Goal: Transaction & Acquisition: Purchase product/service

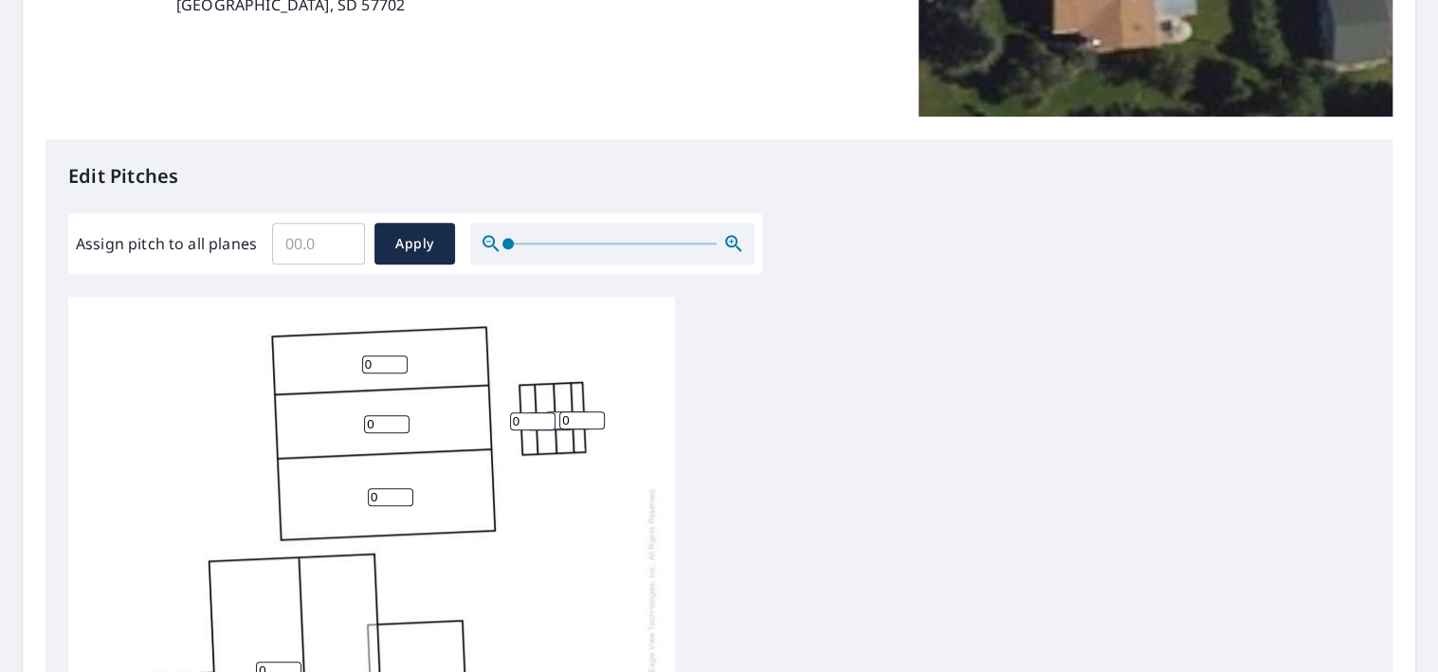
scroll to position [379, 0]
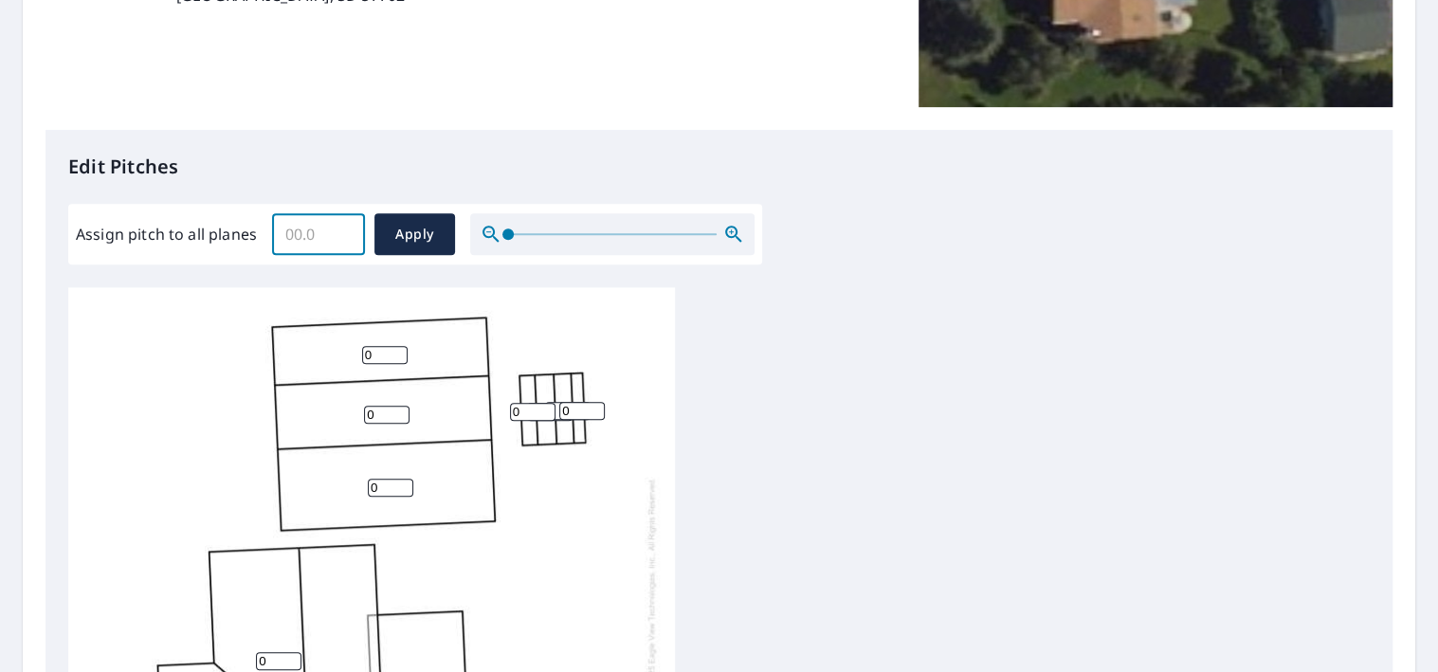
click at [294, 238] on input "Assign pitch to all planes" at bounding box center [318, 234] width 93 height 53
type input "2"
click at [393, 231] on span "Apply" at bounding box center [415, 235] width 50 height 24
type input "2"
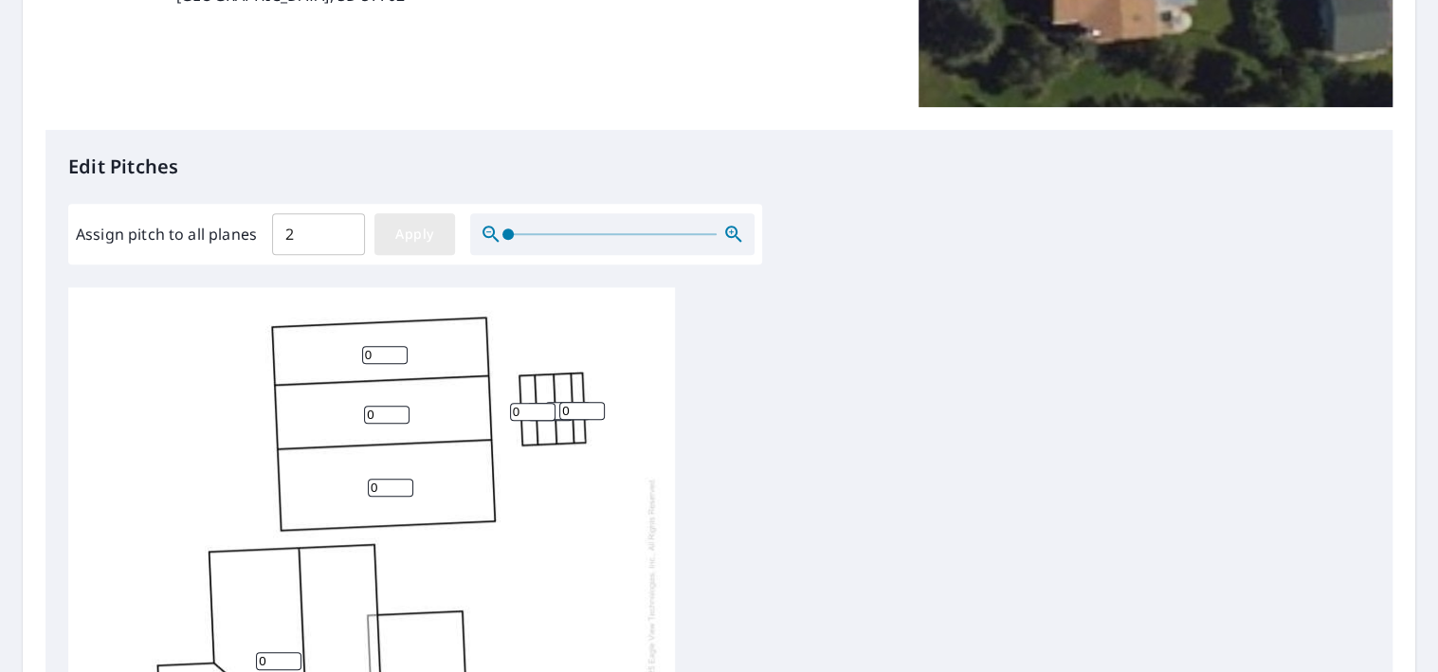
type input "2"
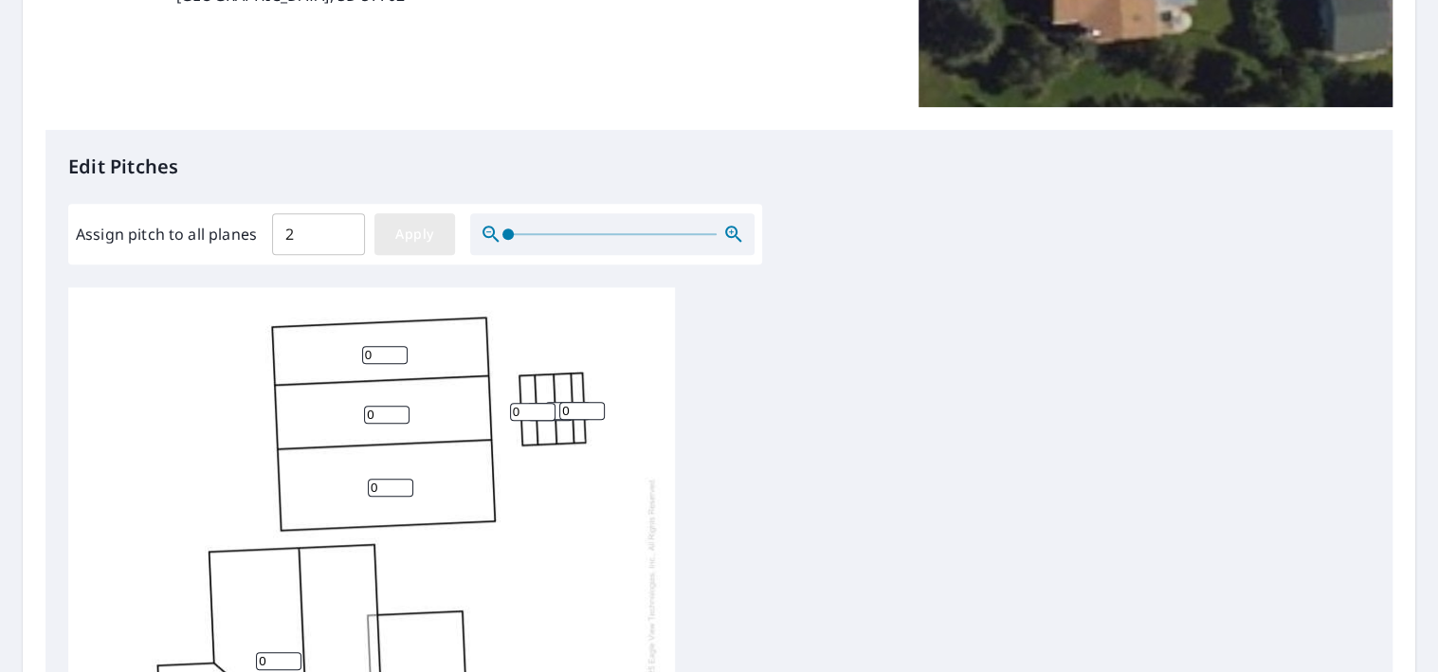
type input "2"
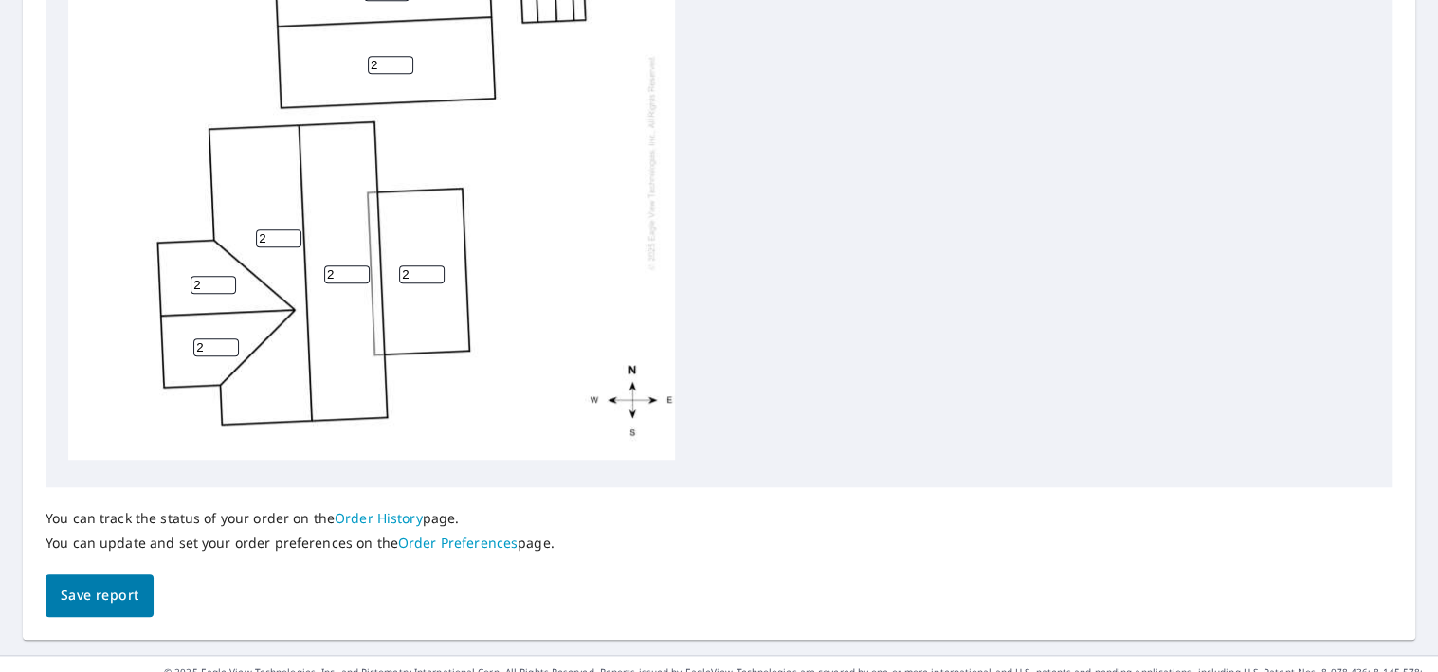
scroll to position [828, 0]
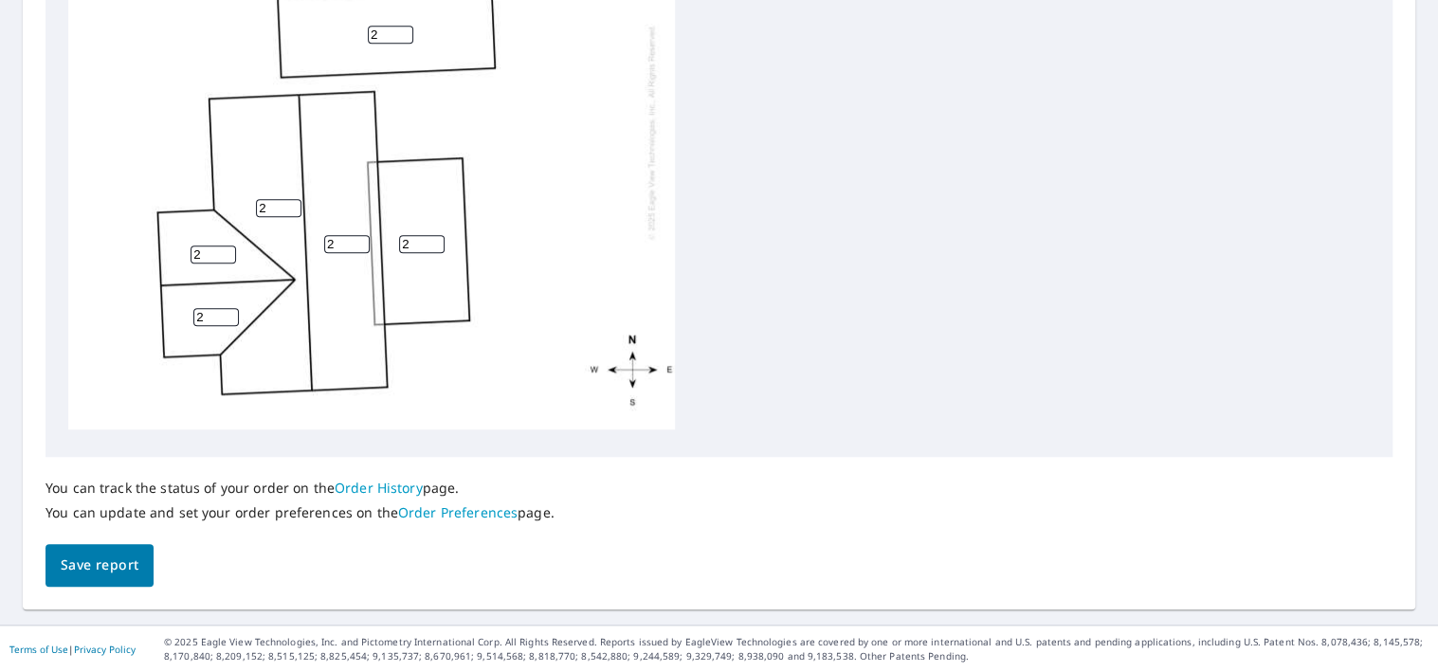
click at [83, 565] on span "Save report" at bounding box center [100, 566] width 78 height 24
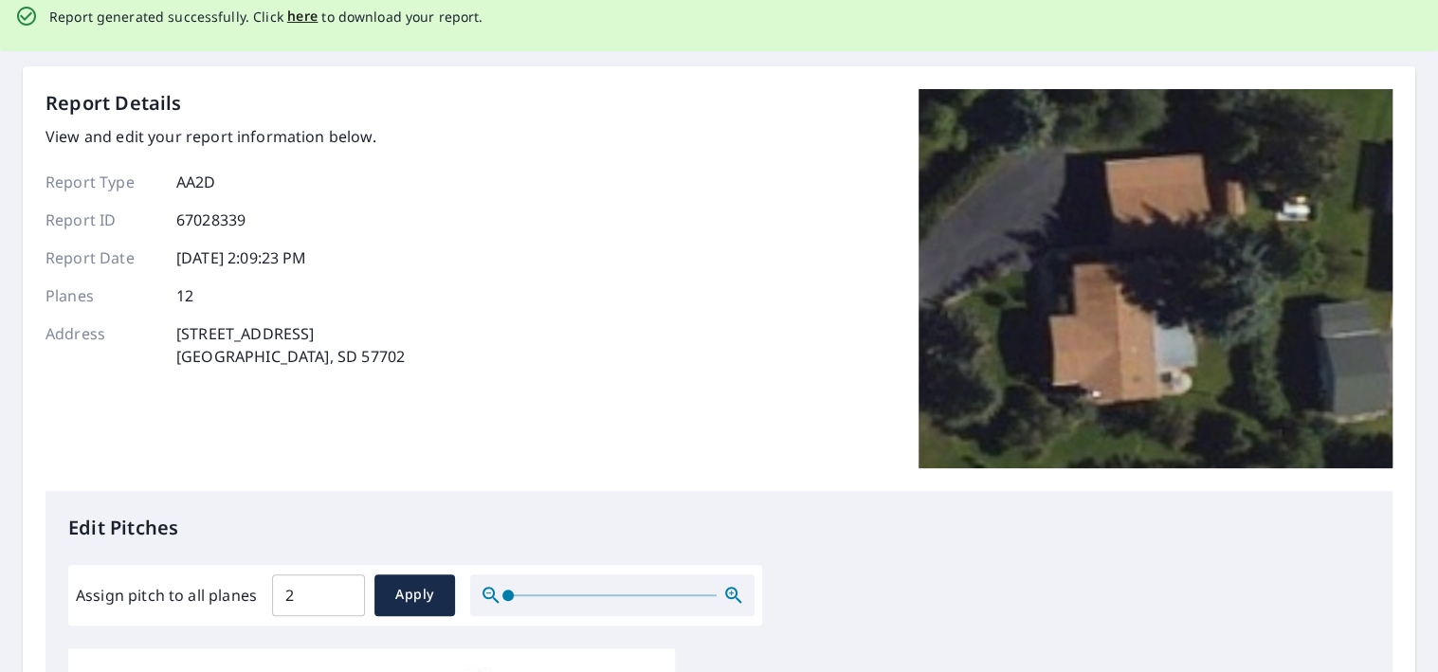
scroll to position [0, 0]
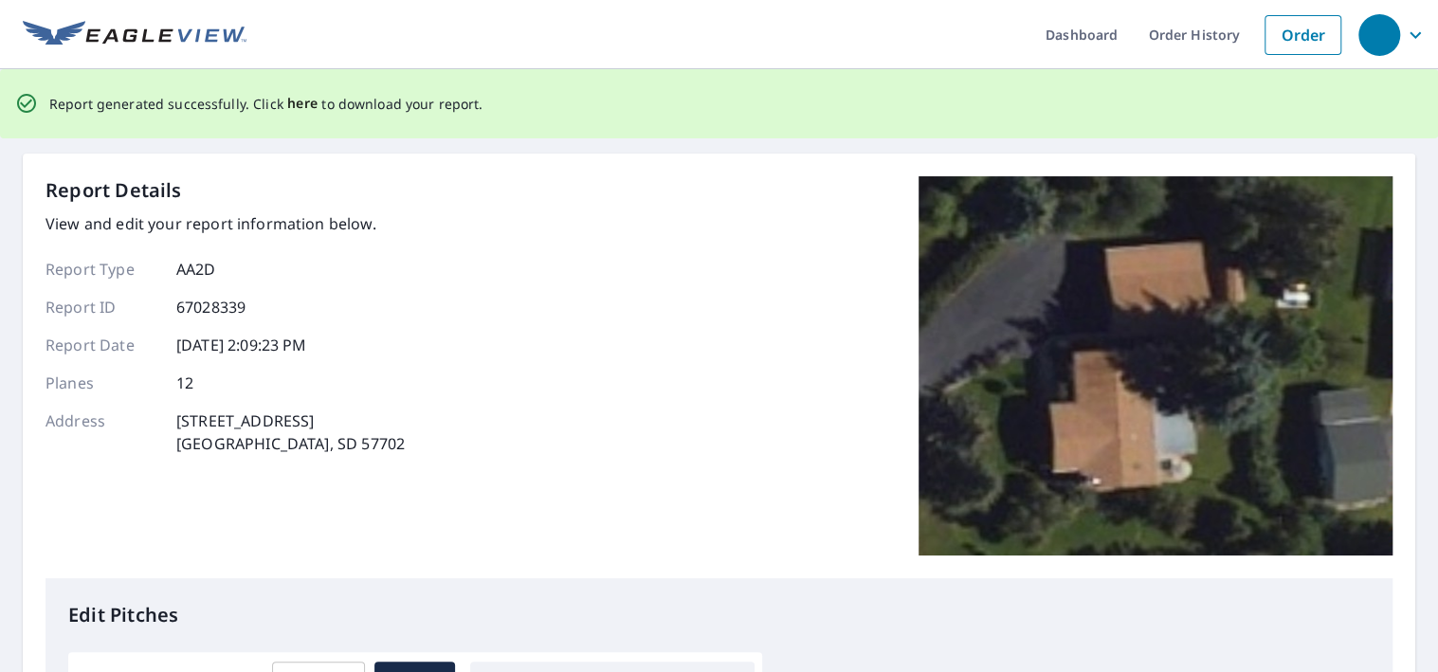
click at [291, 106] on span "here" at bounding box center [302, 104] width 31 height 24
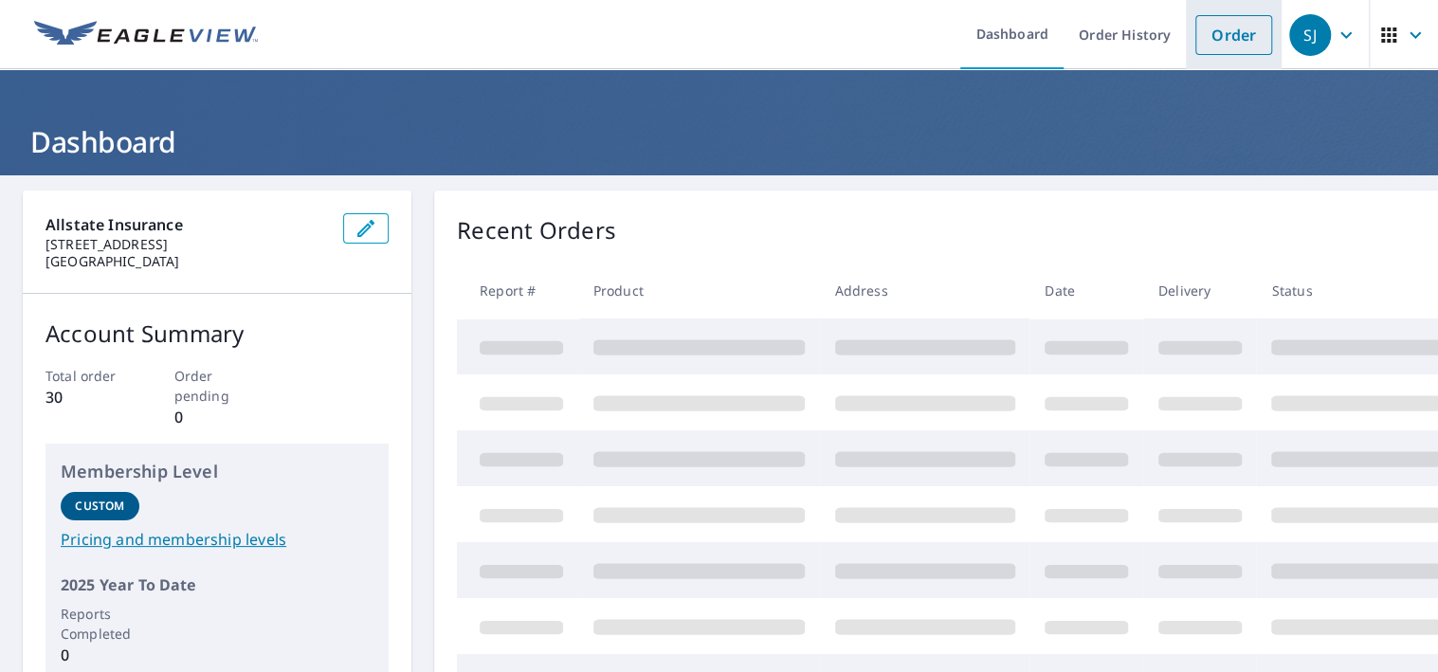
click at [1205, 31] on link "Order" at bounding box center [1234, 35] width 77 height 40
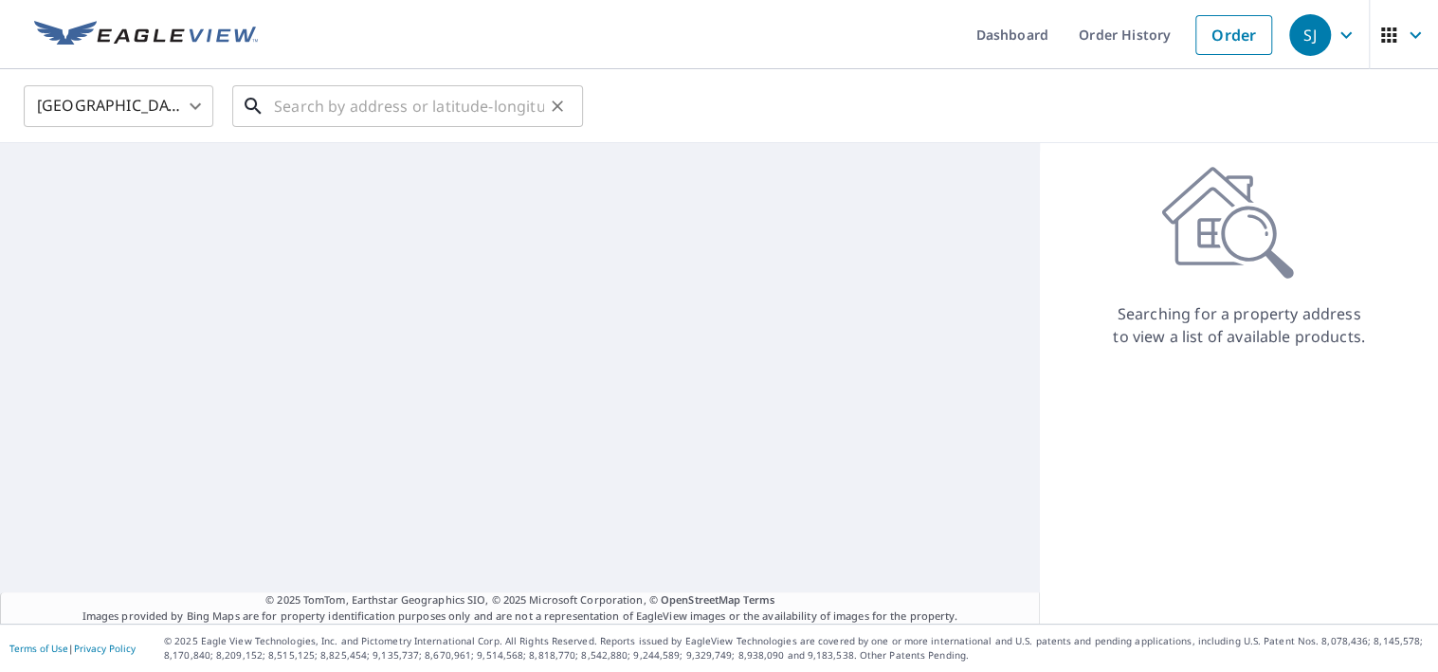
click at [317, 99] on input "text" at bounding box center [409, 106] width 270 height 53
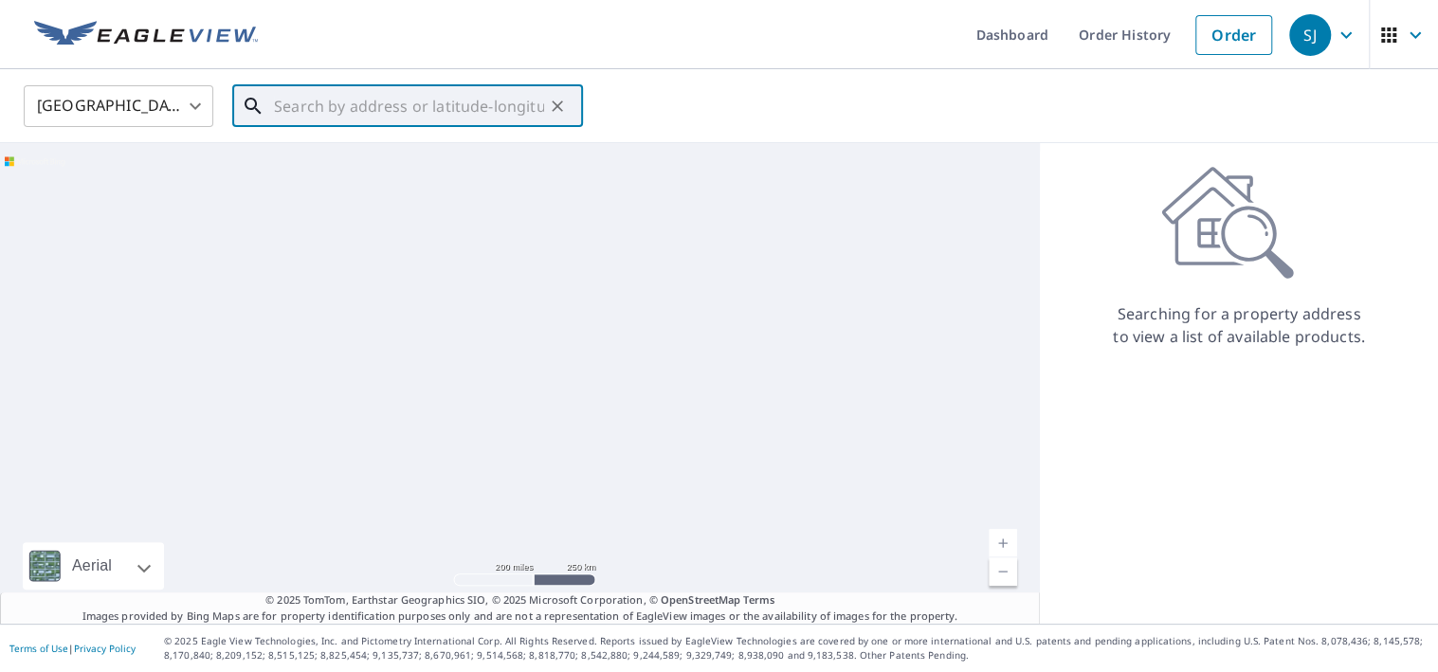
paste input "[STREET_ADDRESS]"
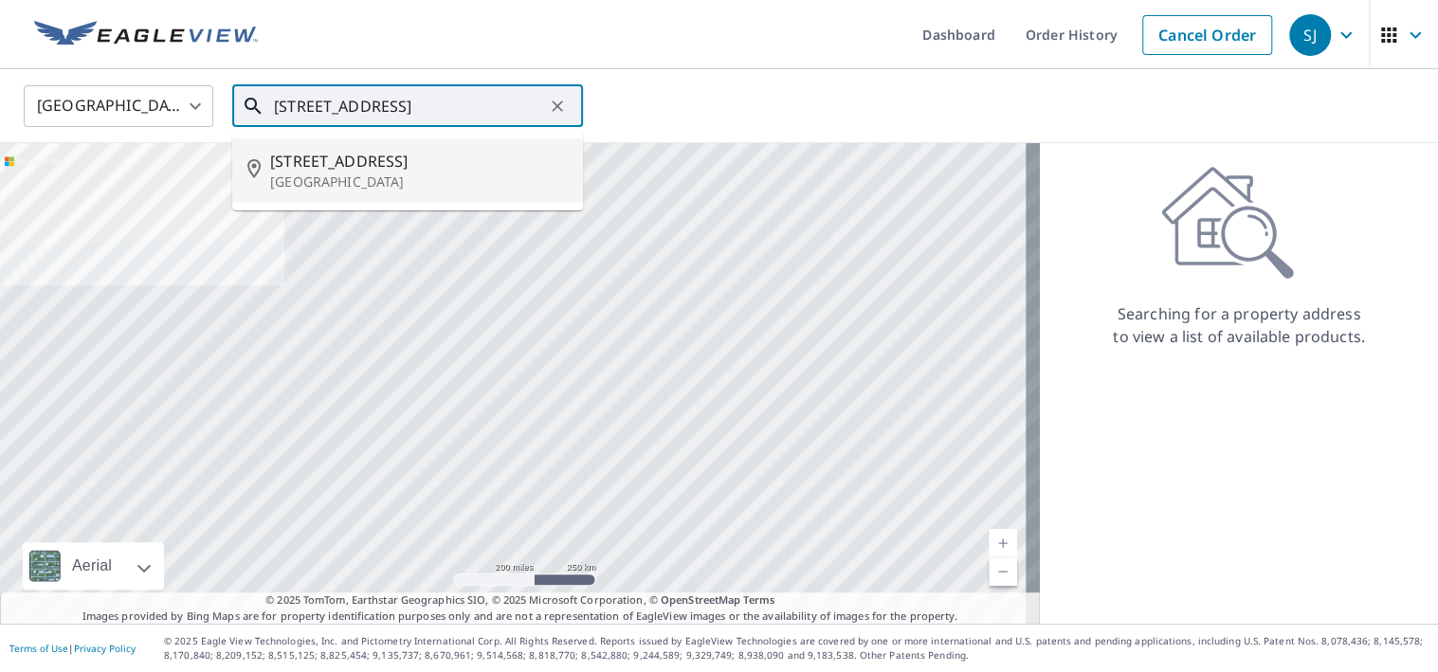
click at [318, 174] on p "[GEOGRAPHIC_DATA]" at bounding box center [419, 182] width 298 height 19
type input "[STREET_ADDRESS]"
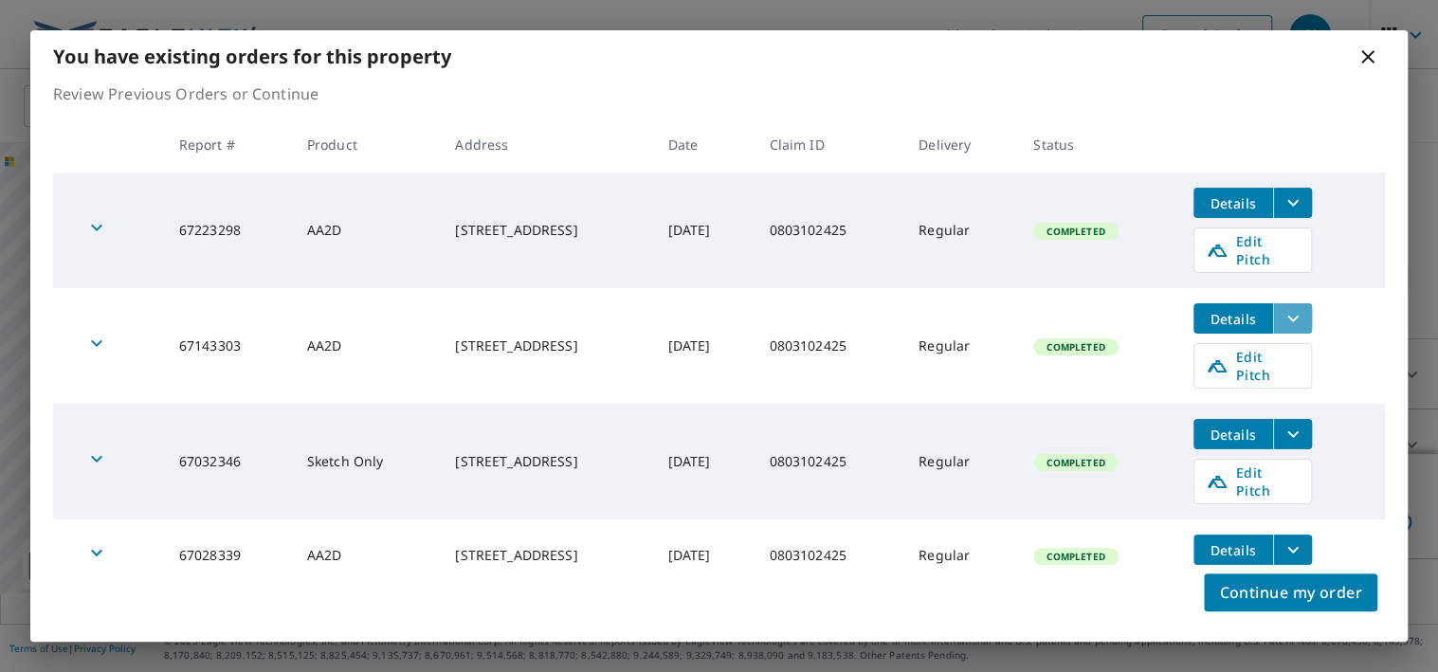
click at [1299, 316] on icon "filesDropdownBtn-67143303" at bounding box center [1293, 319] width 11 height 7
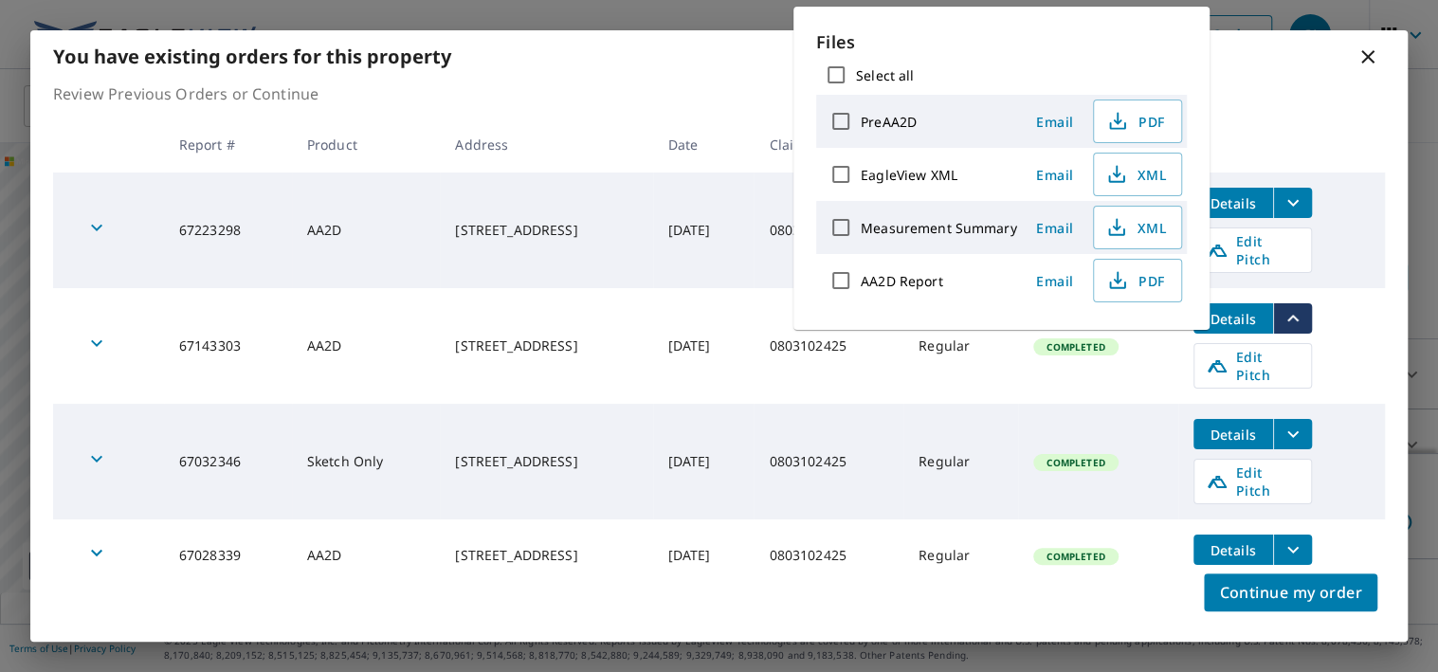
click at [1299, 431] on icon "filesDropdownBtn-67032346" at bounding box center [1293, 434] width 11 height 7
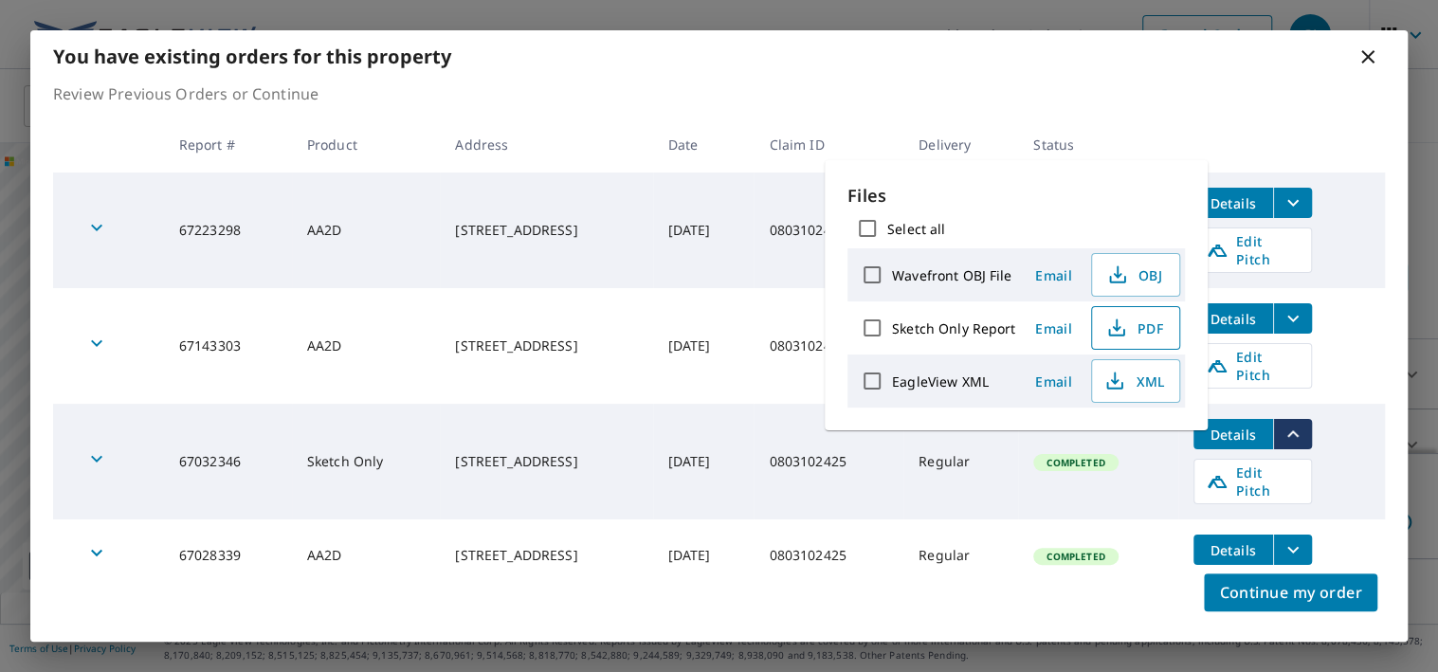
click at [1117, 334] on icon "button" at bounding box center [1116, 333] width 16 height 8
click at [1305, 539] on icon "filesDropdownBtn-67028339" at bounding box center [1293, 550] width 23 height 23
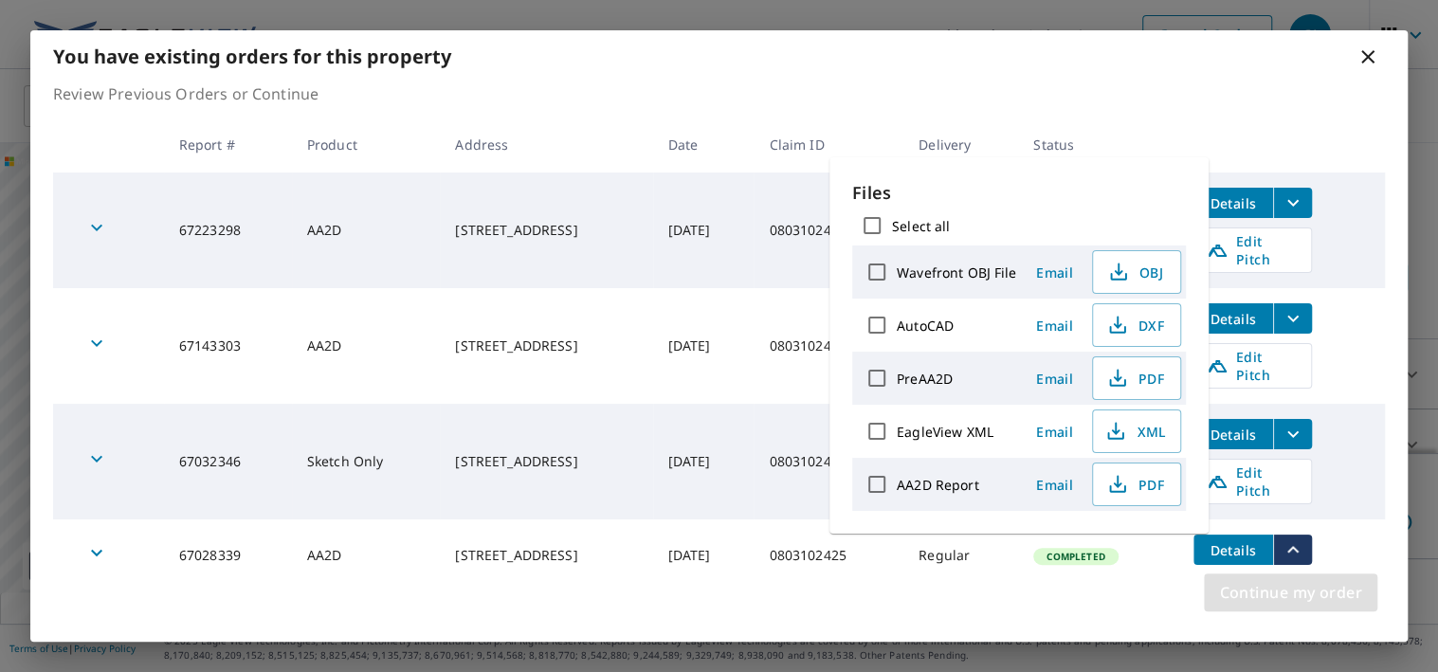
click at [1281, 583] on span "Continue my order" at bounding box center [1290, 592] width 143 height 27
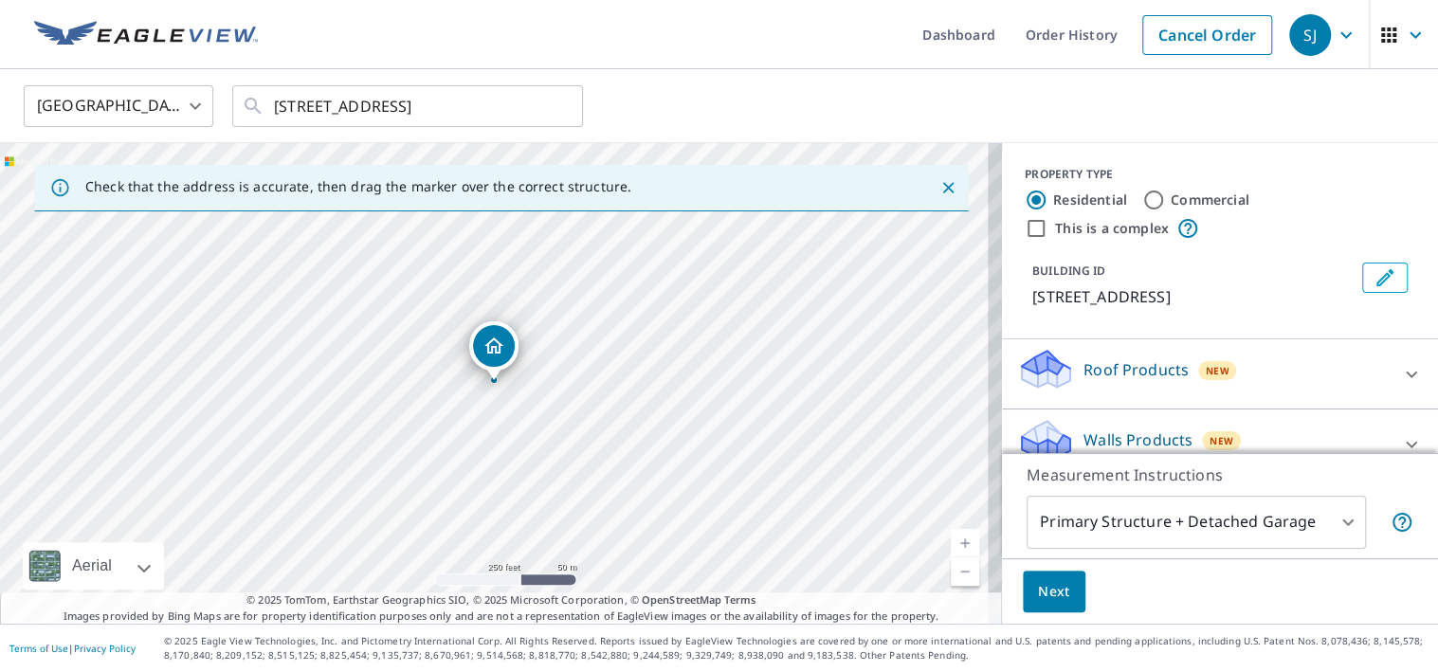
scroll to position [25, 0]
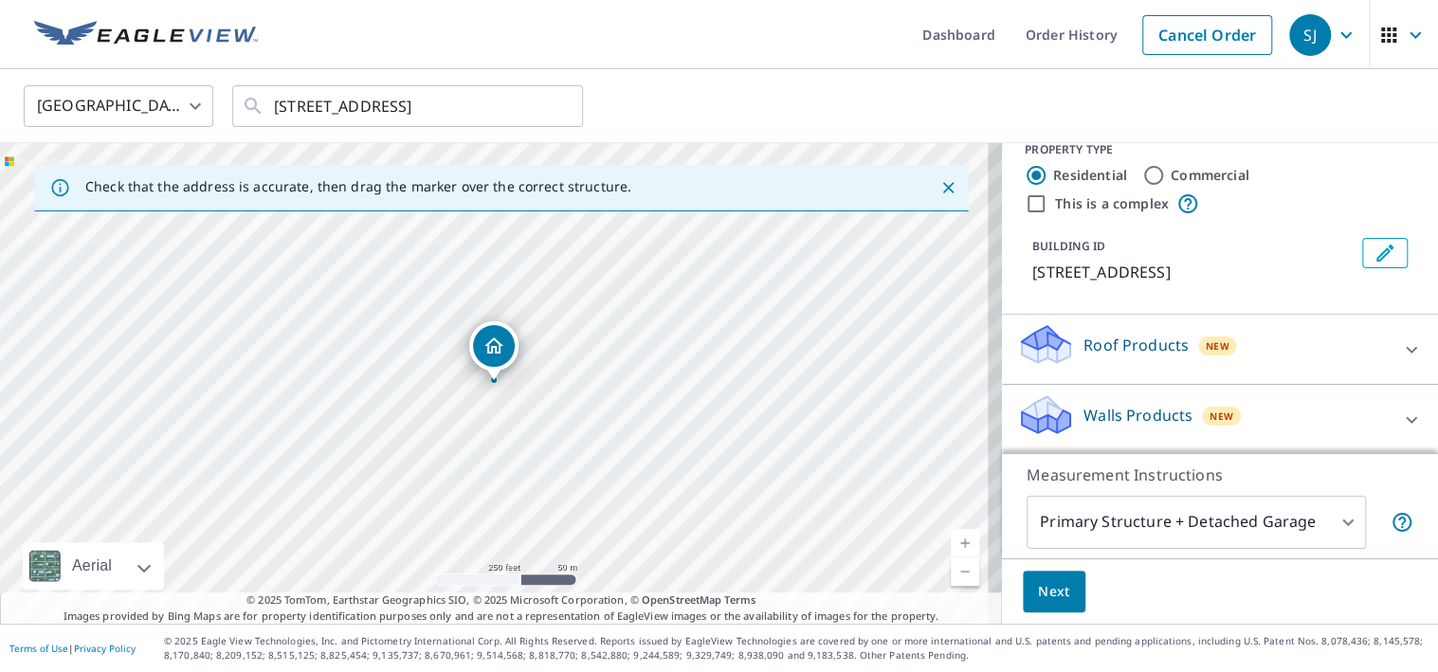
click at [1400, 339] on icon at bounding box center [1411, 350] width 23 height 23
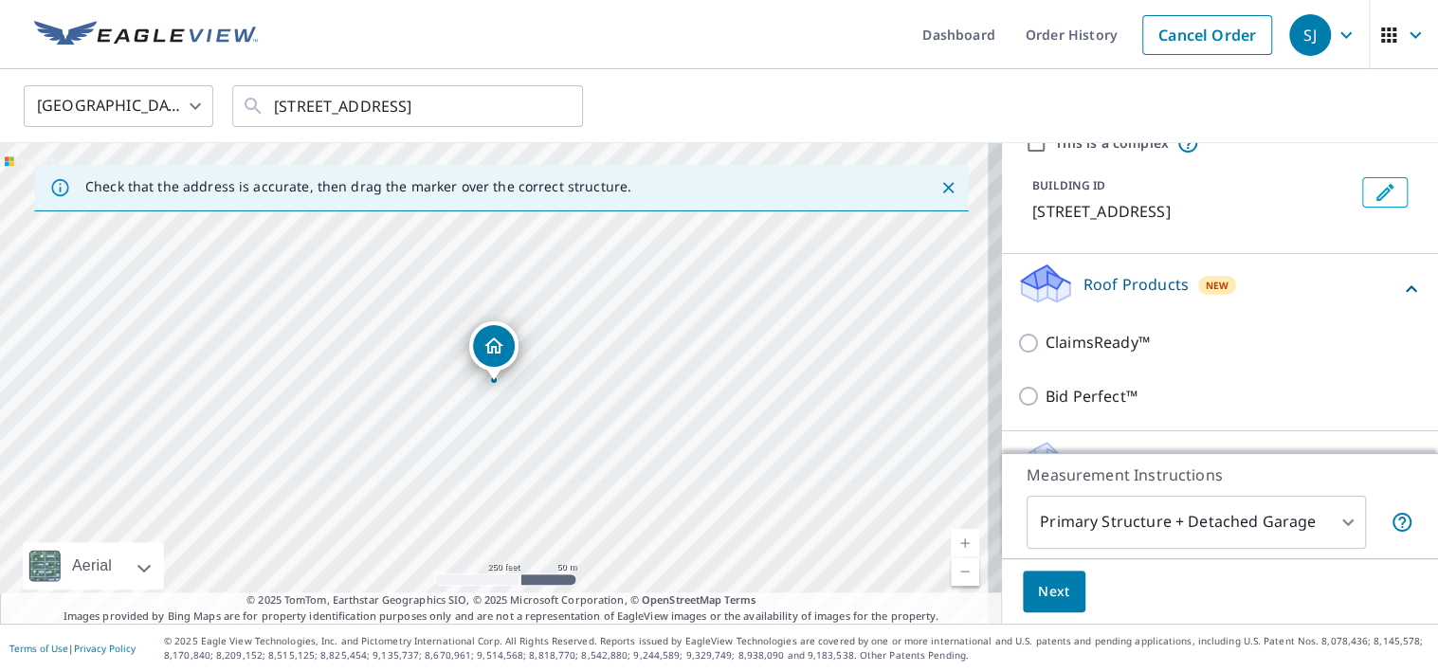
scroll to position [134, 0]
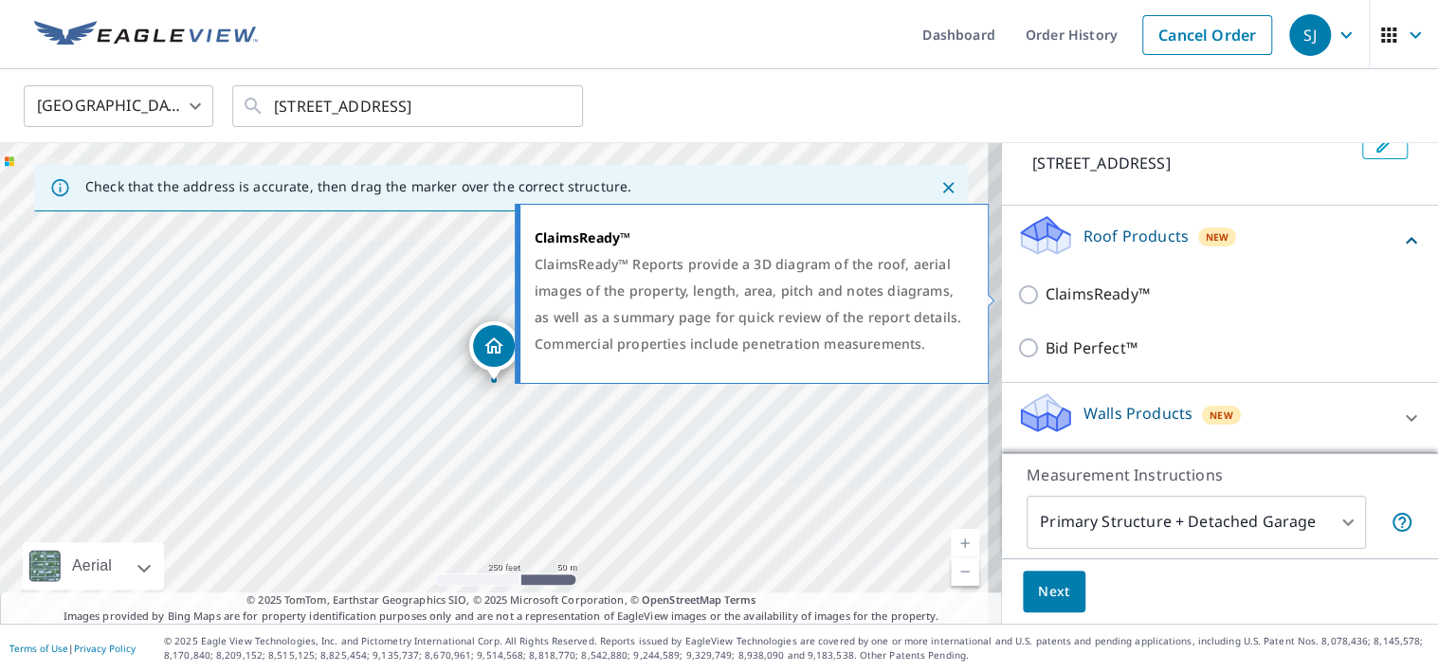
click at [1054, 298] on p "ClaimsReady™" at bounding box center [1098, 295] width 104 height 24
click at [1046, 298] on input "ClaimsReady™" at bounding box center [1031, 295] width 28 height 23
checkbox input "true"
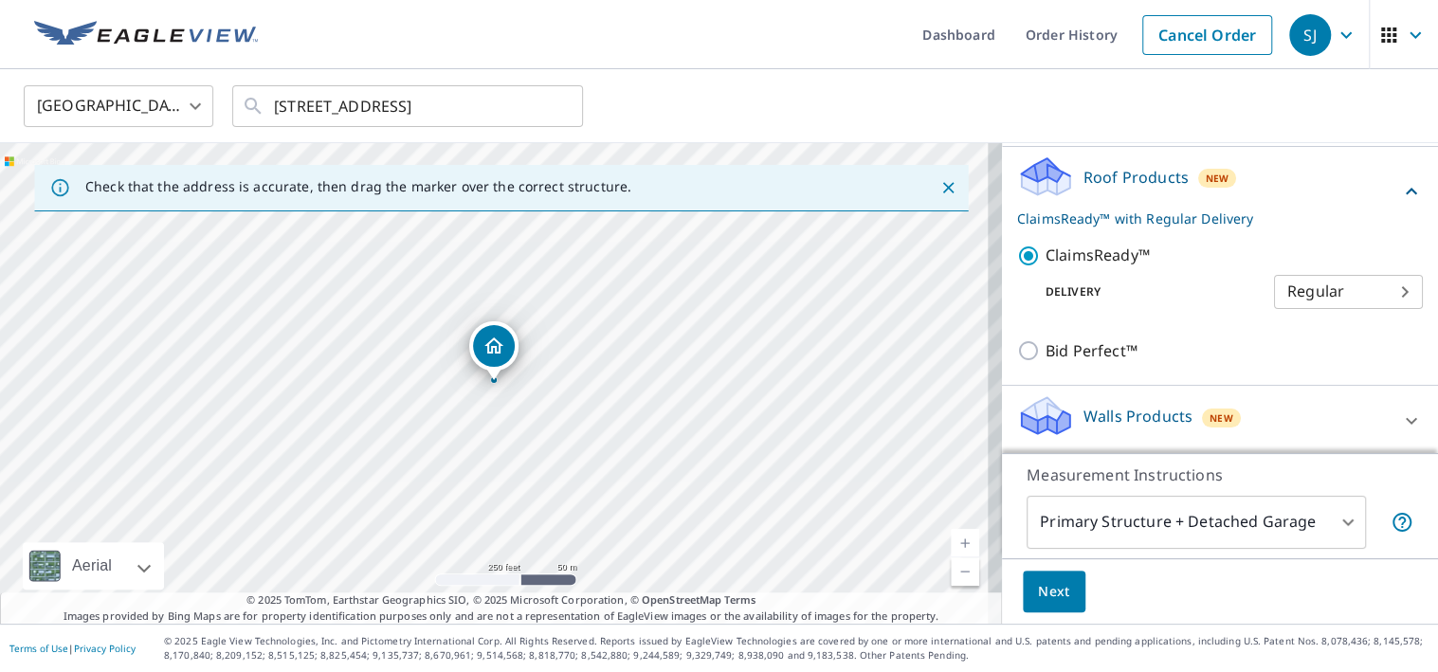
scroll to position [195, 0]
click at [1050, 597] on span "Next" at bounding box center [1054, 592] width 32 height 24
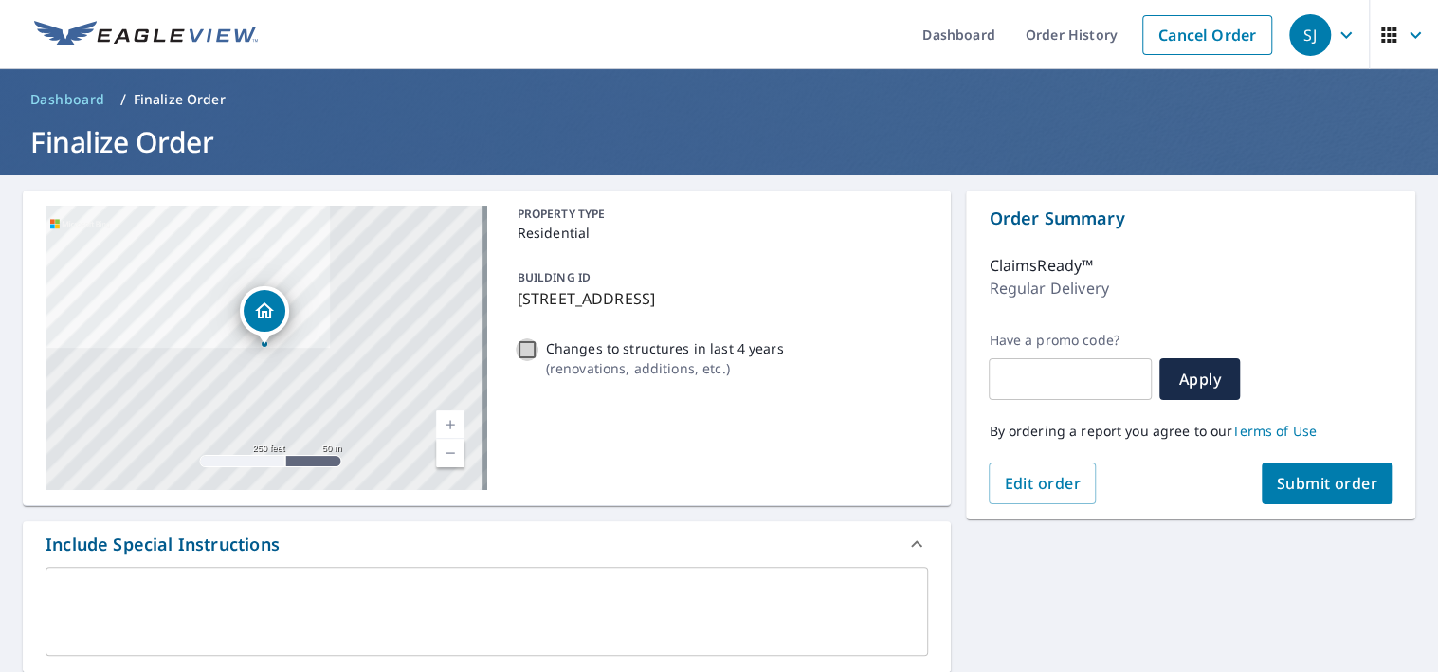
click at [516, 353] on input "Changes to structures in last 4 years ( renovations, additions, etc. )" at bounding box center [527, 350] width 23 height 23
checkbox input "true"
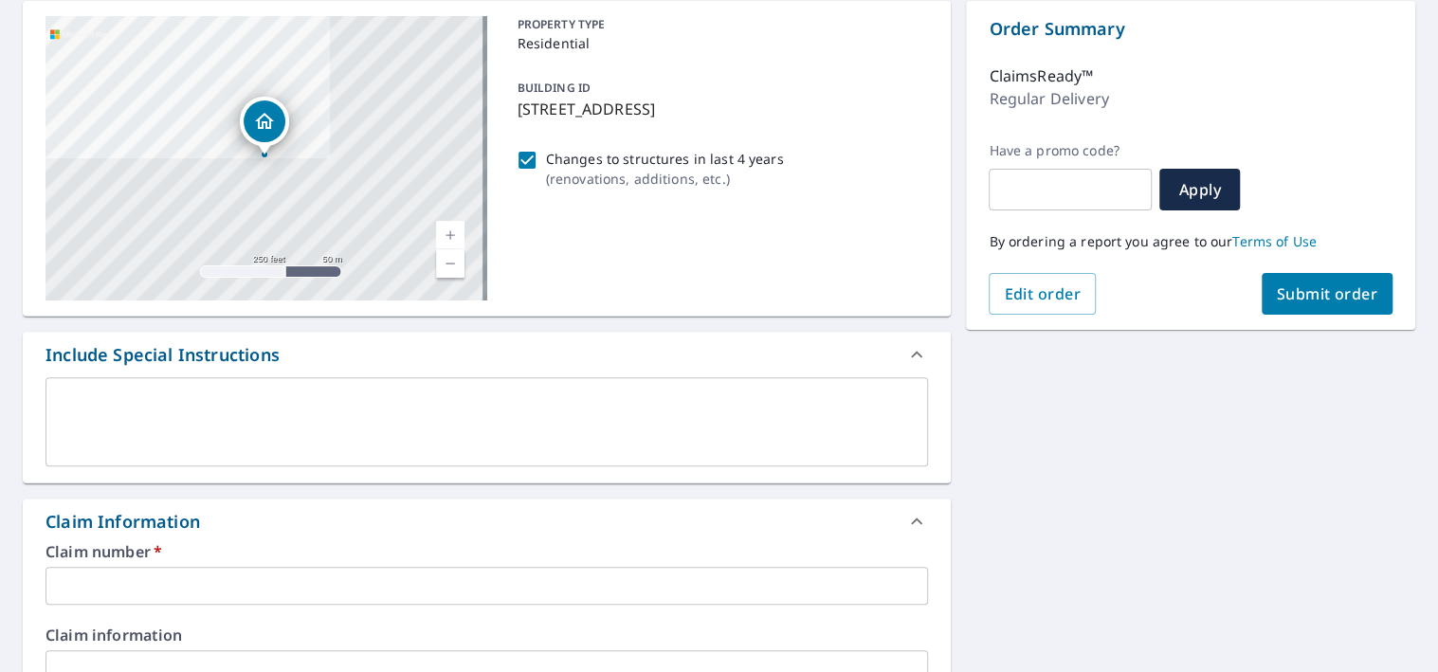
scroll to position [284, 0]
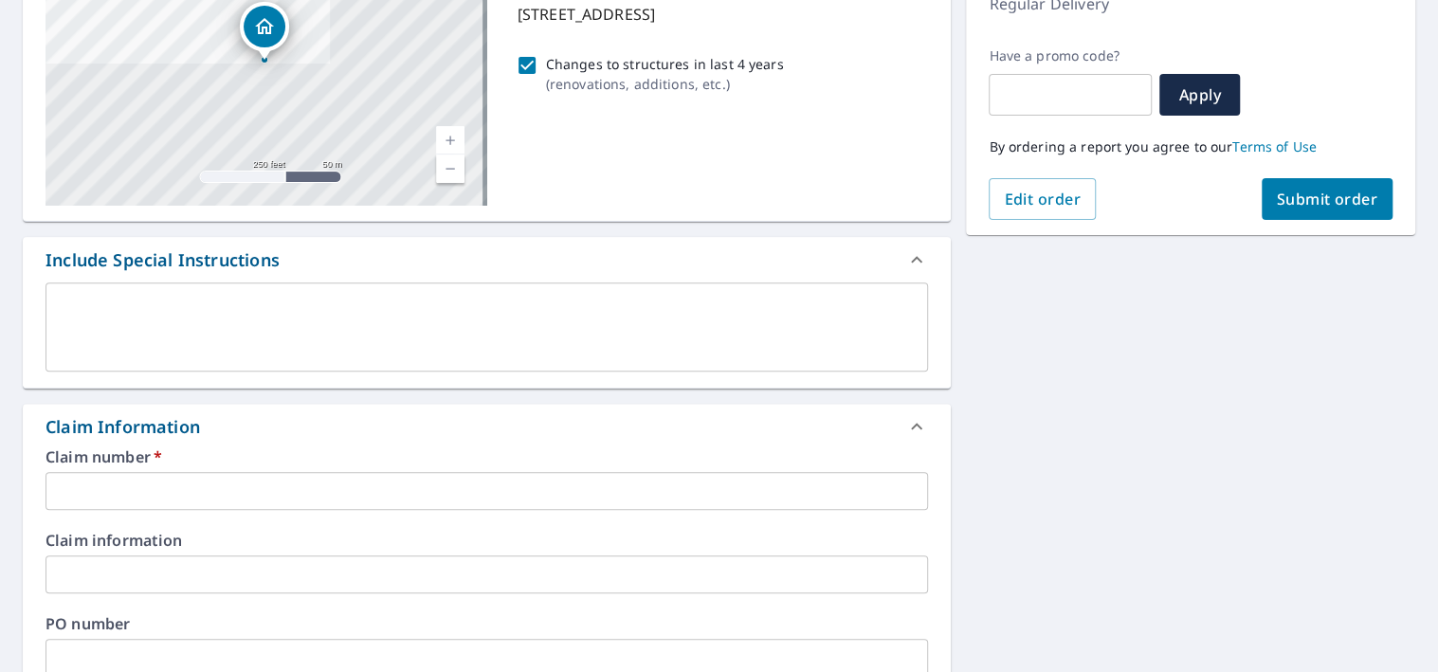
click at [329, 336] on textarea at bounding box center [487, 328] width 856 height 54
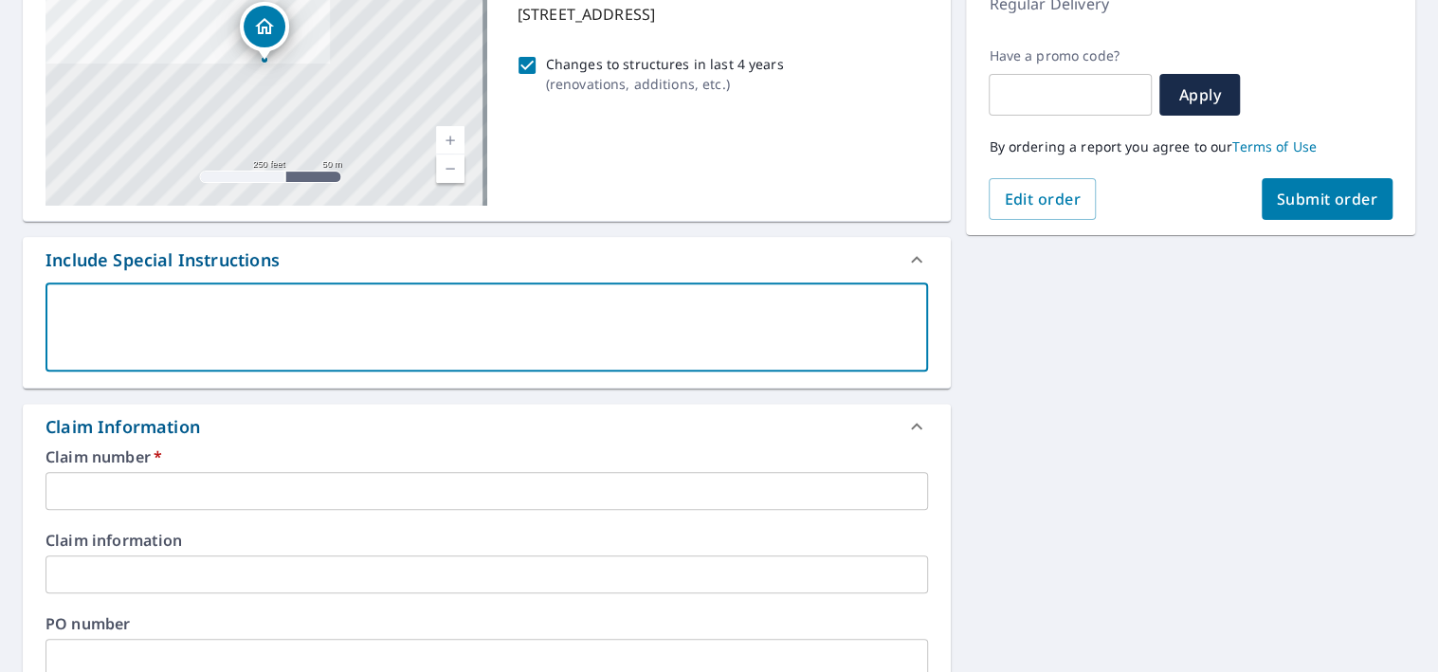
type textarea "T"
type textarea "x"
type textarea "Th"
type textarea "x"
type textarea "Thi"
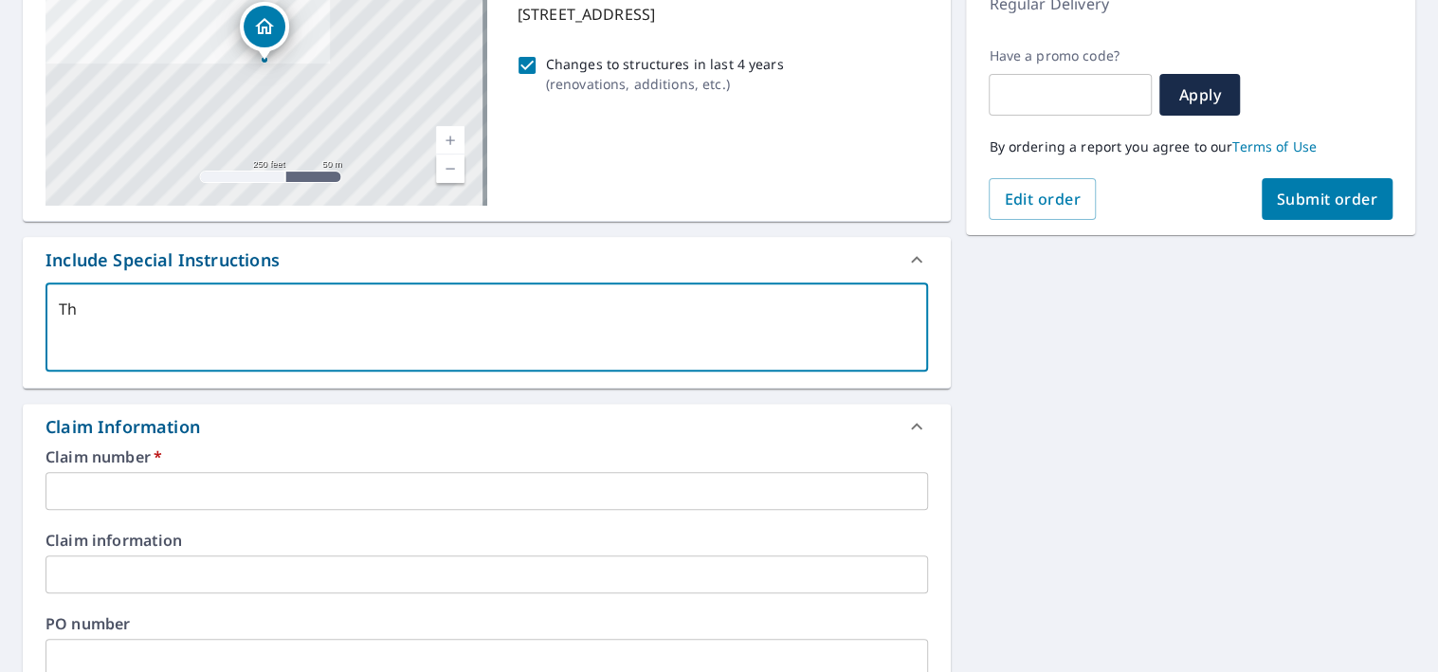
type textarea "x"
type textarea "This"
type textarea "x"
type textarea "This"
type textarea "x"
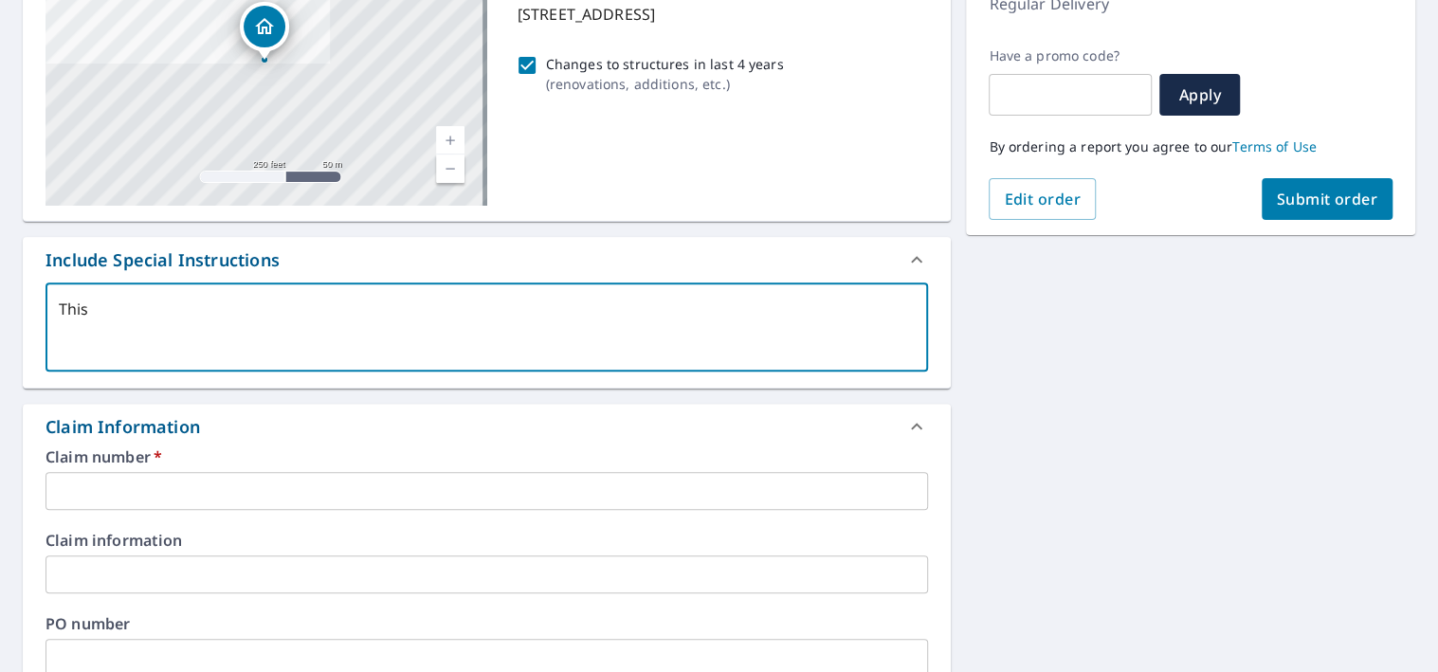
type textarea "This i"
type textarea "x"
type textarea "This is"
type textarea "x"
type textarea "This is"
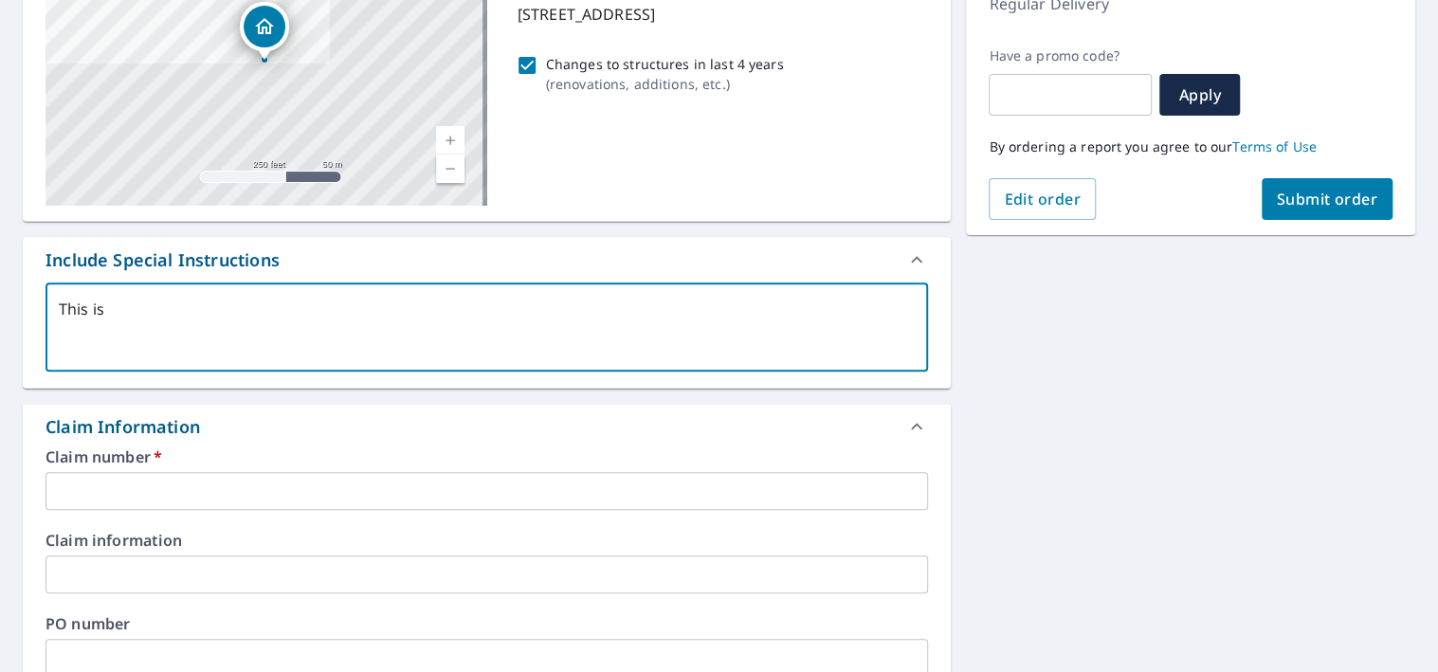
type textarea "x"
type textarea "This is o"
type textarea "x"
type textarea "This is on"
type textarea "x"
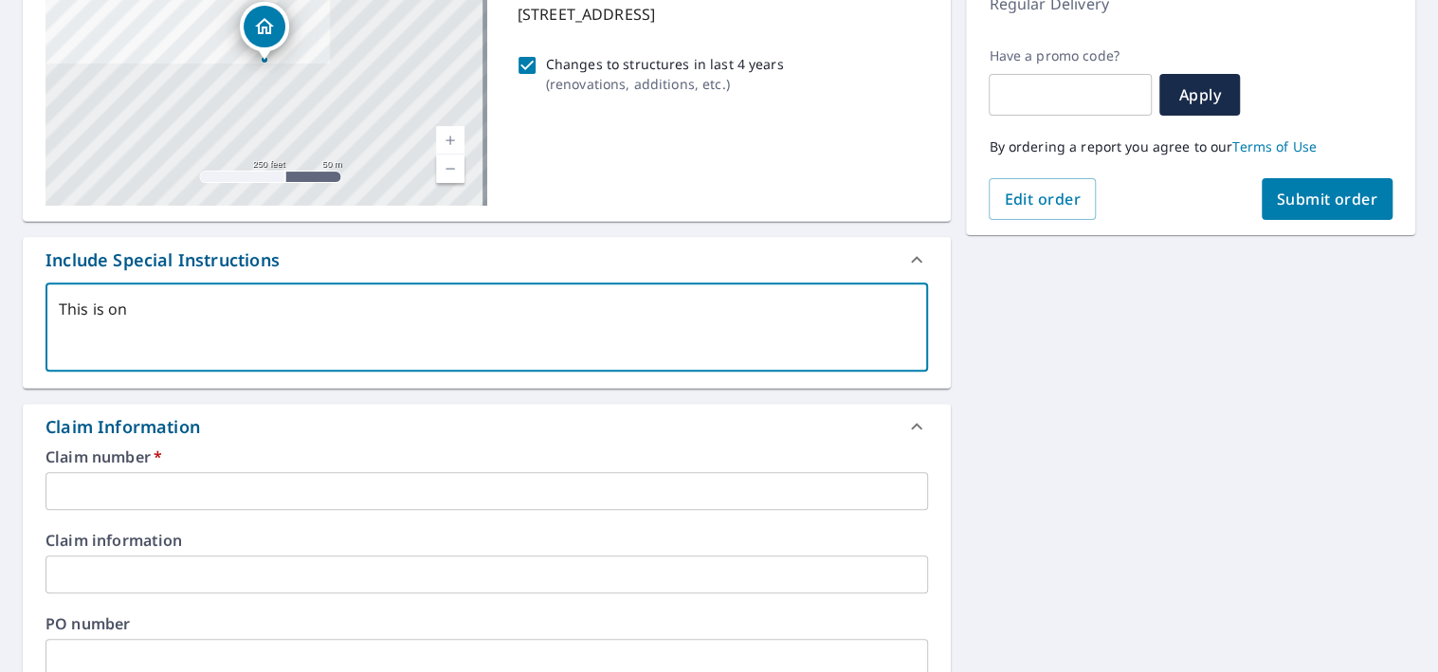
type textarea "This is one"
type textarea "x"
type textarea "This is one"
type textarea "x"
type textarea "This is one m"
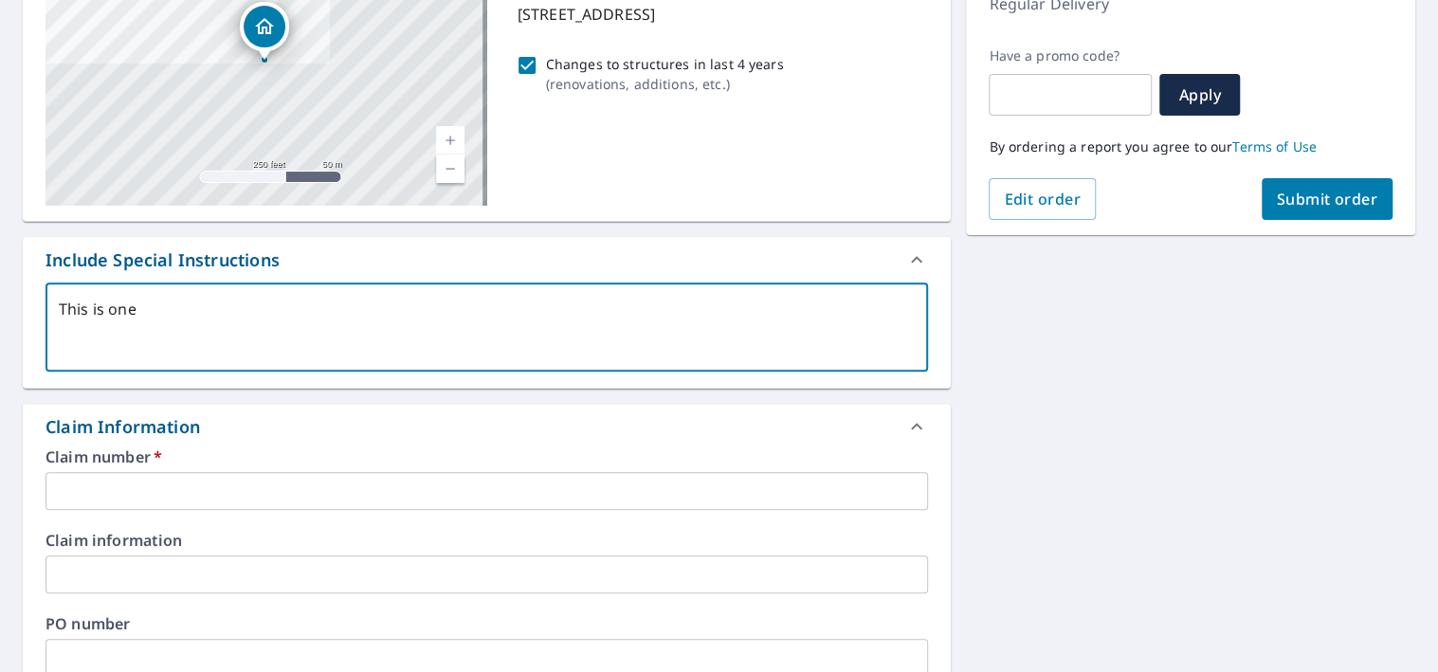
type textarea "x"
type textarea "This is one ma"
type textarea "x"
type textarea "This is one man"
type textarea "x"
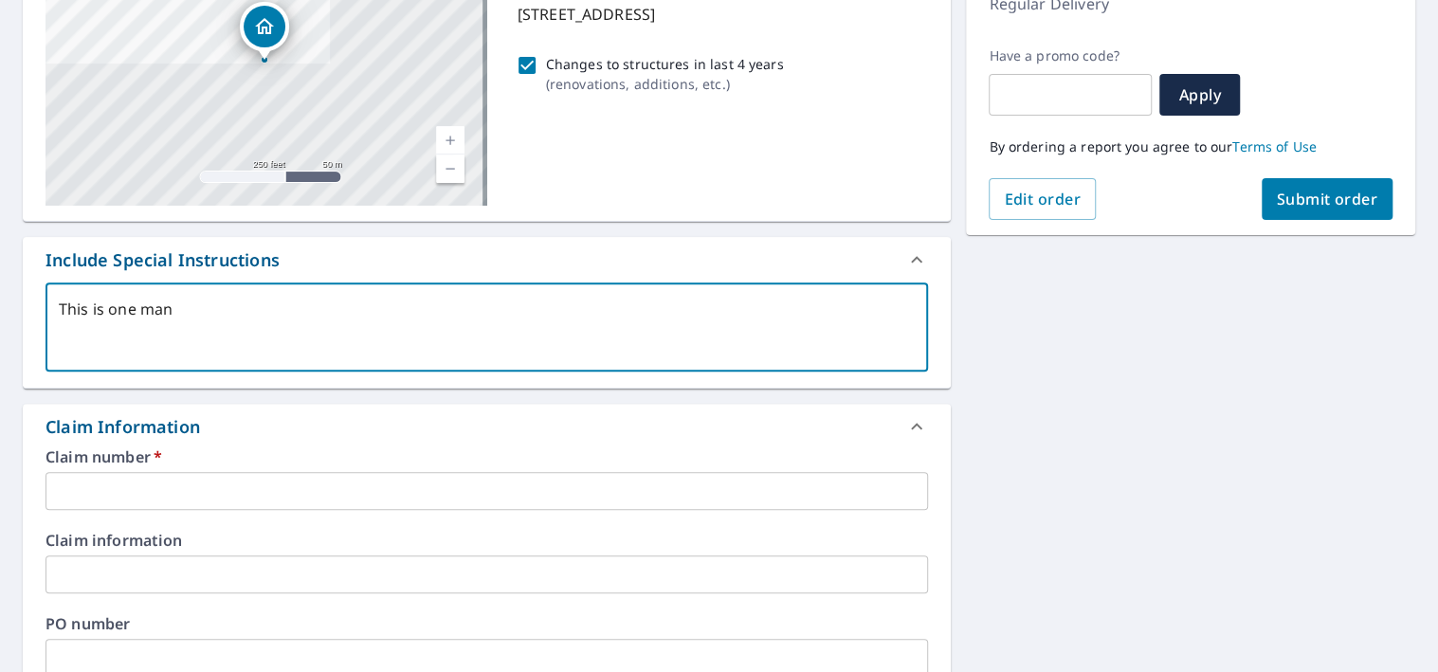
type textarea "This is one manu"
type textarea "x"
type textarea "This is one manuf"
type textarea "x"
type textarea "This is one manufa"
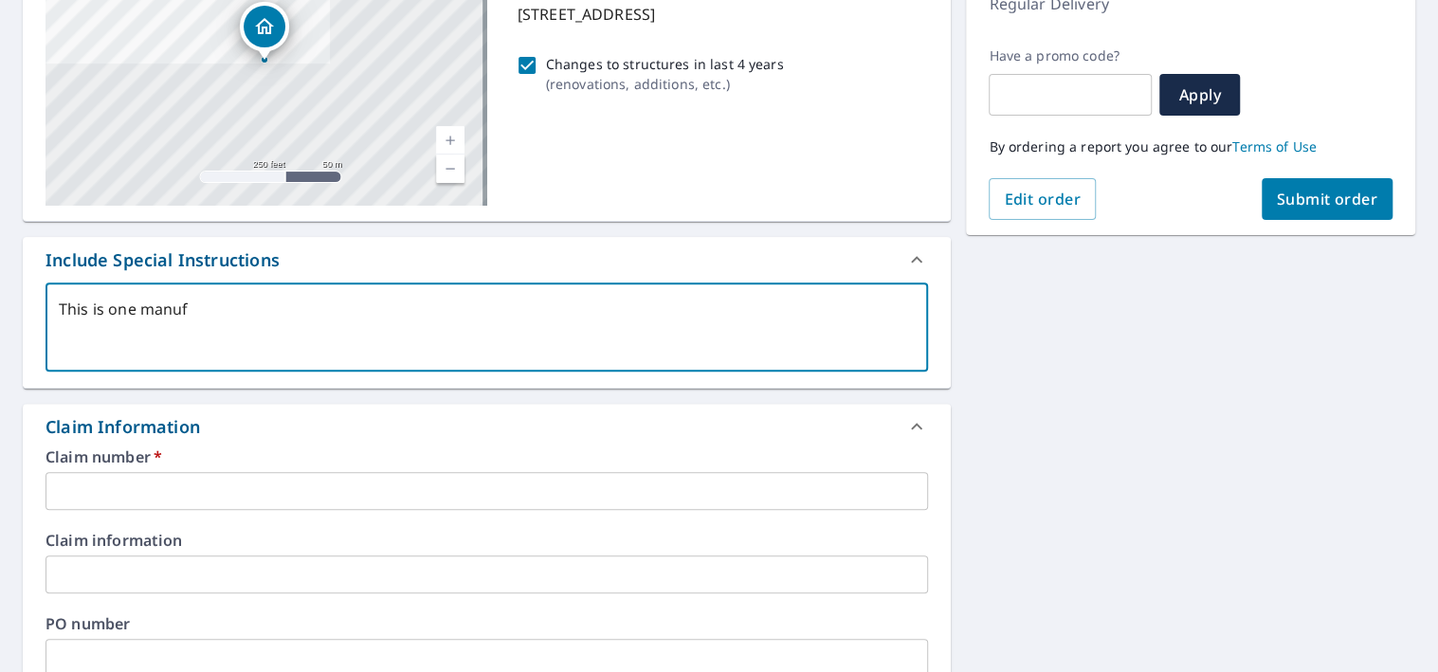
type textarea "x"
type textarea "This is one manufac"
type textarea "x"
type textarea "This is one manufact"
type textarea "x"
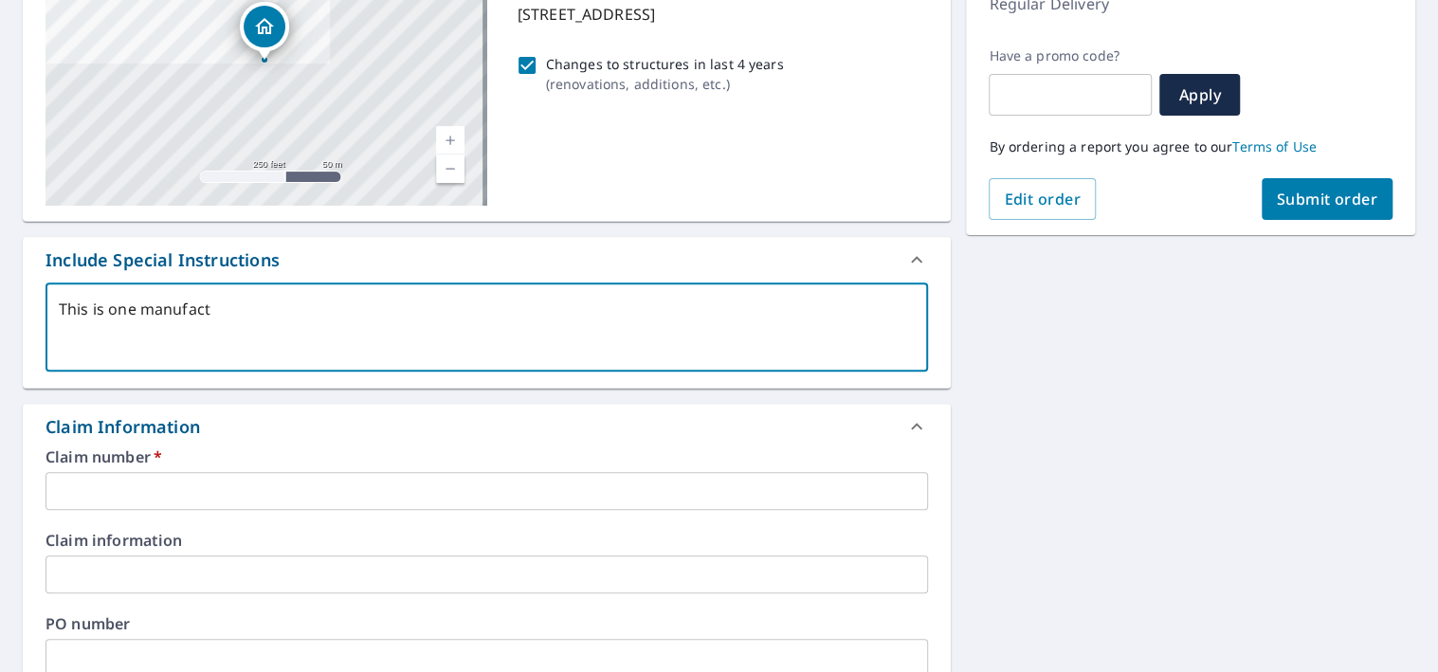
type textarea "This is one manufactu"
type textarea "x"
type textarea "This is one manufactur"
type textarea "x"
type textarea "This is one manufacture"
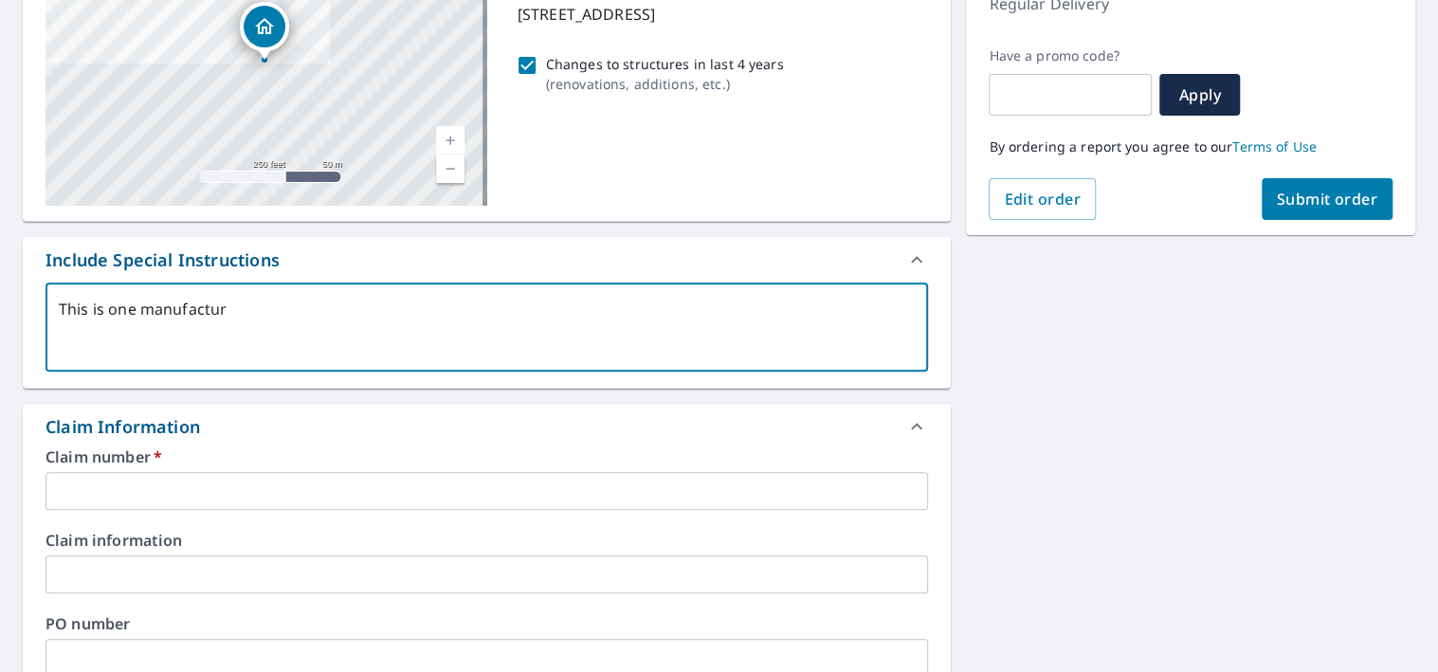
type textarea "x"
type textarea "This is one manufactured"
type textarea "x"
type textarea "This is one manufactured"
type textarea "x"
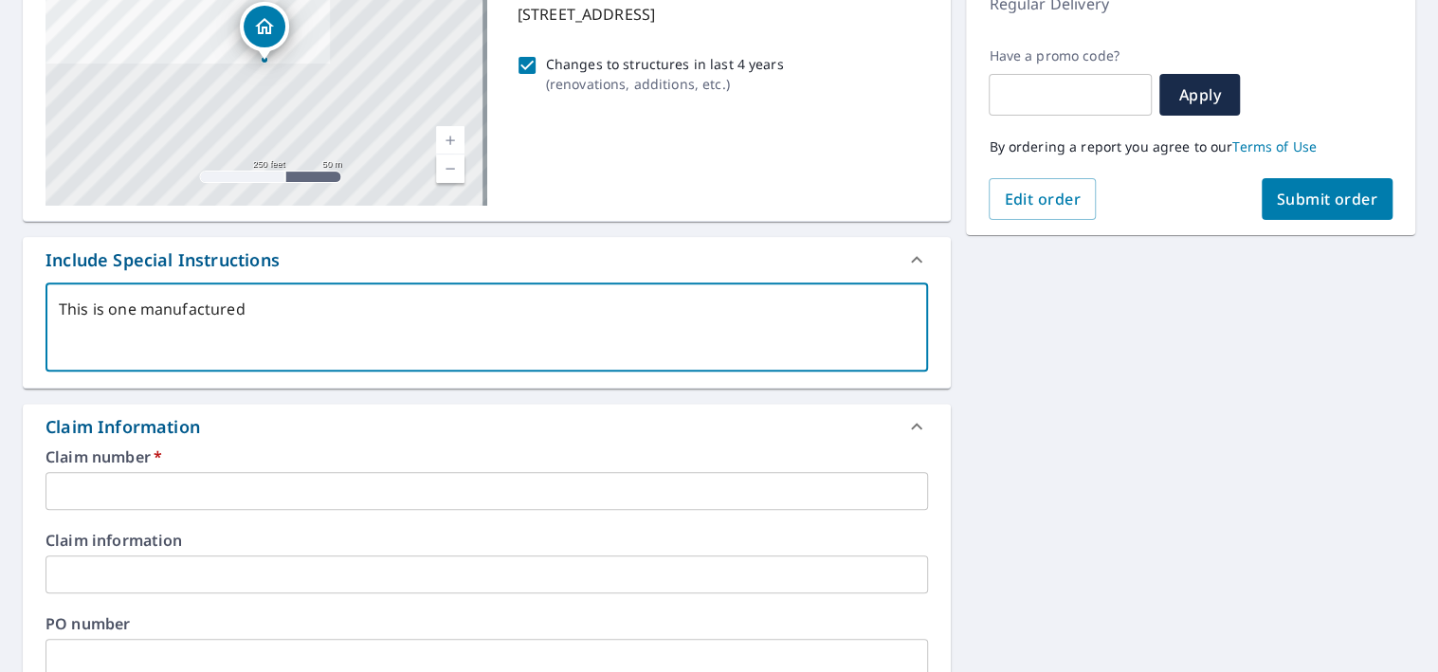
type textarea "This is one manufactured h"
type textarea "x"
type textarea "This is one manufactured ho"
type textarea "x"
type textarea "This is one manufactured hom"
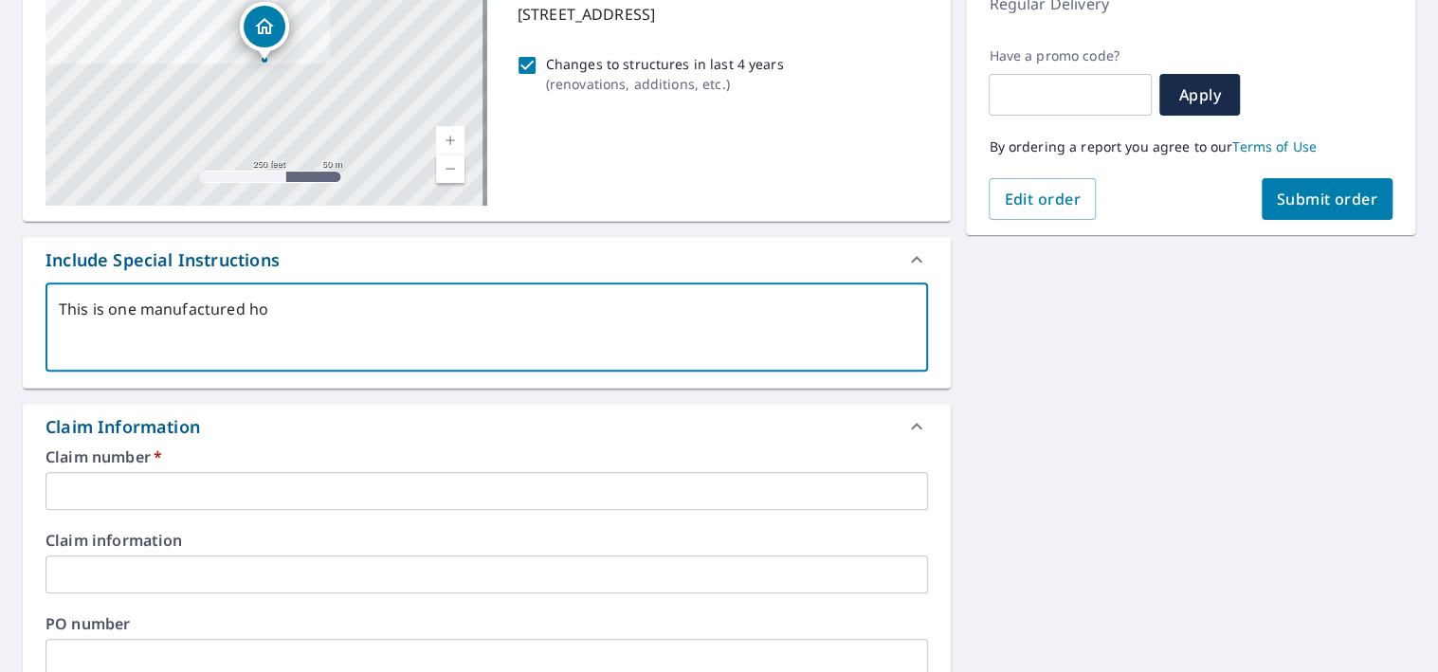
type textarea "x"
type textarea "This is one manufactured home"
type textarea "x"
type textarea "This is one manufactured home."
type textarea "x"
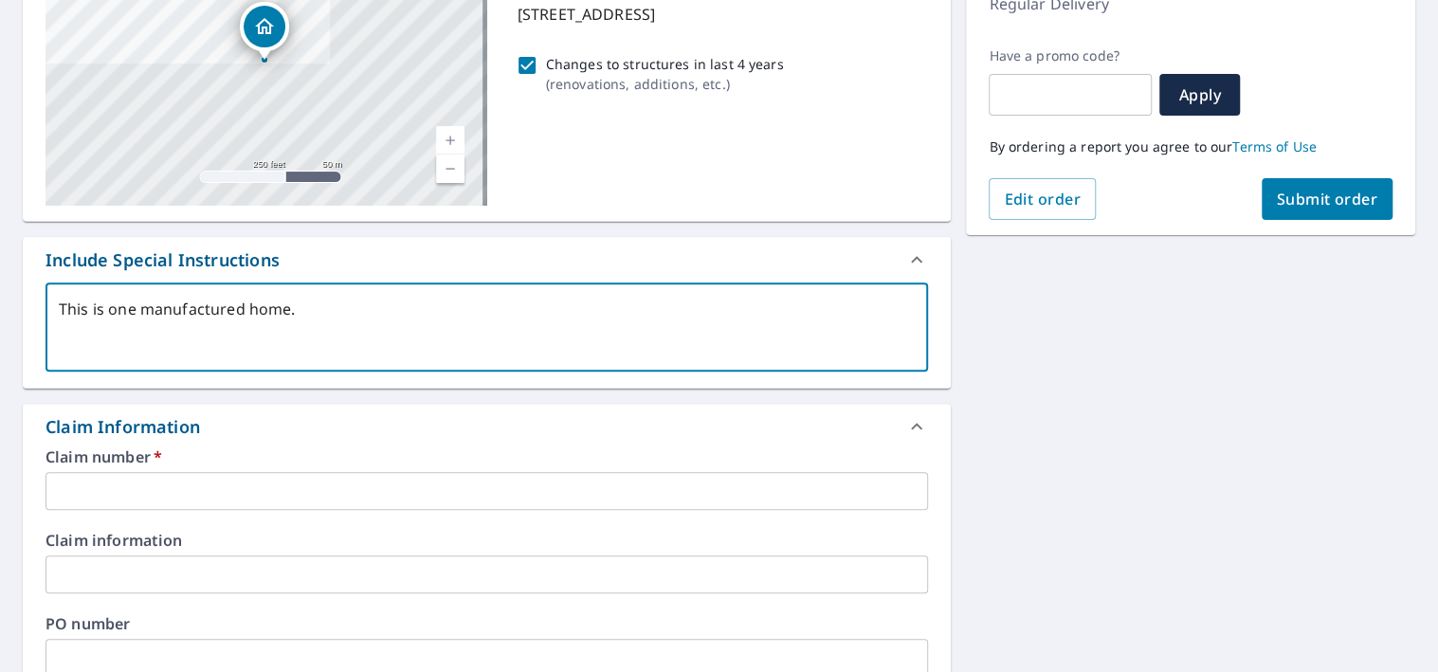
type textarea "This is one manufactured home."
type textarea "x"
type textarea "This is one manufactured home. P"
type textarea "x"
type textarea "This is one manufactured home. Pr"
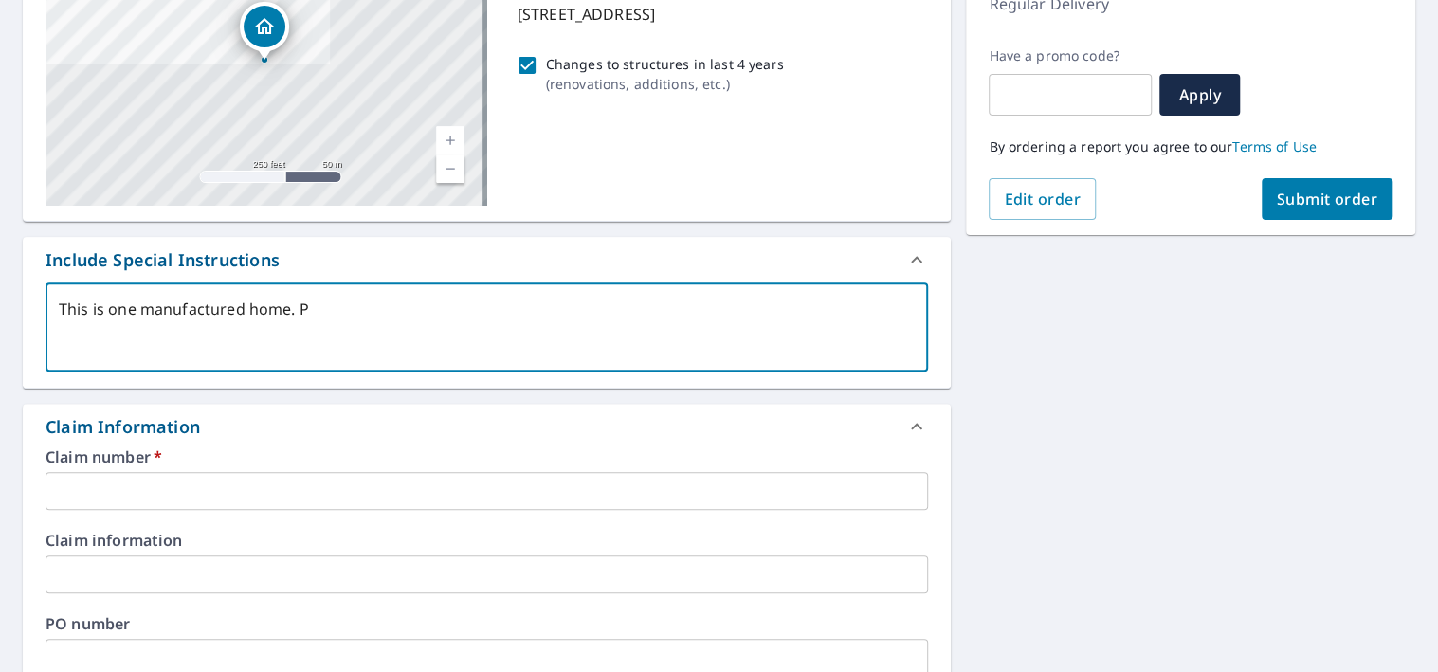
type textarea "x"
type textarea "This is one manufactured home. Pri"
type textarea "x"
type textarea "This is one manufactured home. Prio"
type textarea "x"
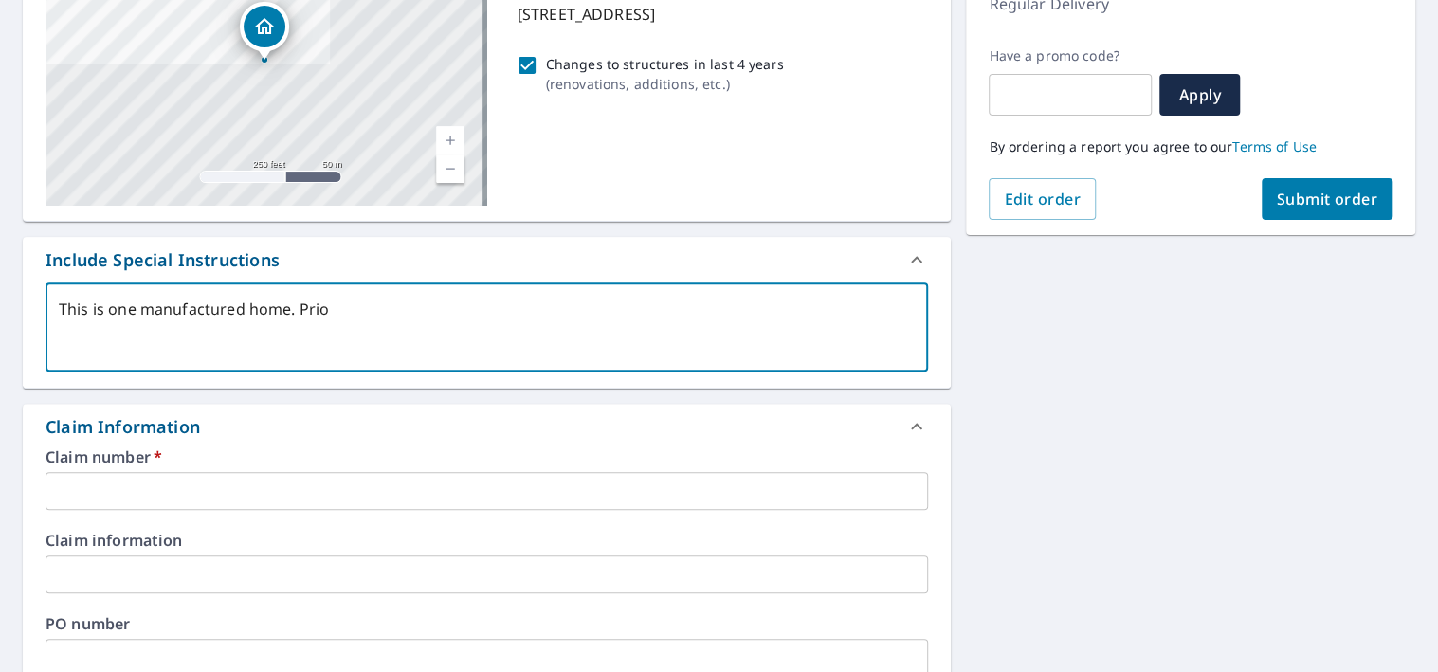
type textarea "This is one manufactured home. Prior"
type textarea "x"
type textarea "This is one manufactured home. Prior"
type textarea "x"
type textarea "This is one manufactured home. Prior E"
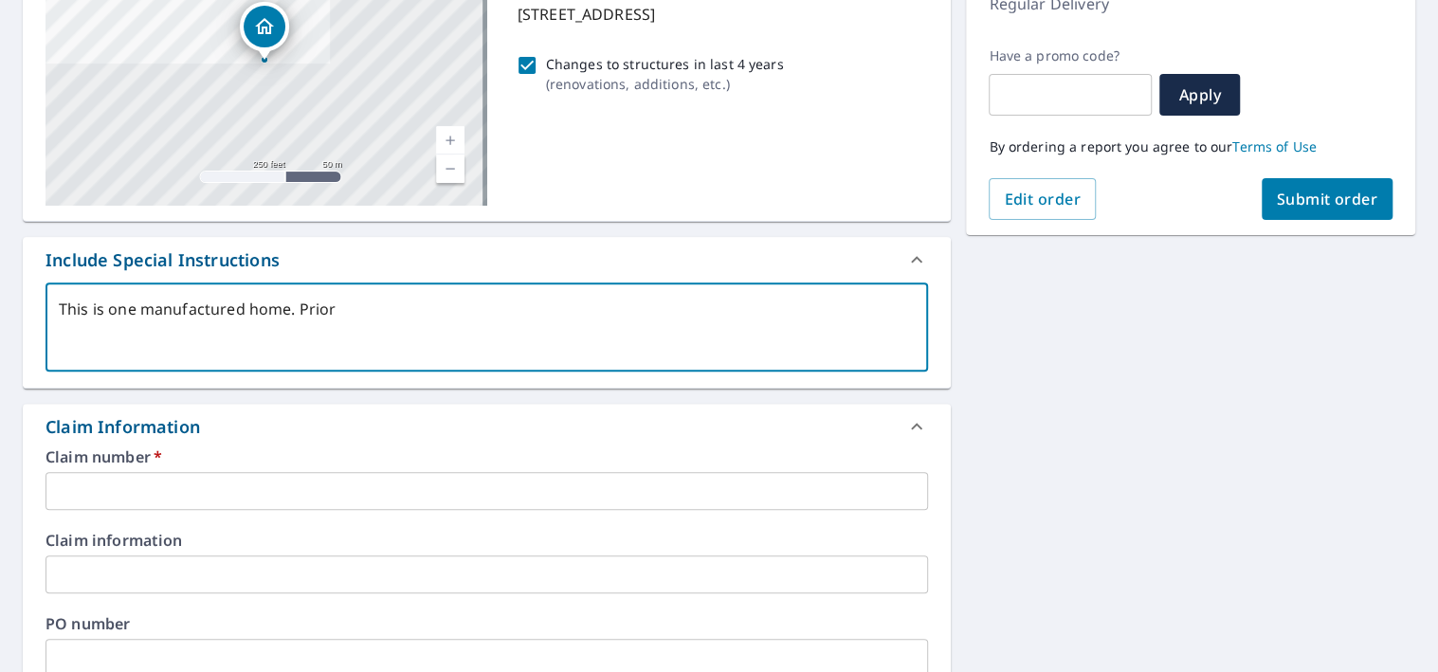
type textarea "x"
type textarea "This is one manufactured home. Prior EV"
type textarea "x"
type textarea "This is one manufactured home. Prior EV"
type textarea "x"
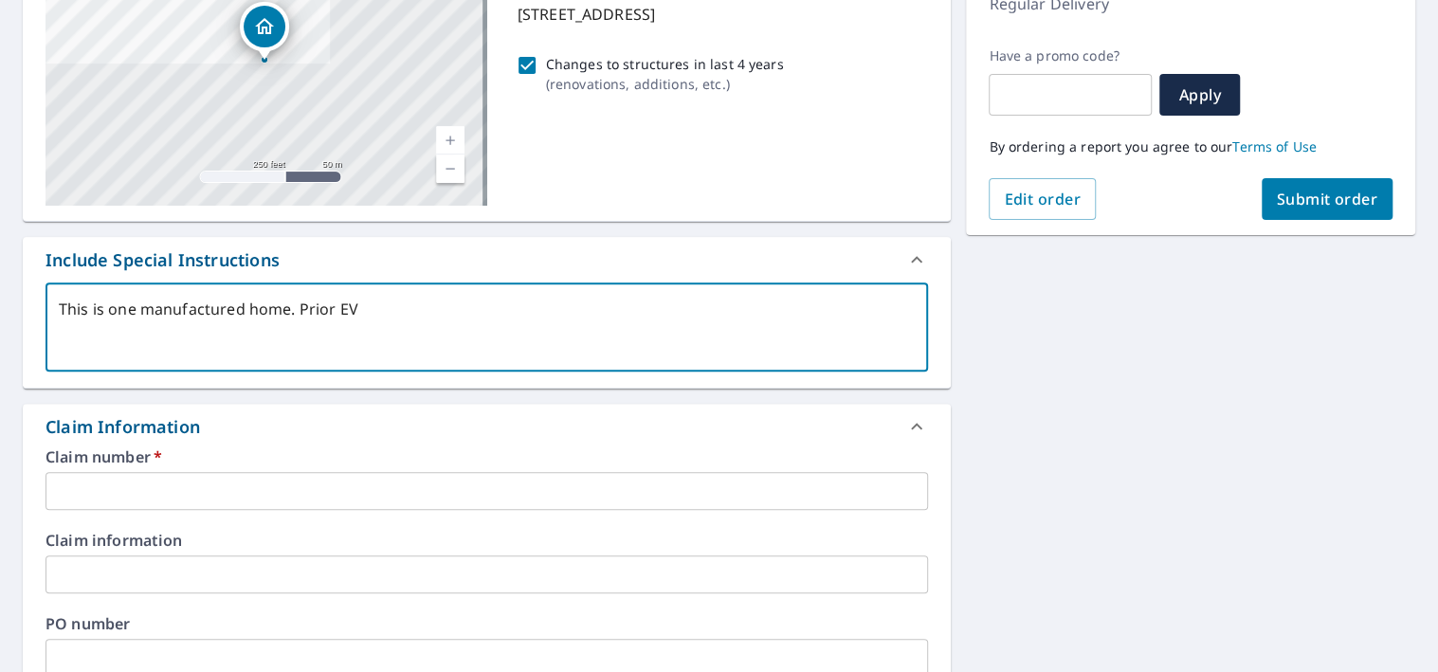
type textarea "This is one manufactured home. Prior EV c"
type textarea "x"
type textarea "This is one manufactured home. Prior EV co"
type textarea "x"
type textarea "This is one manufactured home. Prior EV con"
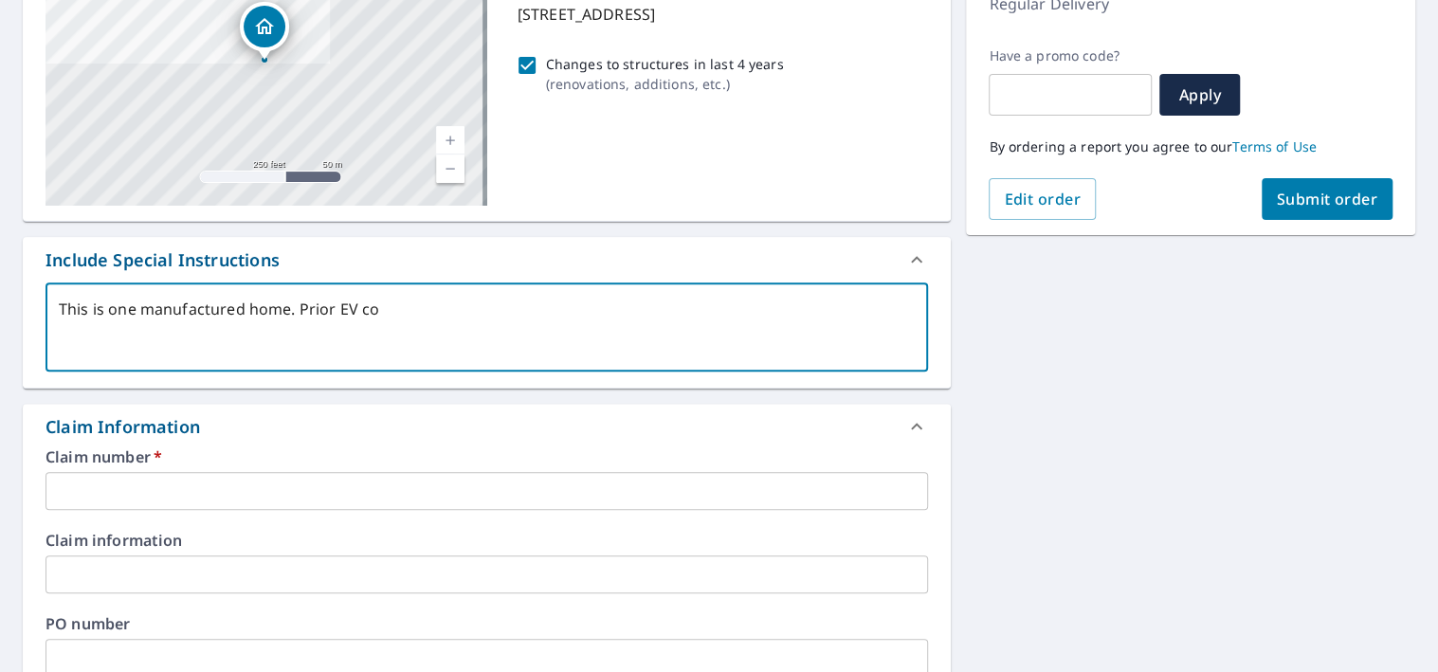
type textarea "x"
type textarea "This is one manufactured home. Prior EV cont"
type textarea "x"
type textarea "This is one manufactured home. Prior EV conta"
type textarea "x"
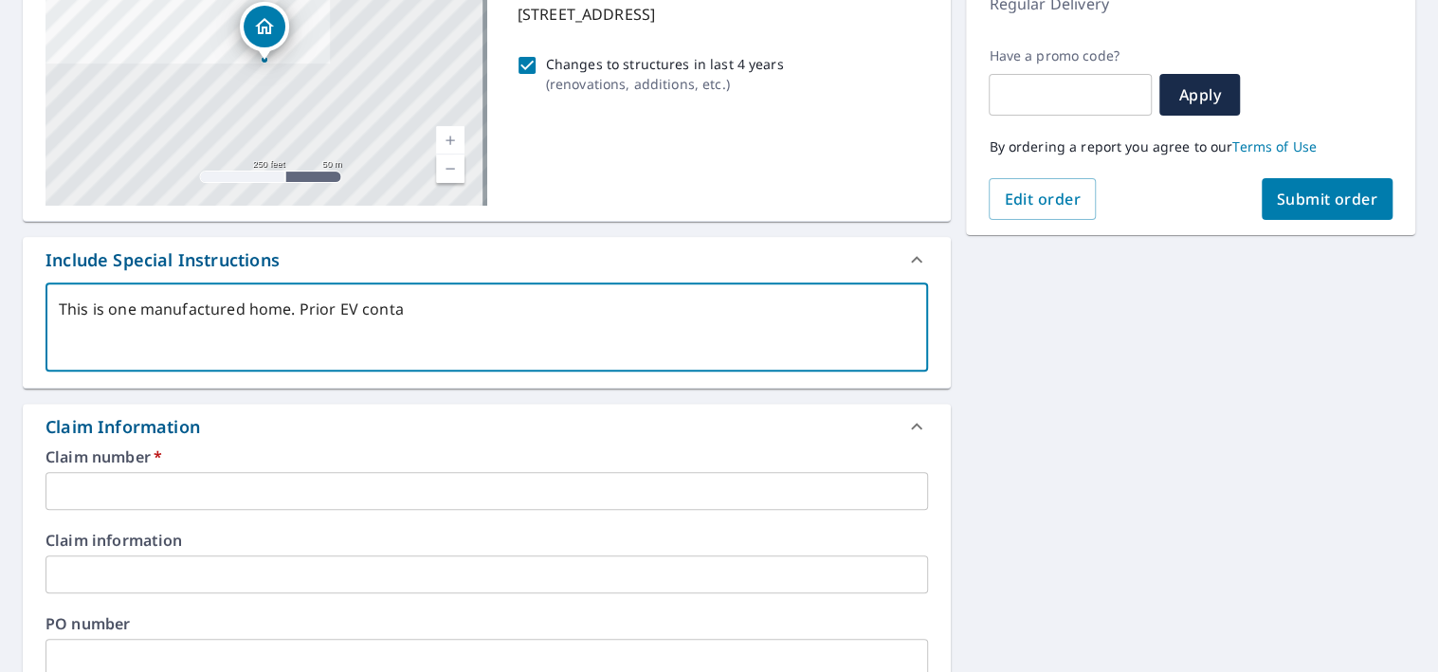
type textarea "This is one manufactured home. Prior EV contai"
type textarea "x"
type textarea "This is one manufactured home. Prior EV contain"
type textarea "x"
type textarea "This is one manufactured home. Prior EV contains"
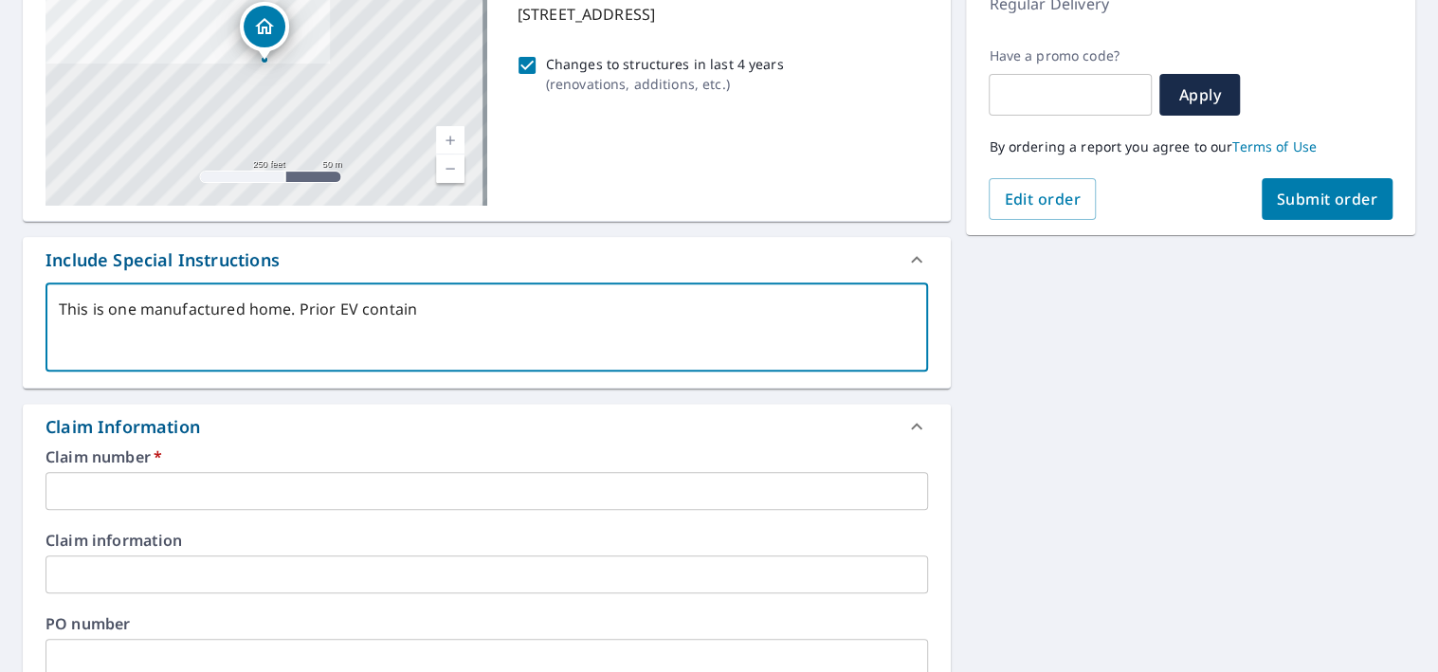
type textarea "x"
type textarea "This is one manufactured home. Prior EV contains"
type textarea "x"
type textarea "This is one manufactured home. Prior EV contains s"
type textarea "x"
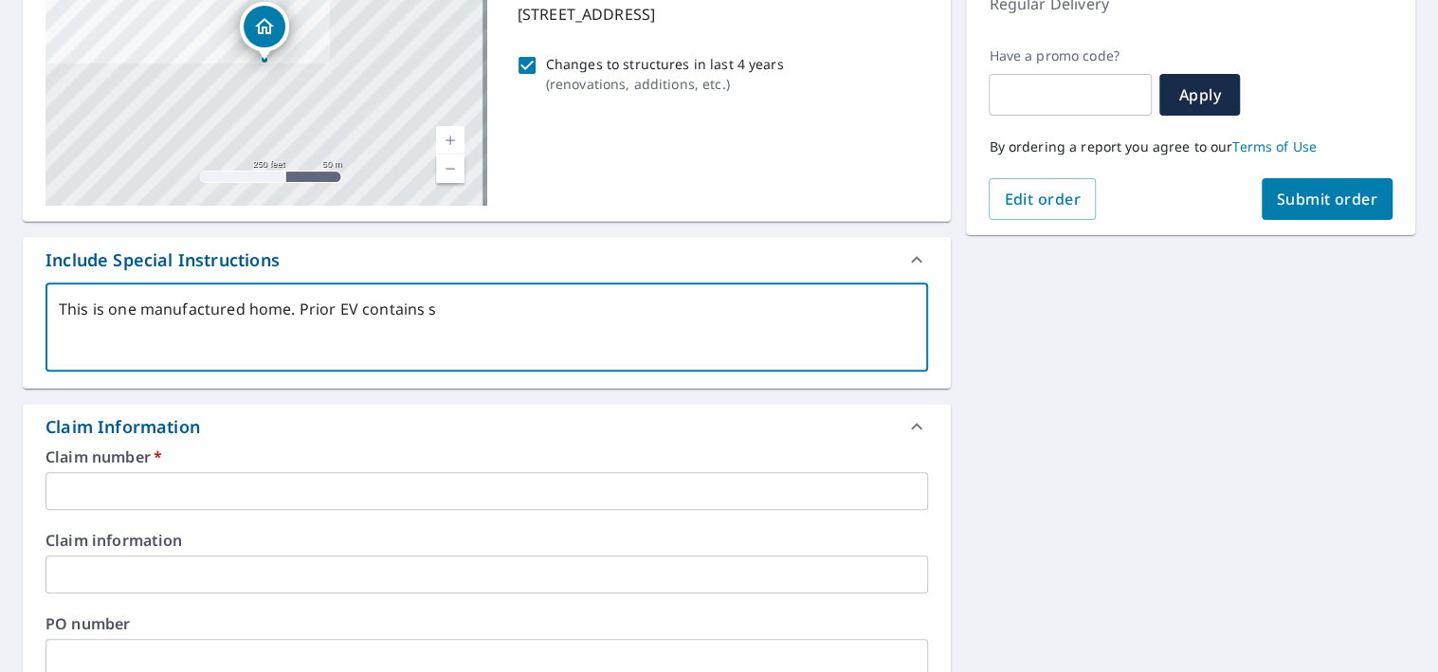
type textarea "This is one manufactured home. Prior EV contains sh"
type textarea "x"
type textarea "This is one manufactured home. Prior EV contains she"
type textarea "x"
type textarea "This is one manufactured home. Prior EV contains shed"
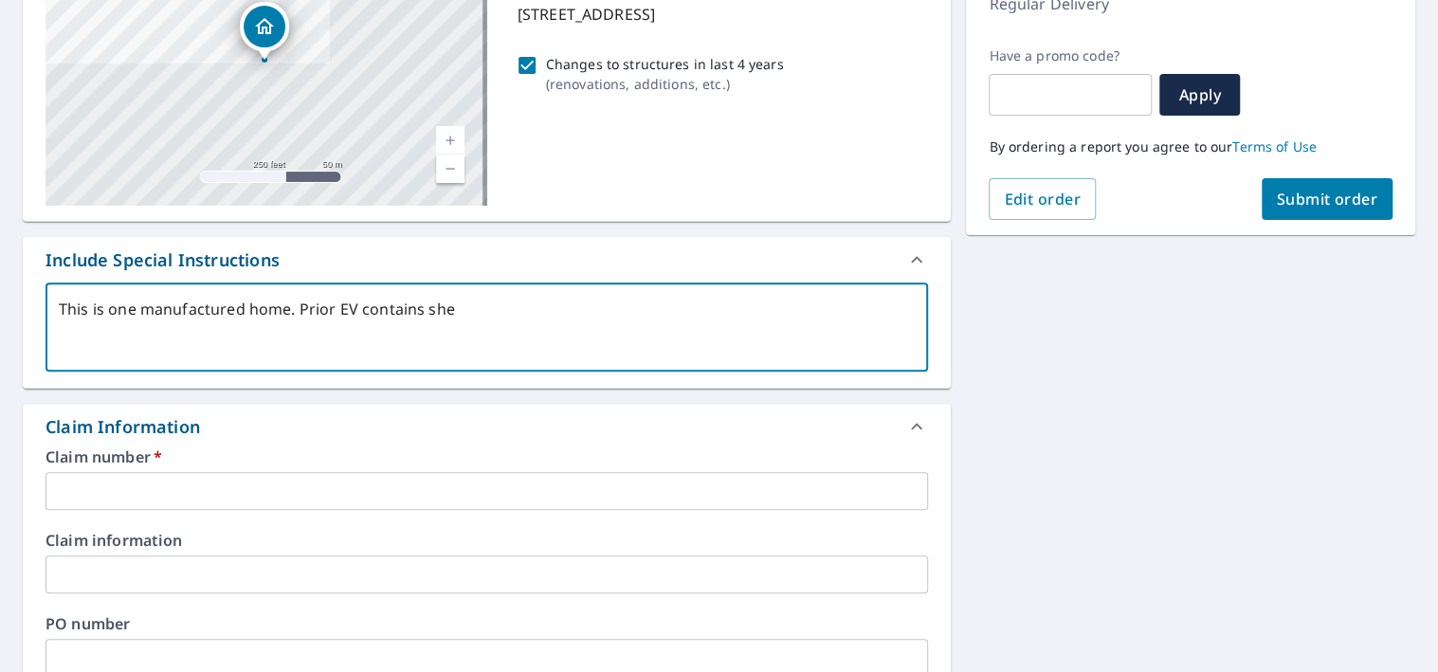
type textarea "x"
type textarea "This is one manufactured home. Prior EV contains shed"
type textarea "x"
type textarea "This is one manufactured home. Prior EV contains shed a"
type textarea "x"
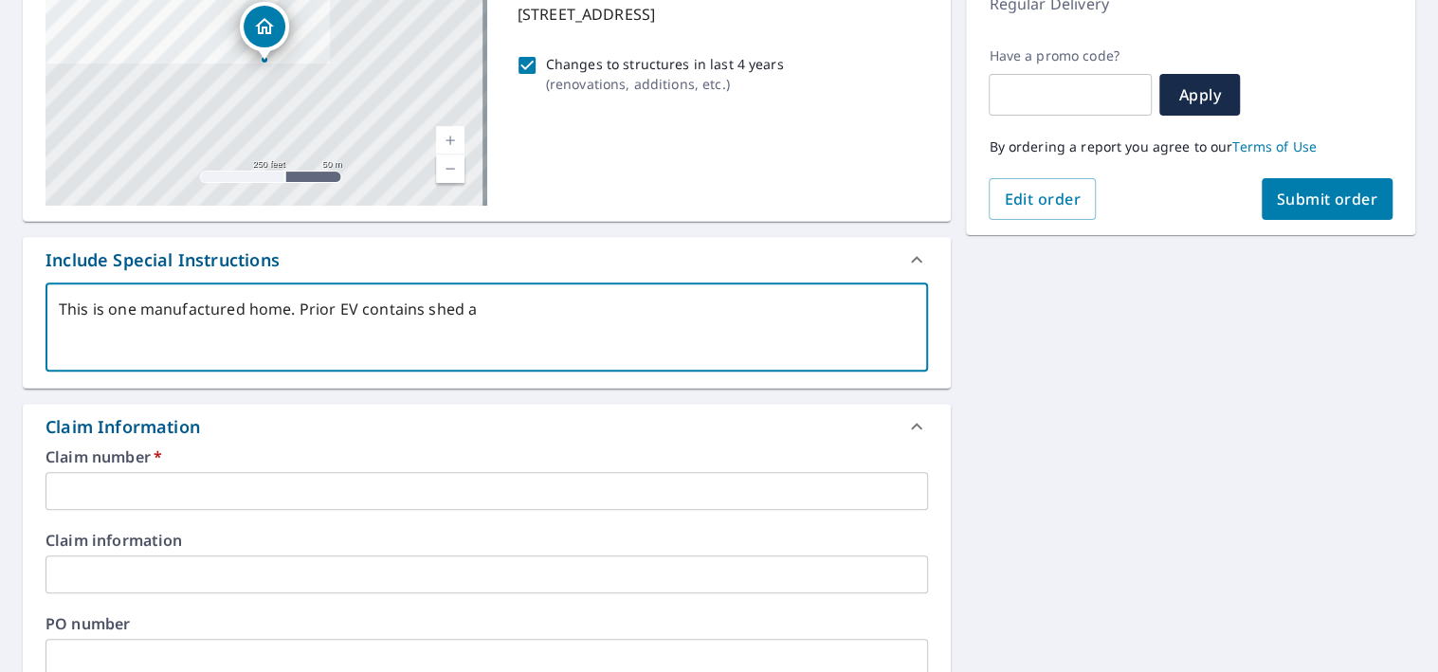
type textarea "This is one manufactured home. Prior EV contains shed an"
type textarea "x"
type textarea "This is one manufactured home. Prior EV contains shed and"
type textarea "x"
type textarea "This is one manufactured home. Prior EV contains shed and"
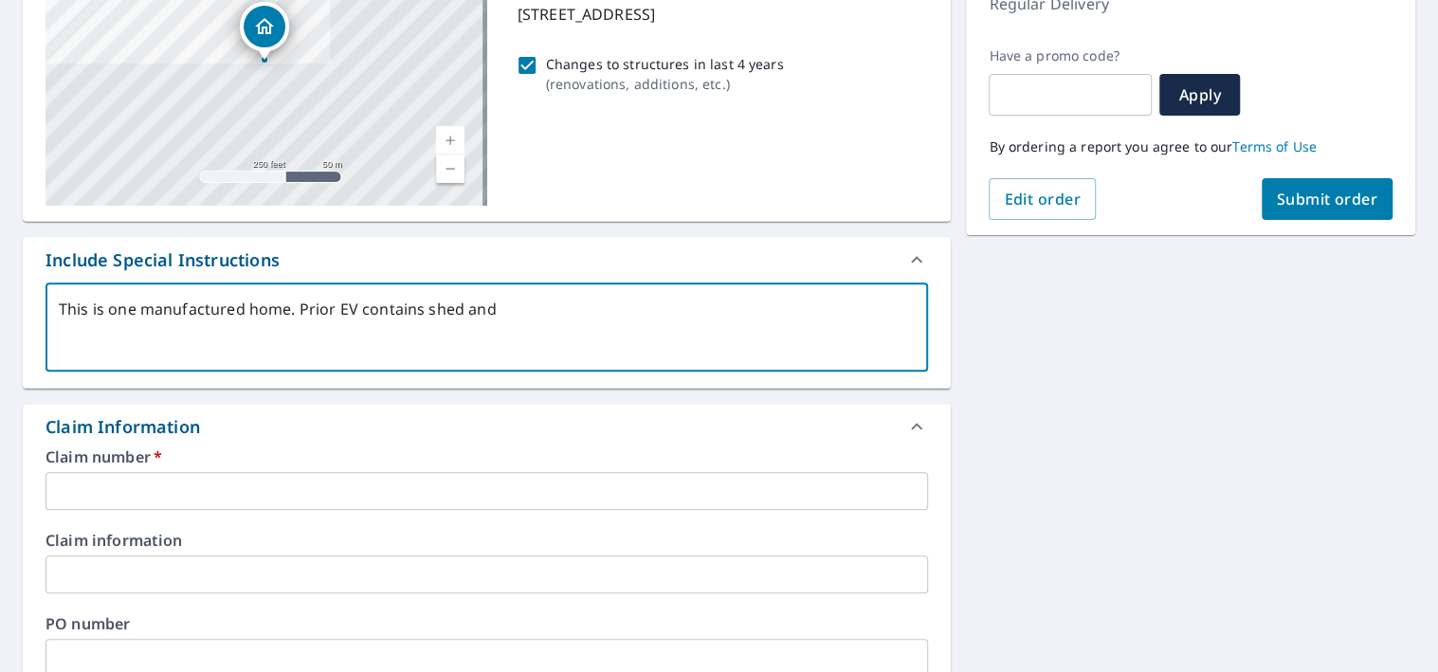
type textarea "x"
type textarea "This is one manufactured home. Prior EV contains shed and o"
type textarea "x"
type textarea "This is one manufactured home. Prior EV contains shed and ot"
type textarea "x"
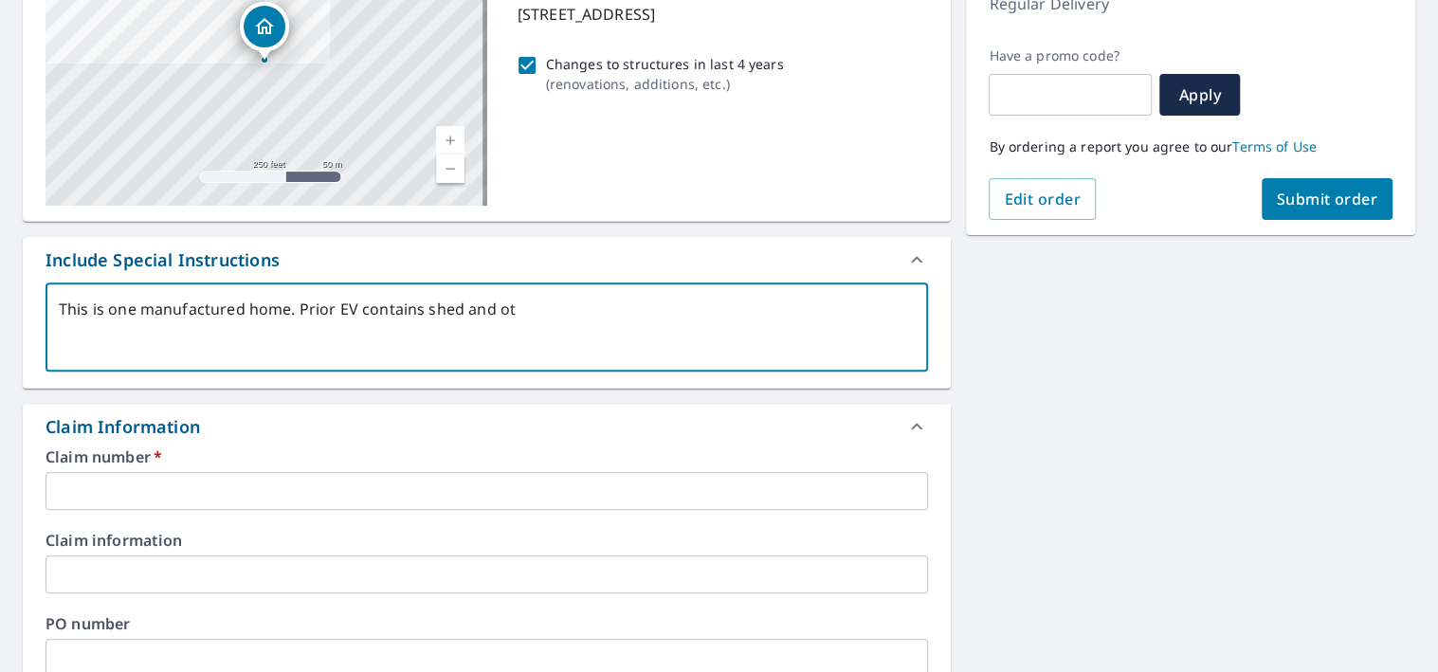
type textarea "This is one manufactured home. Prior EV contains shed and oth"
type textarea "x"
type textarea "This is one manufactured home. Prior EV contains shed and othe"
type textarea "x"
type textarea "This is one manufactured home. Prior EV contains shed and other"
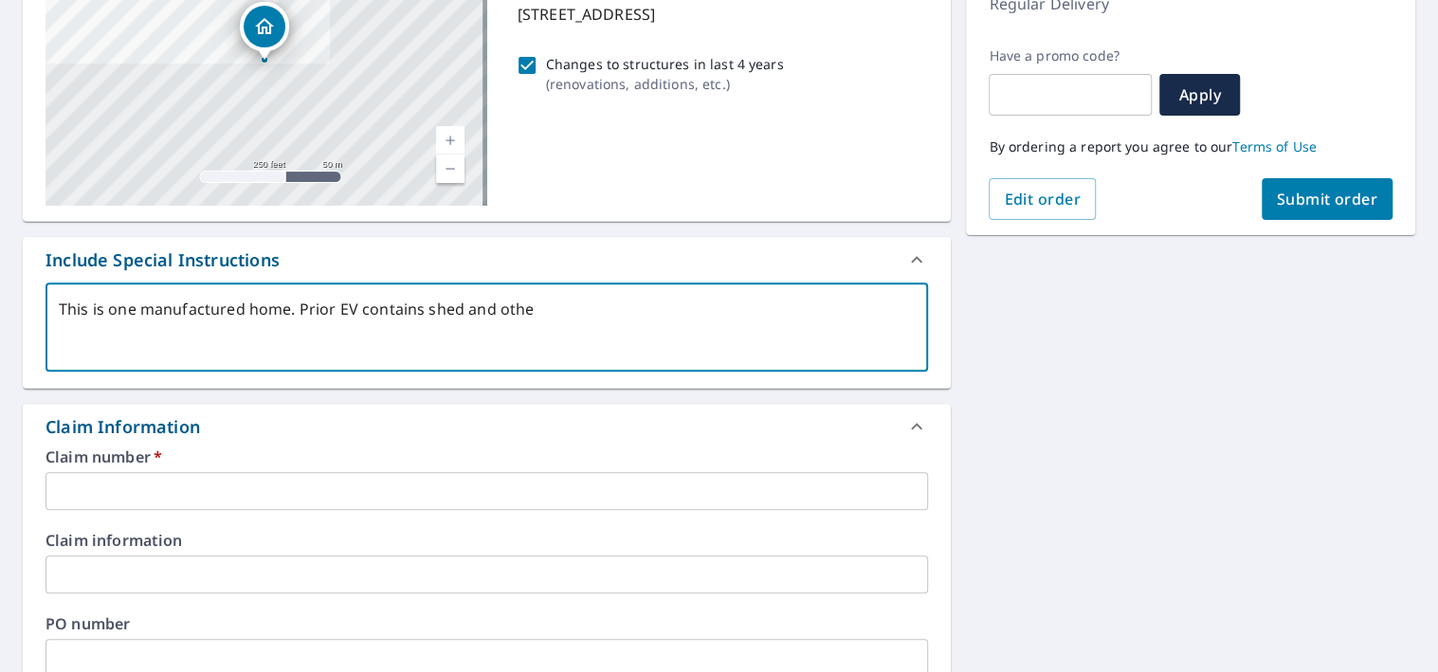
type textarea "x"
type textarea "This is one manufactured home. Prior EV contains shed and other"
type textarea "x"
type textarea "This is one manufactured home. Prior EV contains shed and other h"
type textarea "x"
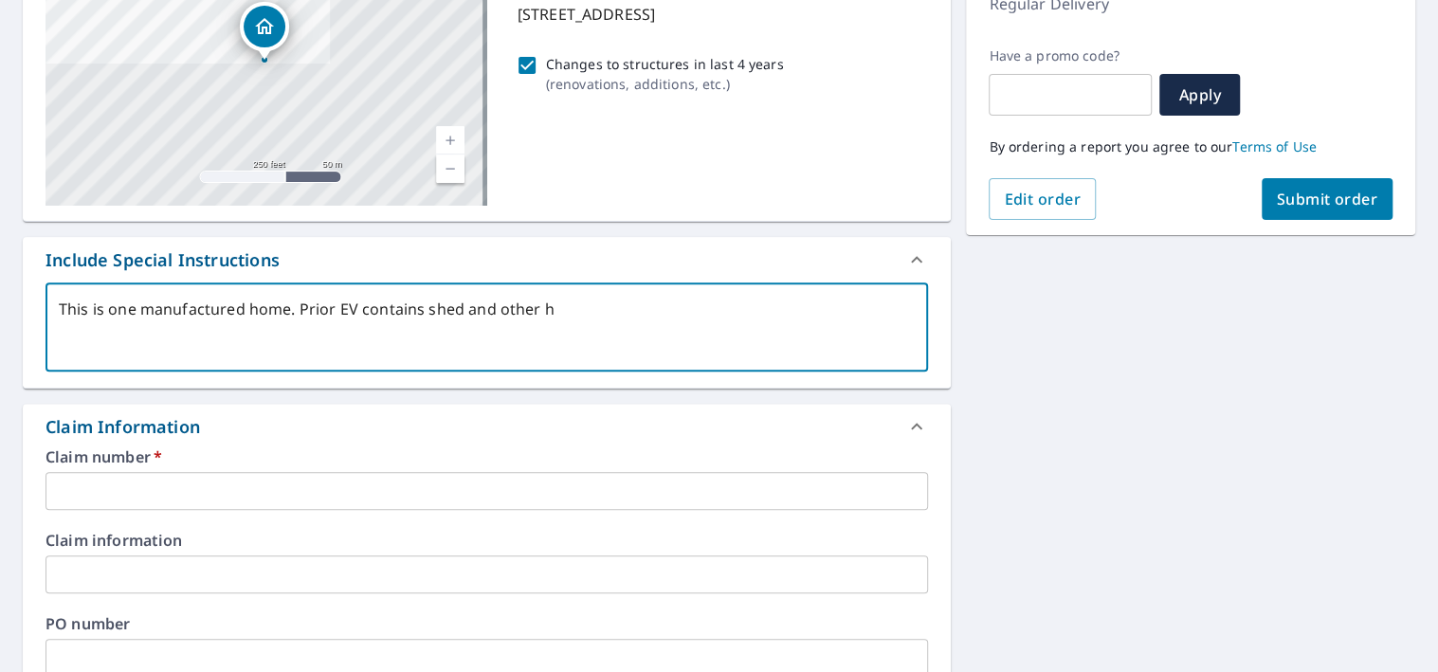
type textarea "This is one manufactured home. Prior EV contains shed and other ho"
type textarea "x"
type textarea "This is one manufactured home. Prior EV contains shed and other hom"
type textarea "x"
type textarea "This is one manufactured home. Prior EV contains shed and other home"
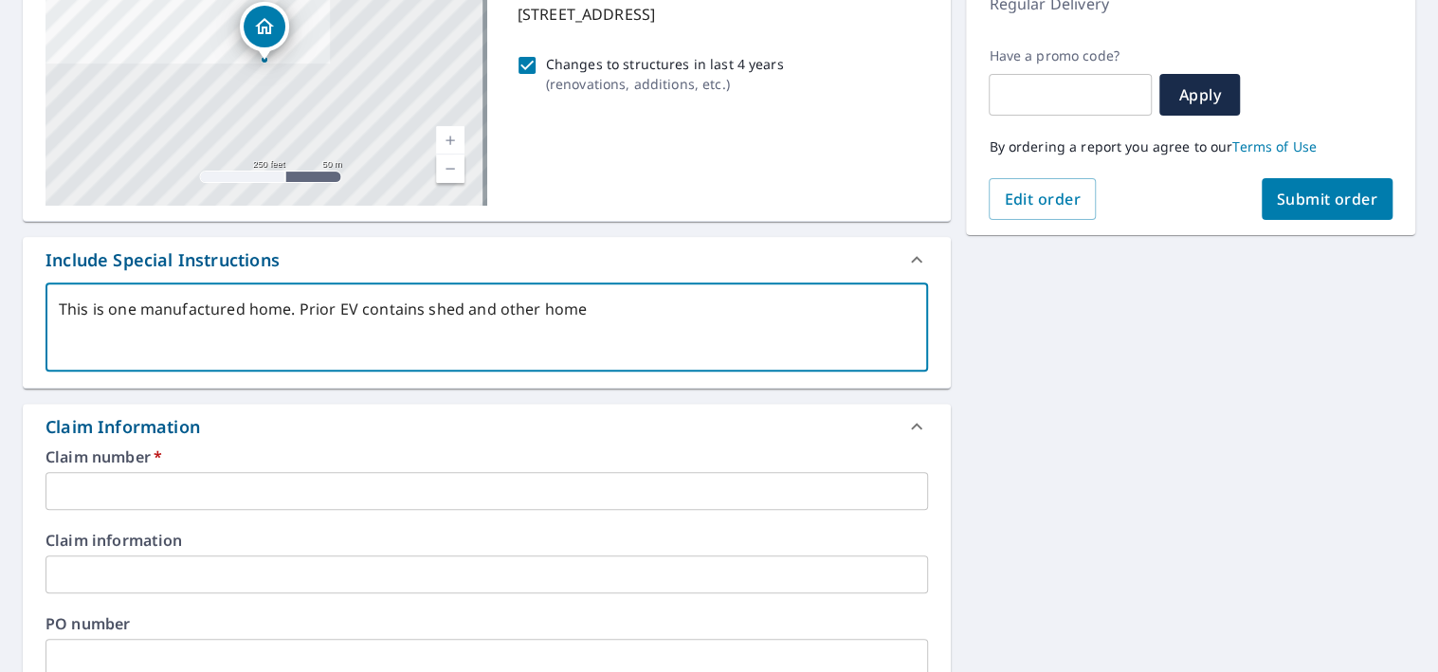
type textarea "x"
type textarea "This is one manufactured home. Prior EV contains shed and other homes"
type textarea "x"
type textarea "This is one manufactured home. Prior EV contains shed and other homes"
type textarea "x"
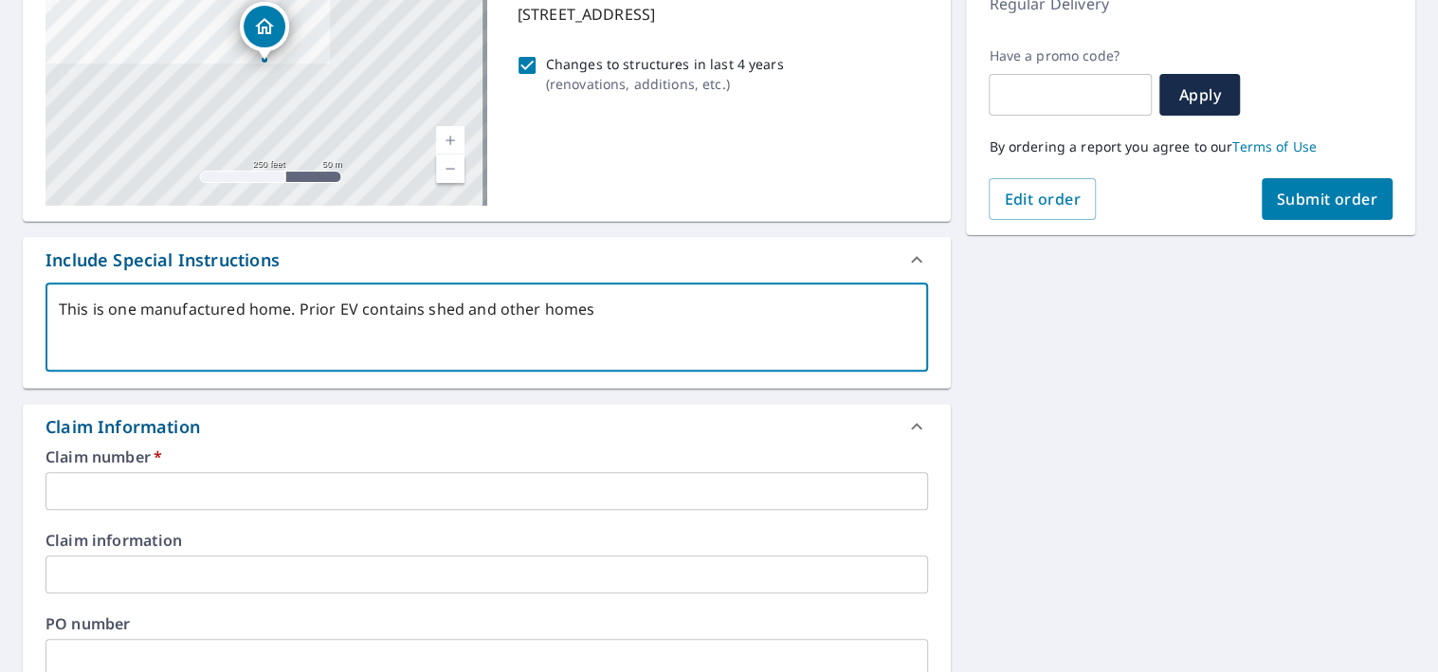
type textarea "This is one manufactured home. Prior EV contains shed and other homes s"
type textarea "x"
type textarea "This is one manufactured home. Prior EV contains shed and other homes su"
type textarea "x"
type textarea "This is one manufactured home. Prior EV contains shed and other homes sur"
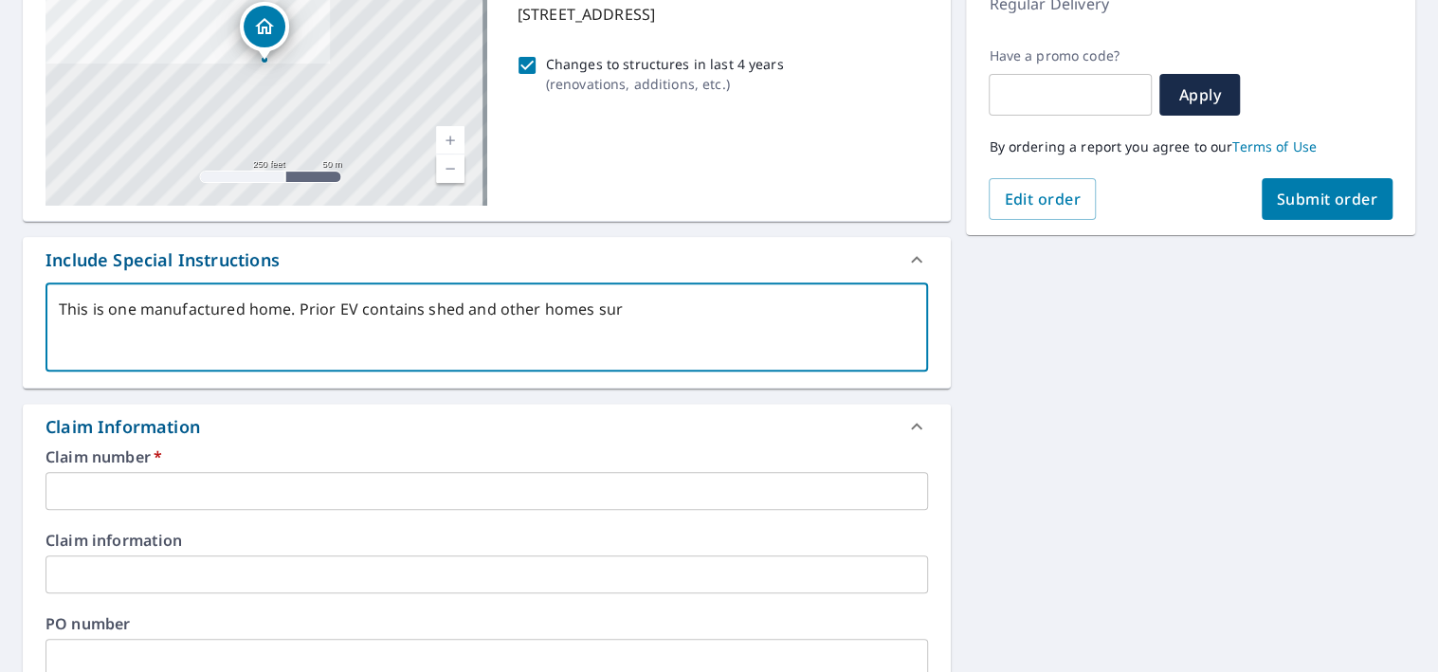
type textarea "x"
type textarea "This is one manufactured home. Prior EV contains shed and other homes surr"
type textarea "x"
type textarea "This is one manufactured home. Prior EV contains shed and other homes surro"
type textarea "x"
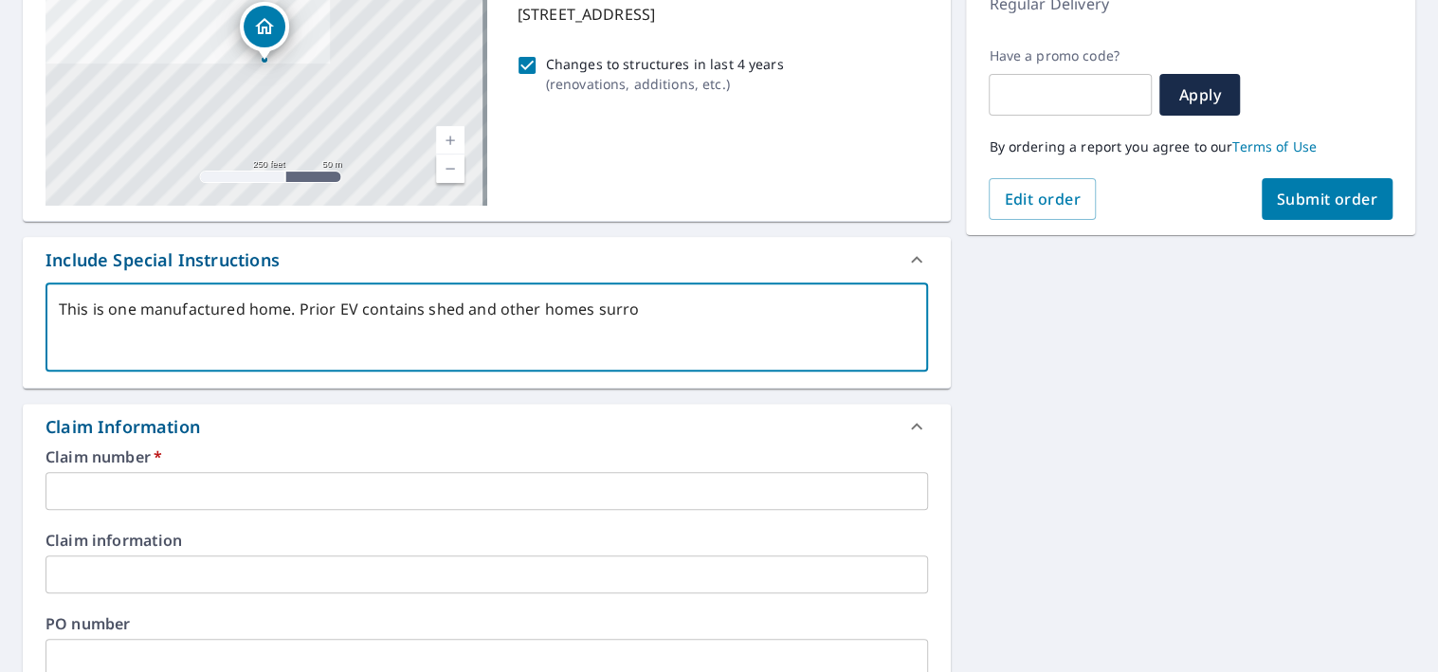
type textarea "This is one manufactured home. Prior EV contains shed and other homes surrou"
type textarea "x"
type textarea "This is one manufactured home. Prior EV contains shed and other homes surroun"
type textarea "x"
type textarea "This is one manufactured home. Prior EV contains shed and other homes surround"
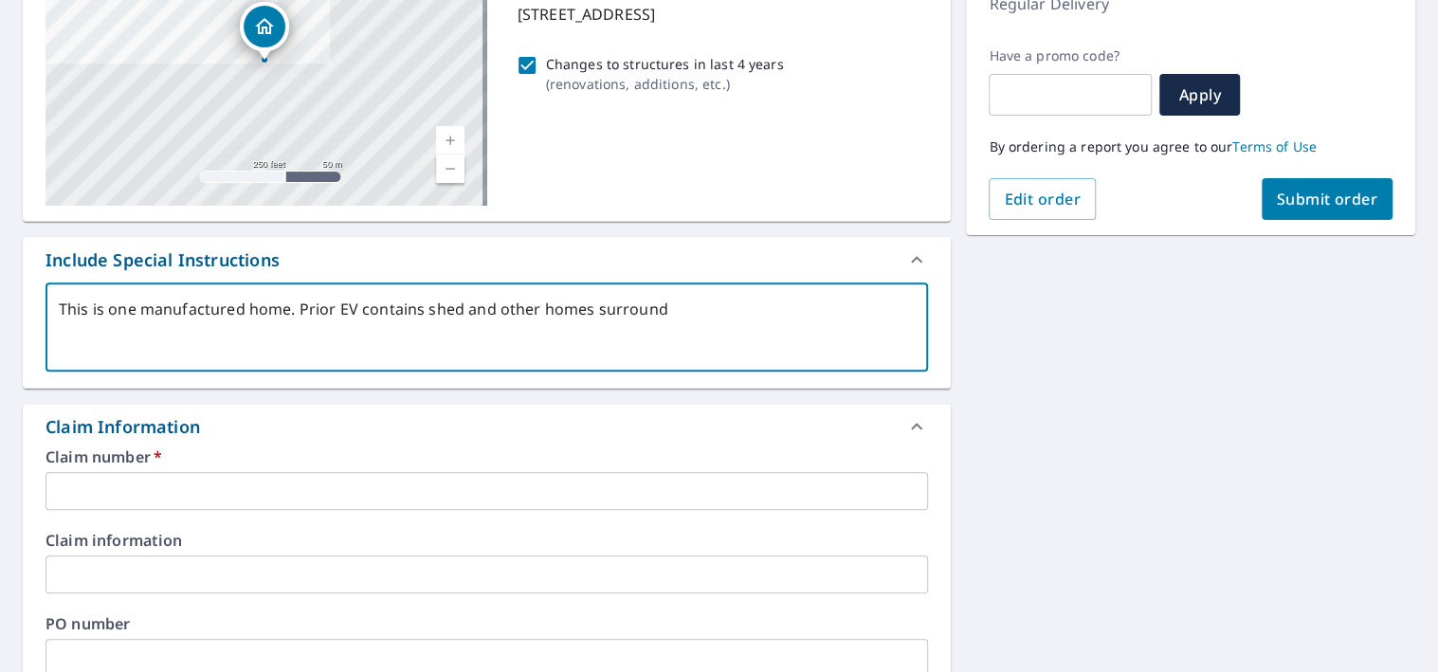
type textarea "x"
type textarea "This is one manufactured home. Prior EV contains shed and other homes surroundi"
type textarea "x"
type textarea "This is one manufactured home. Prior EV contains shed and other homes surroundin"
type textarea "x"
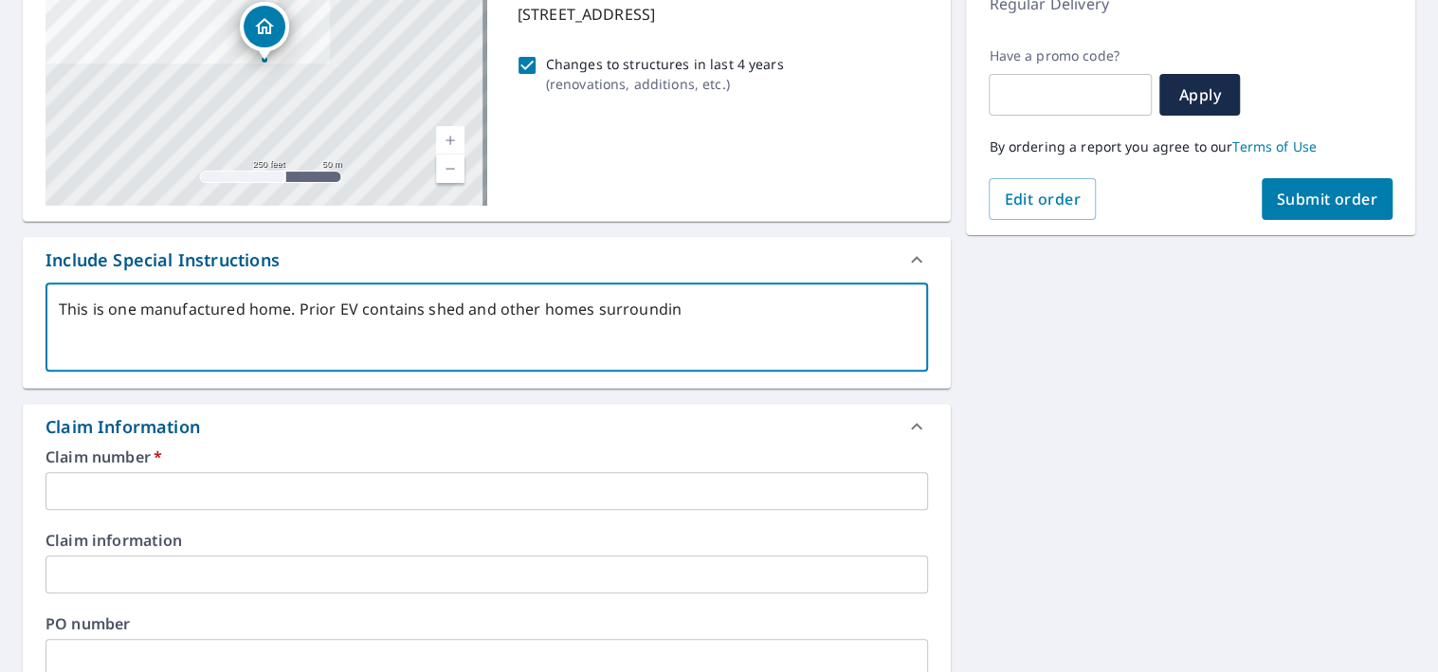
type textarea "This is one manufactured home. Prior EV contains shed and other homes surroundi…"
type textarea "x"
type textarea "This is one manufactured home. Prior EV contains shed and other homes surroundi…"
type textarea "x"
type textarea "This is one manufactured home. Prior EV contains shed and other homes surroundi…"
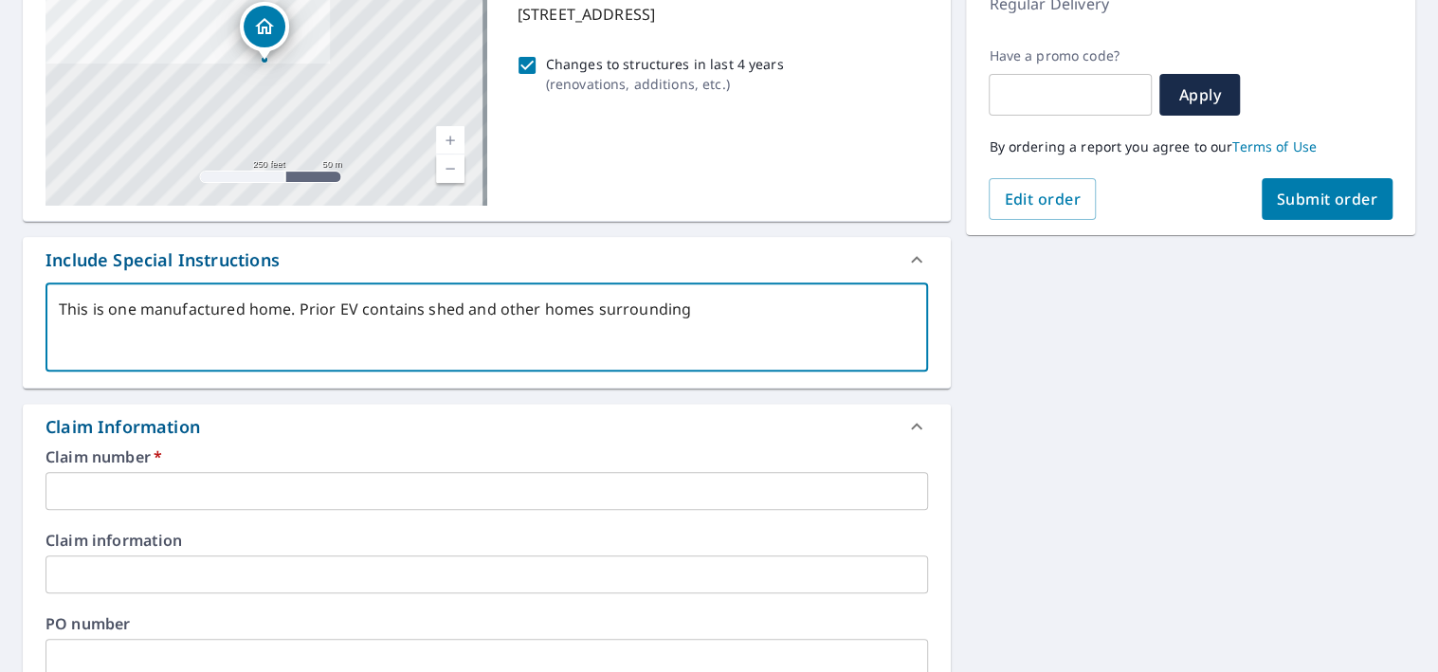
type textarea "x"
type textarea "This is one manufactured home. Prior EV contains shed and other homes surroundi…"
type textarea "x"
type textarea "This is one manufactured home. Prior EV contains shed and other homes surroundi…"
type textarea "x"
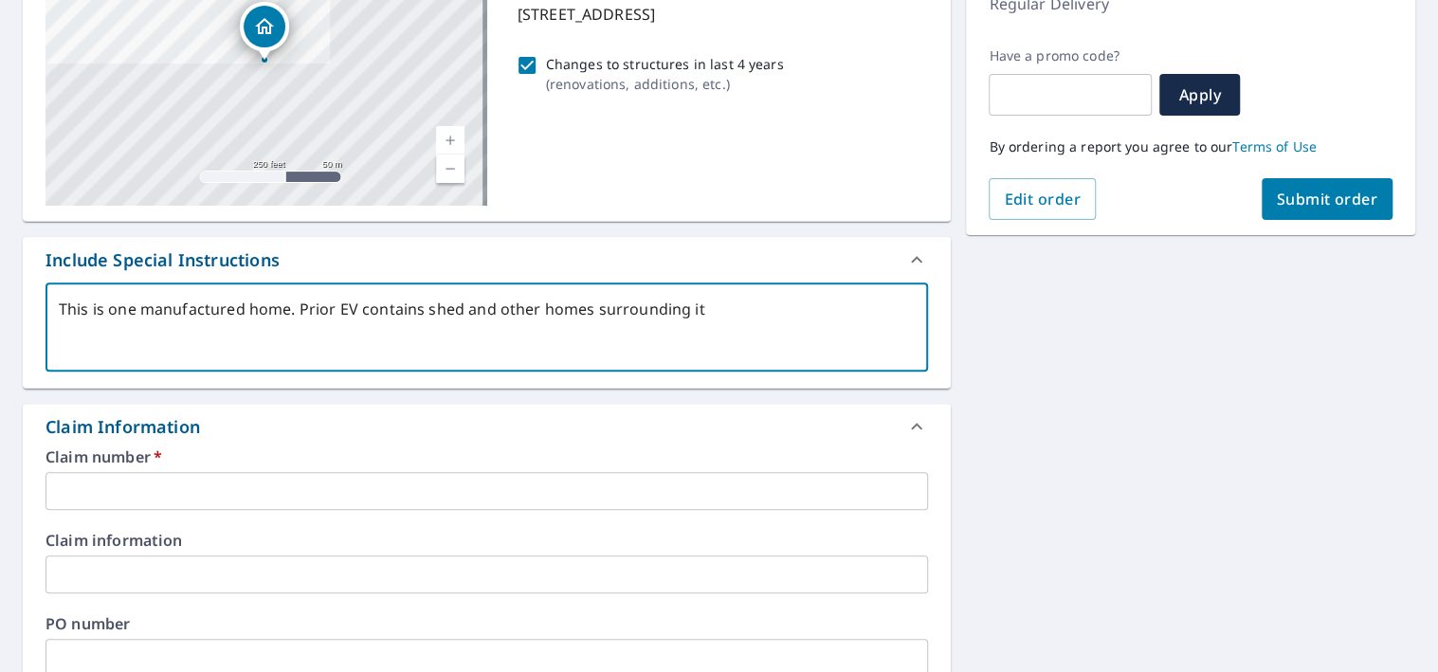
type textarea "This is one manufactured home. Prior EV contains shed and other homes surroundi…"
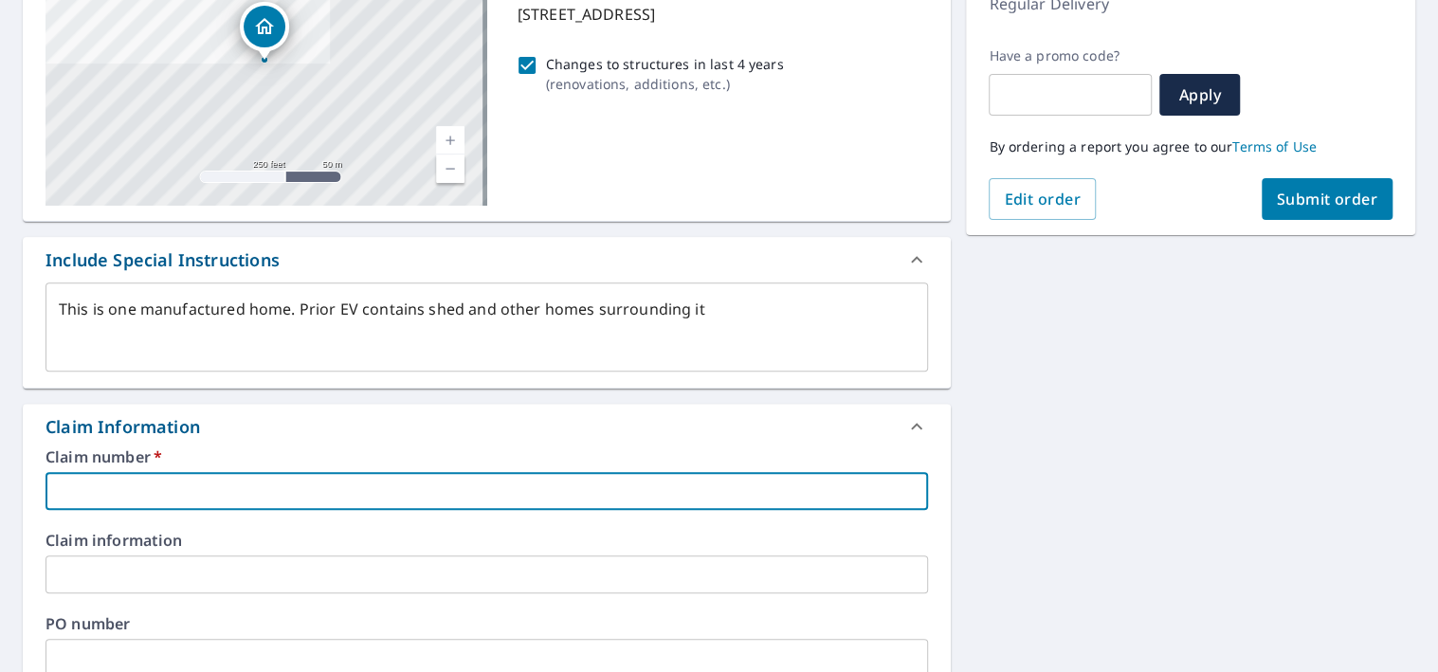
click at [197, 483] on input "text" at bounding box center [487, 491] width 883 height 38
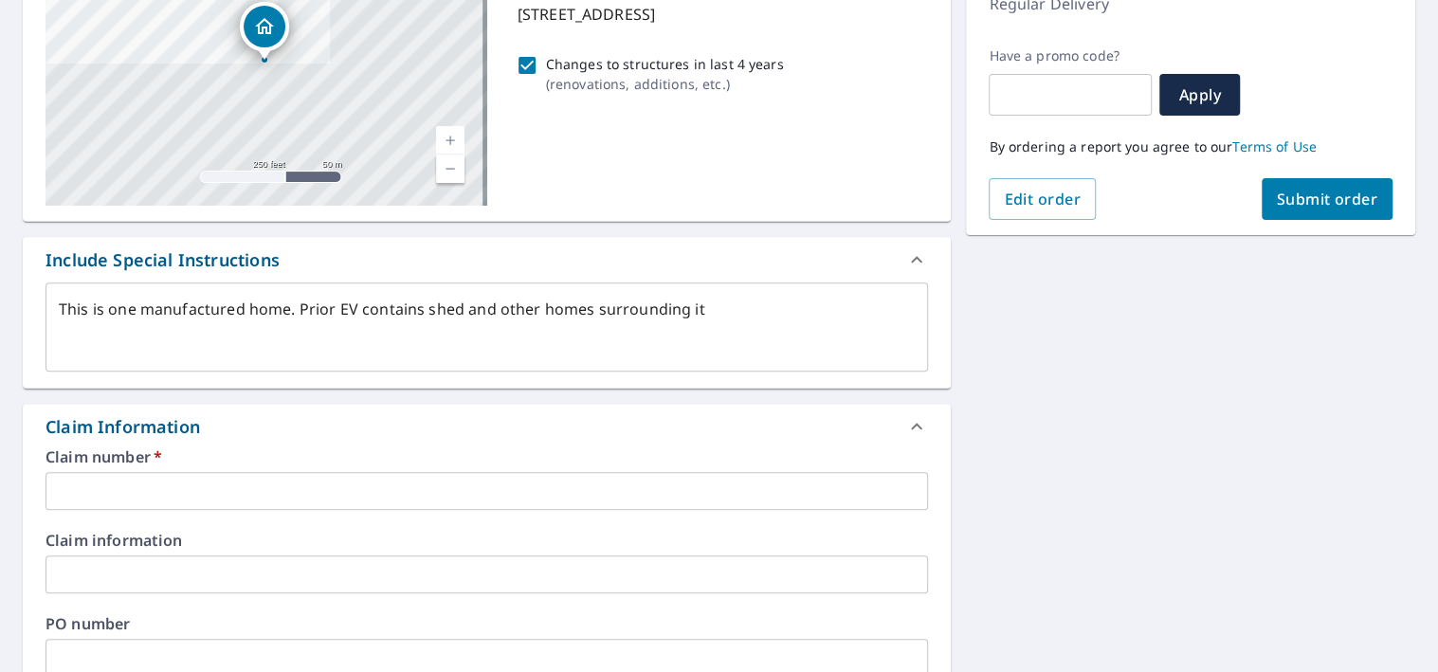
click at [213, 480] on input "text" at bounding box center [487, 491] width 883 height 38
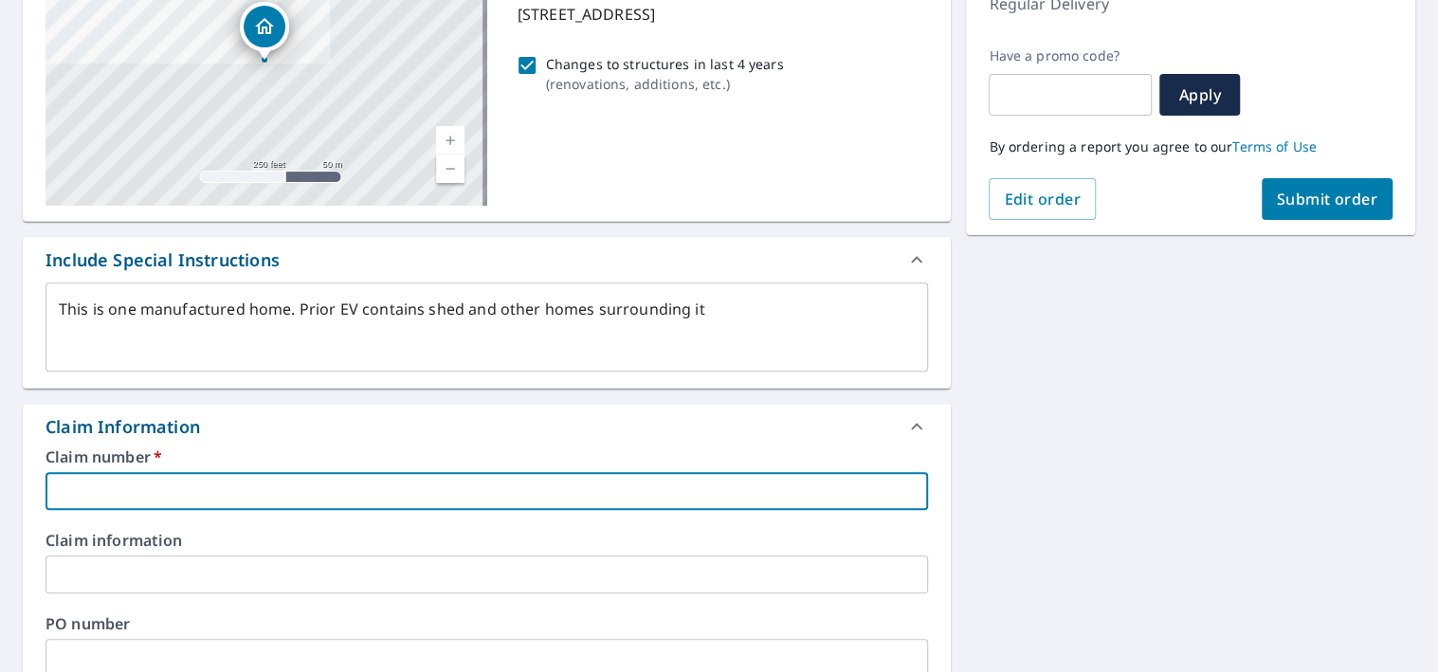
paste input "0803102425"
type textarea "x"
type input "0803102425"
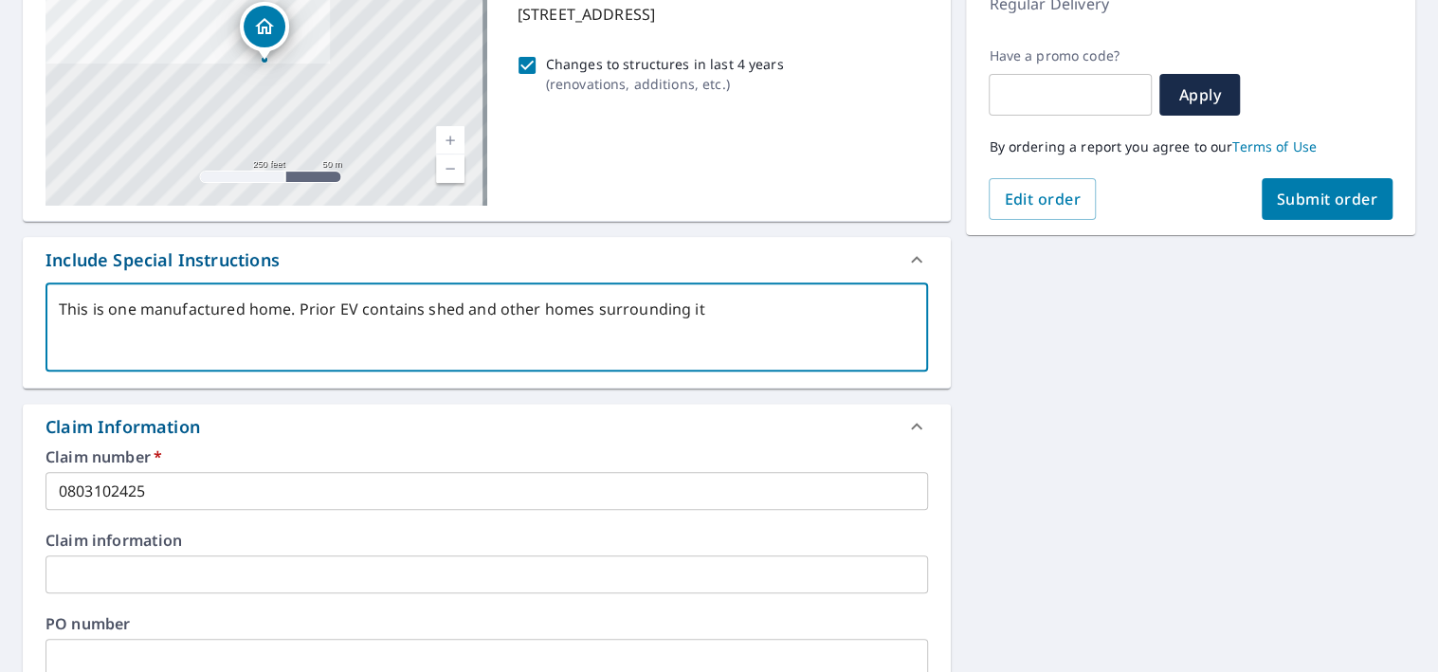
type textarea "x"
click at [740, 317] on textarea "This is one manufactured home. Prior EV contains shed and other homes surroundi…" at bounding box center [487, 328] width 856 height 54
type textarea "This is one manufactured home. Prior EV contains shed and other homes surroundi…"
type textarea "x"
type textarea "This is one manufactured home. Prior EV contains shed and other homes surroundi…"
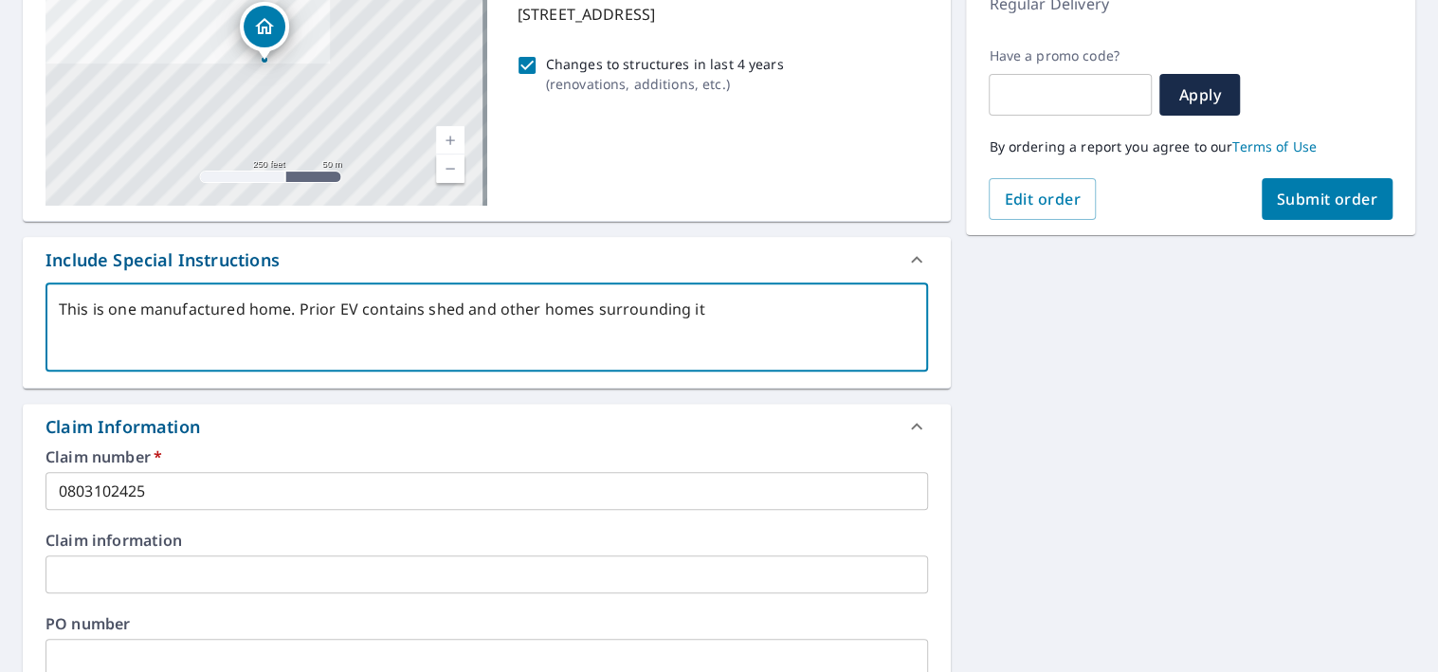
type textarea "x"
type textarea "This is one manufactured home. Prior EV contains shed and other homes surroundi…"
type textarea "x"
type textarea "This is one manufactured home. Prior EV contains shed and other homes surroundi…"
type textarea "x"
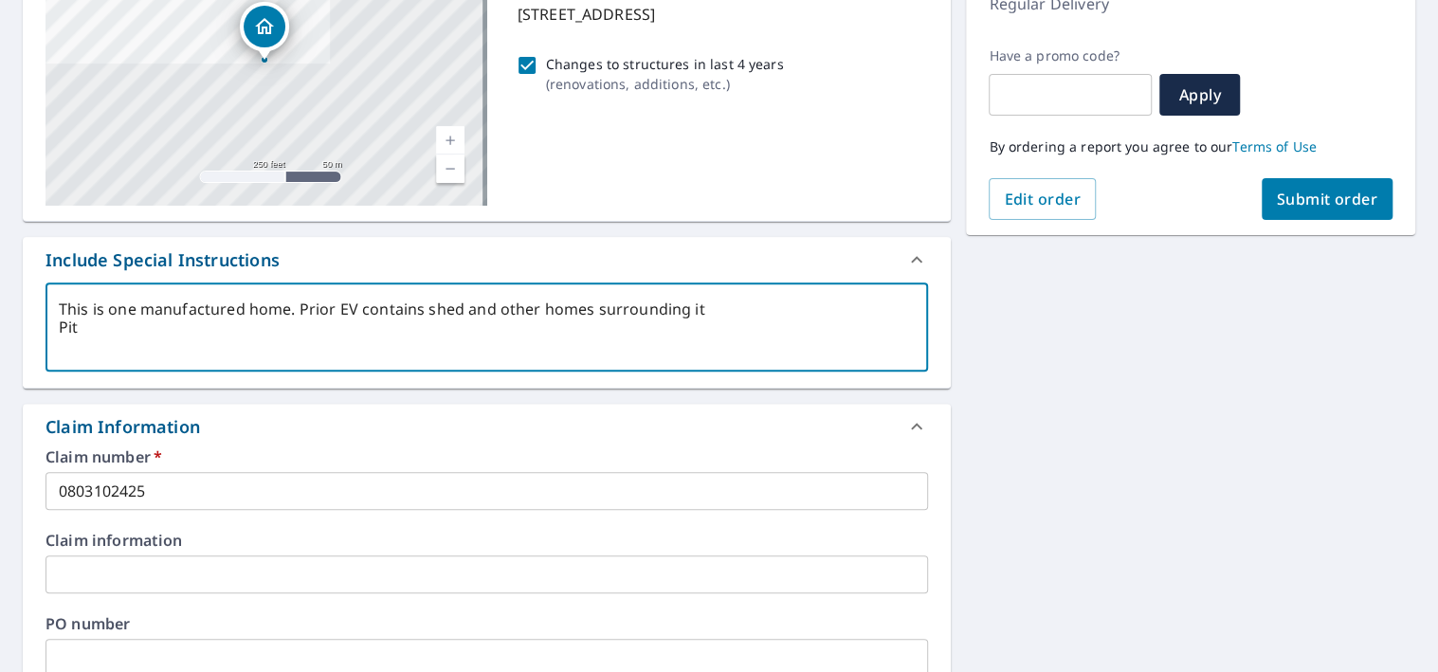
type textarea "This is one manufactured home. Prior EV contains shed and other homes surroundi…"
type textarea "x"
type textarea "This is one manufactured home. Prior EV contains shed and other homes surroundi…"
type textarea "x"
type textarea "This is one manufactured home. Prior EV contains shed and other homes surroundi…"
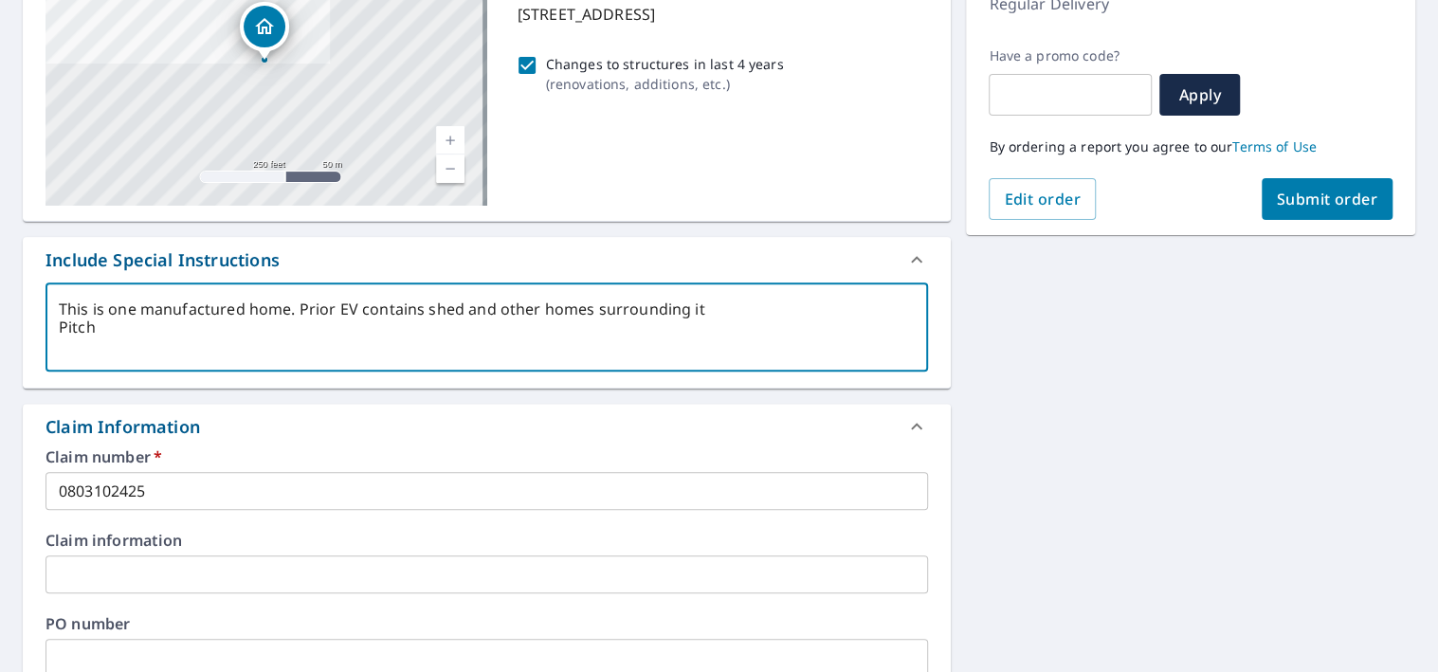
type textarea "x"
type textarea "This is one manufactured home. Prior EV contains shed and other homes surroundi…"
type textarea "x"
type textarea "This is one manufactured home. Prior EV contains shed and other homes surroundi…"
type textarea "x"
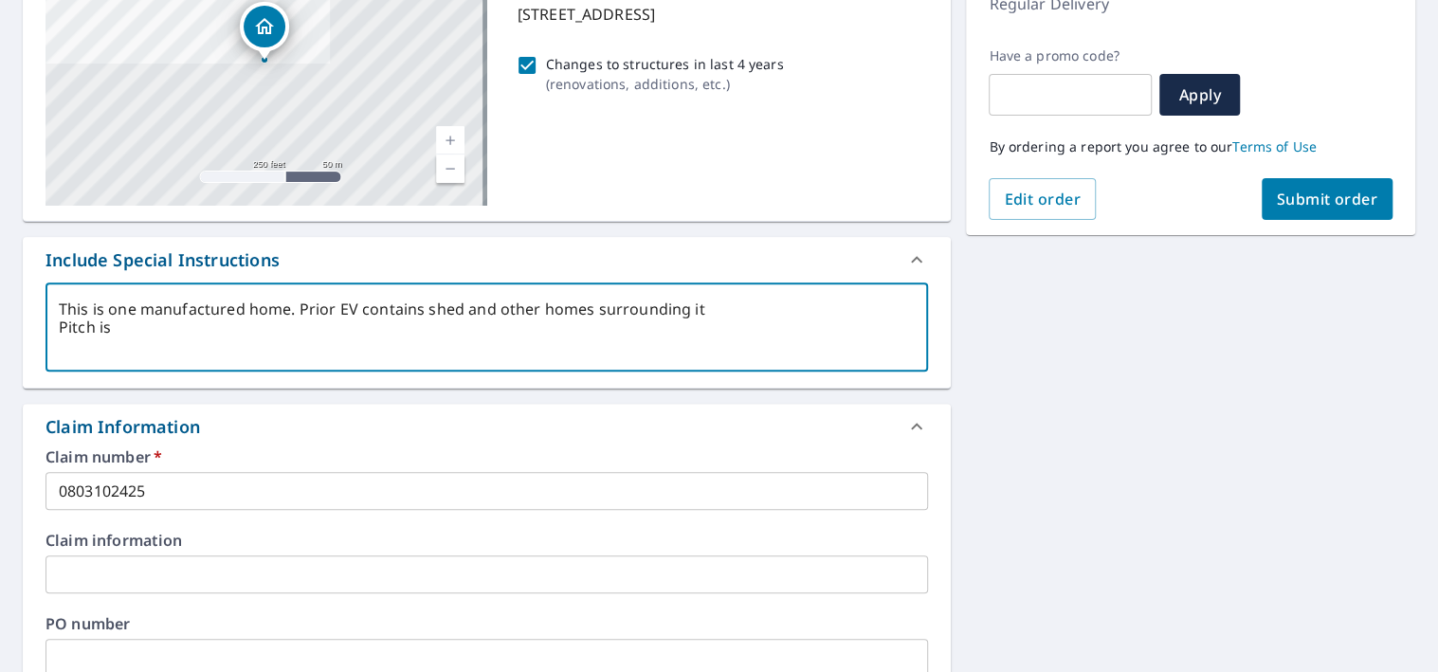
type textarea "This is one manufactured home. Prior EV contains shed and other homes surroundi…"
type textarea "x"
type textarea "This is one manufactured home. Prior EV contains shed and other homes surroundi…"
type textarea "x"
type textarea "This is one manufactured home. Prior EV contains shed and other homes surroundi…"
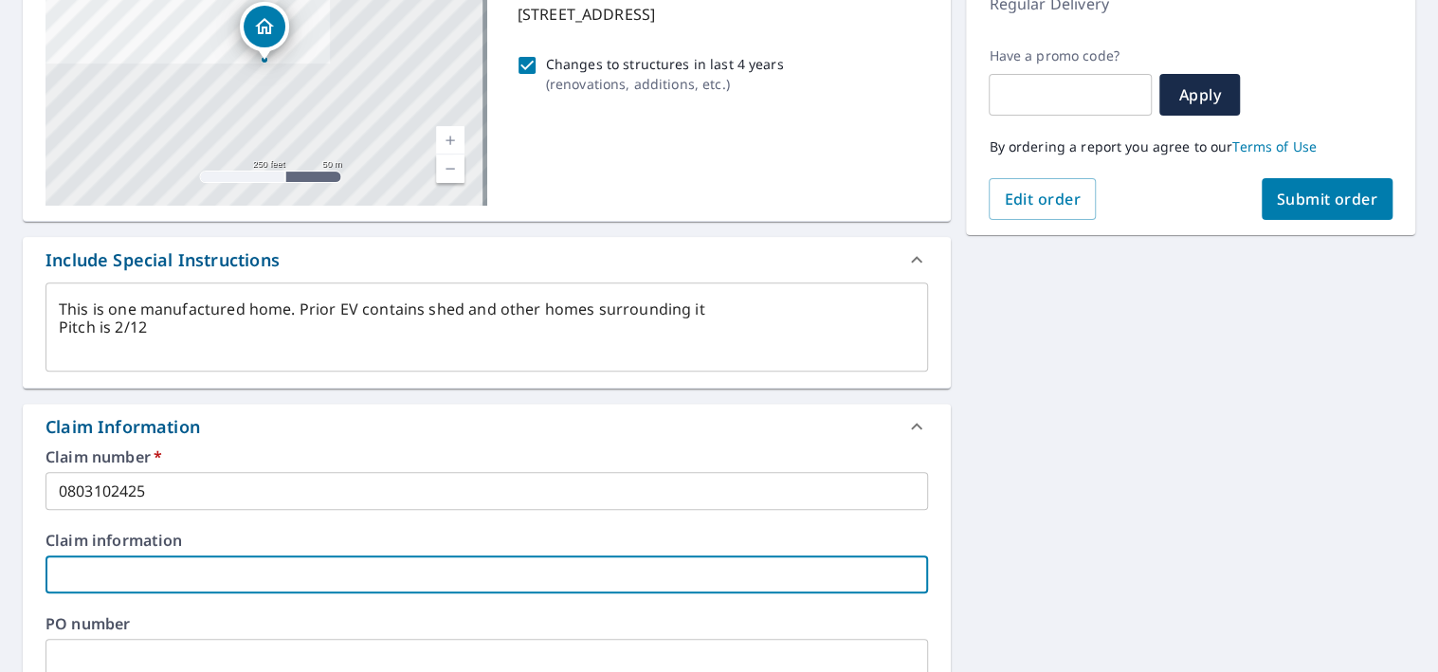
click at [218, 572] on input "text" at bounding box center [487, 575] width 883 height 38
click at [111, 582] on input "text" at bounding box center [487, 575] width 883 height 38
paste input "[STREET_ADDRESS]"
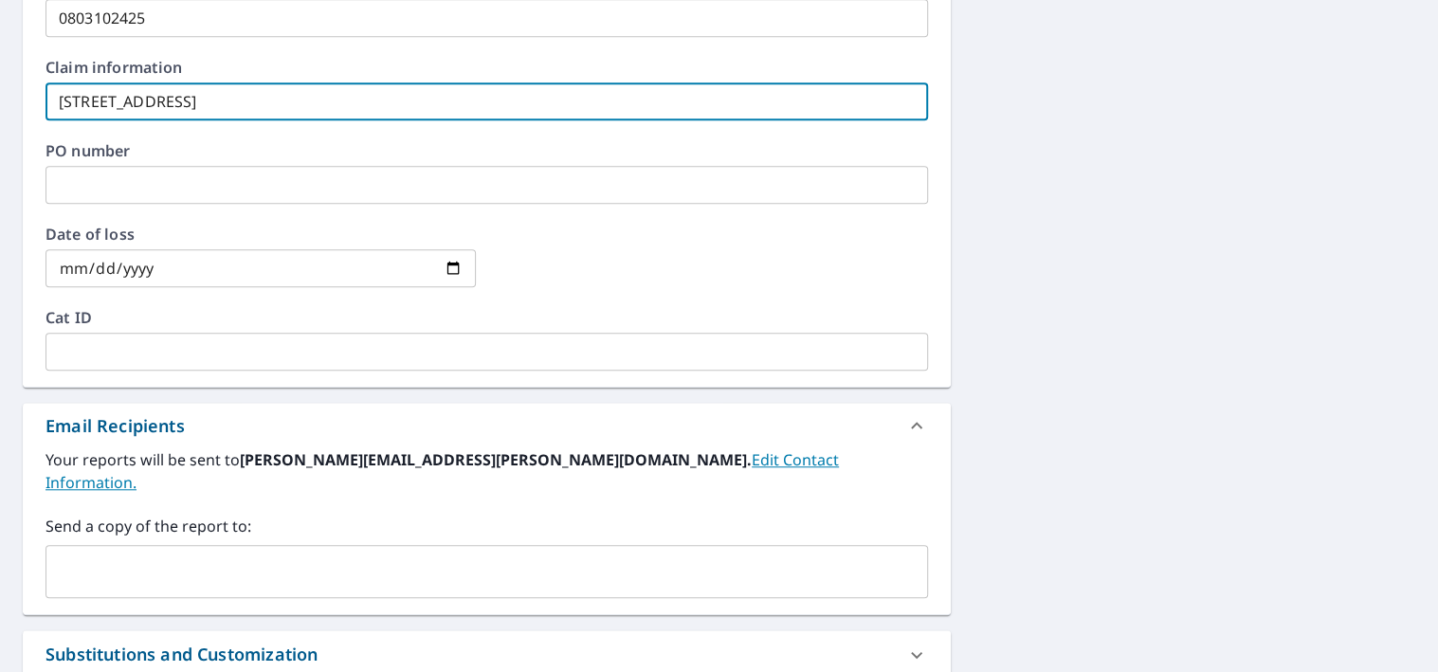
scroll to position [759, 0]
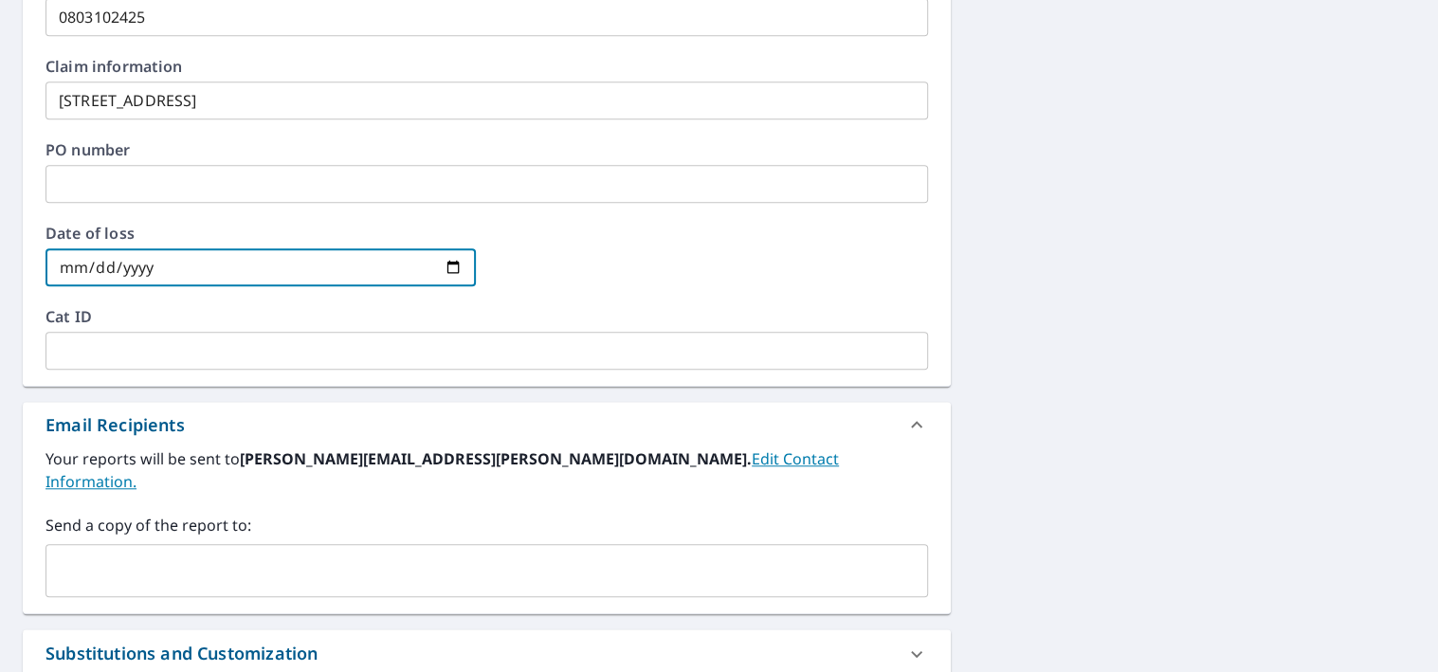
click at [234, 262] on input "date" at bounding box center [261, 267] width 430 height 38
click at [449, 268] on input "date" at bounding box center [261, 267] width 430 height 38
click at [356, 343] on input "text" at bounding box center [487, 351] width 883 height 38
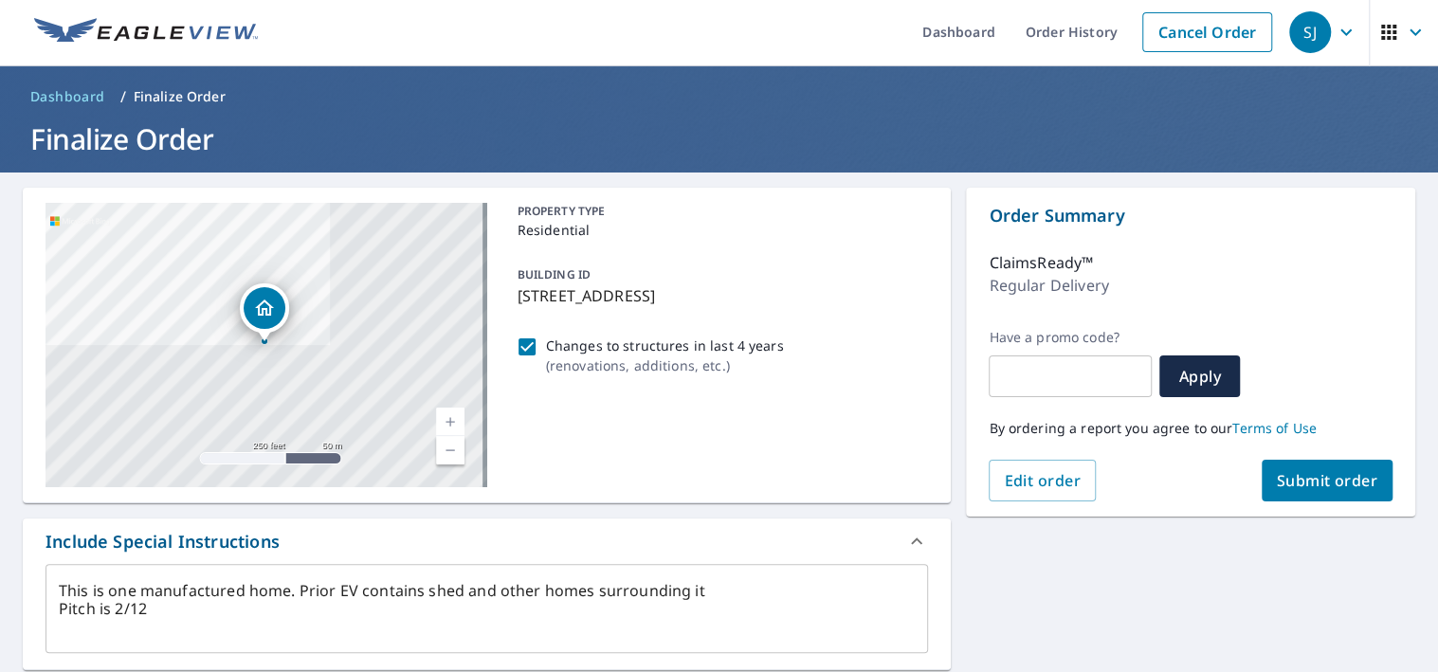
scroll to position [0, 0]
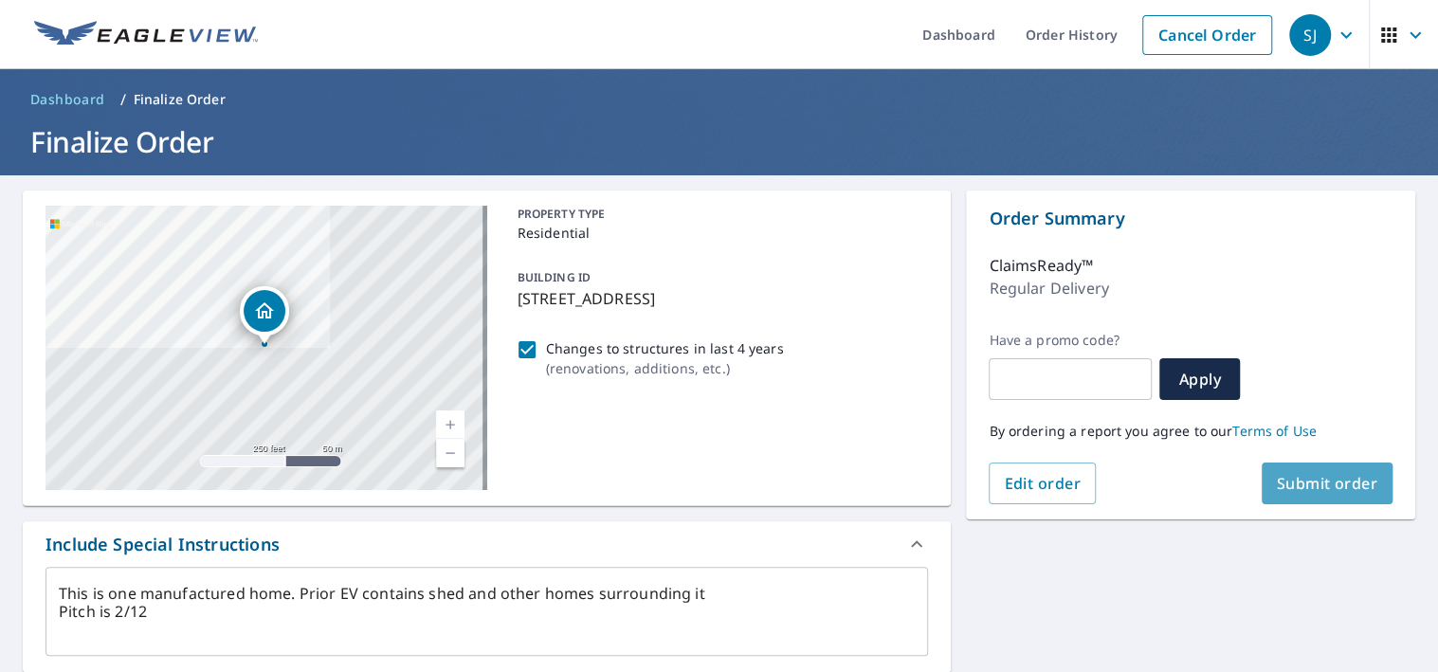
click at [1292, 485] on span "Submit order" at bounding box center [1327, 483] width 101 height 21
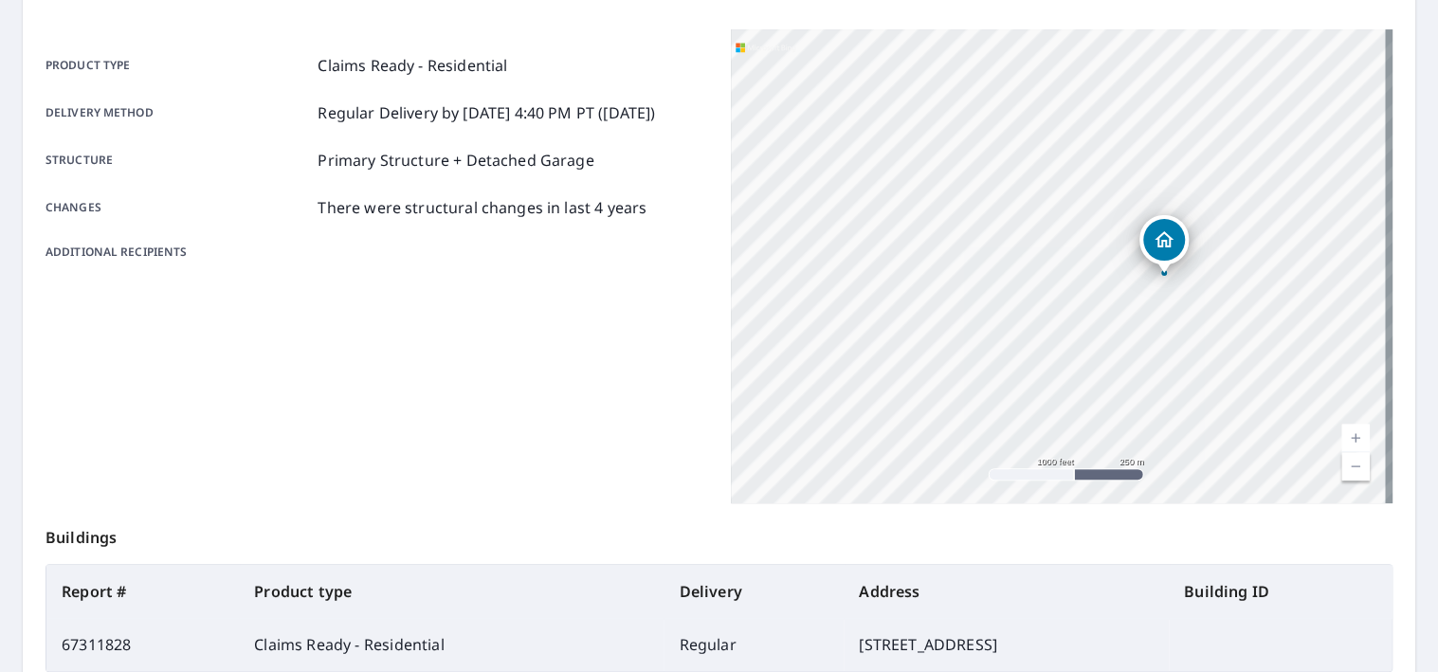
scroll to position [442, 0]
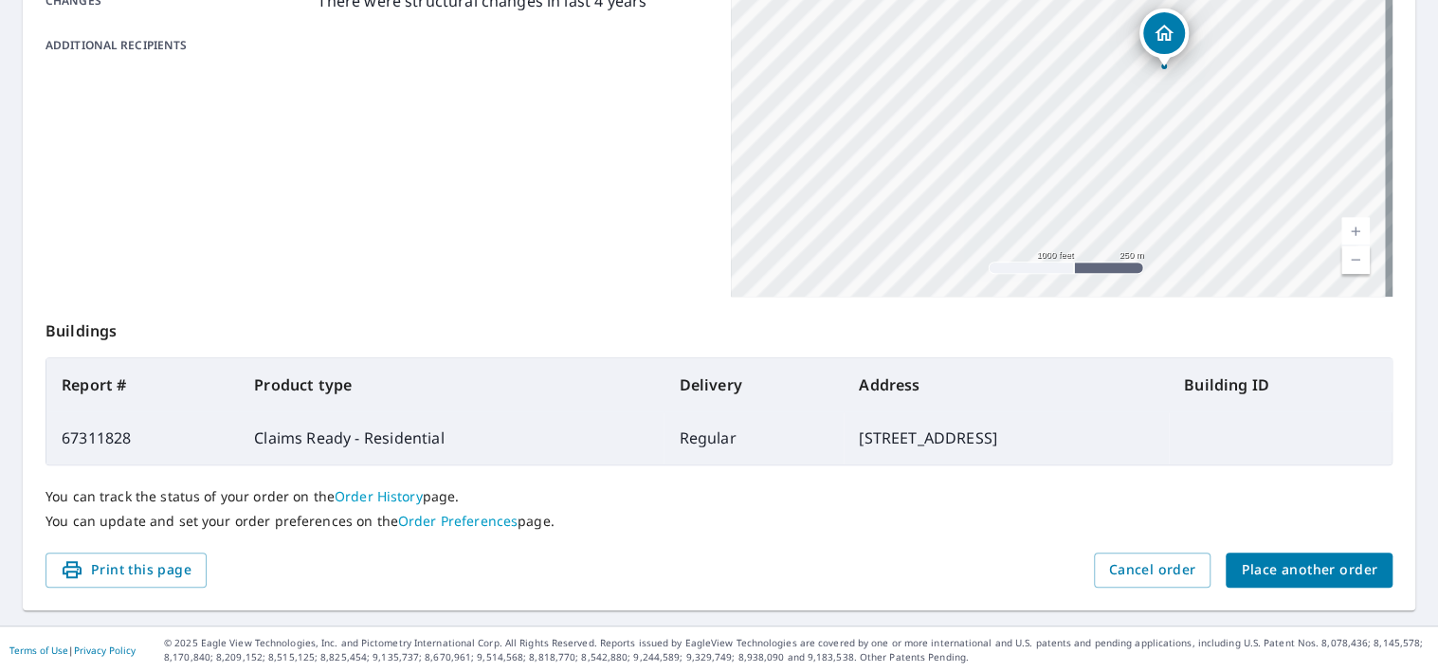
click at [1315, 567] on span "Place another order" at bounding box center [1309, 570] width 137 height 24
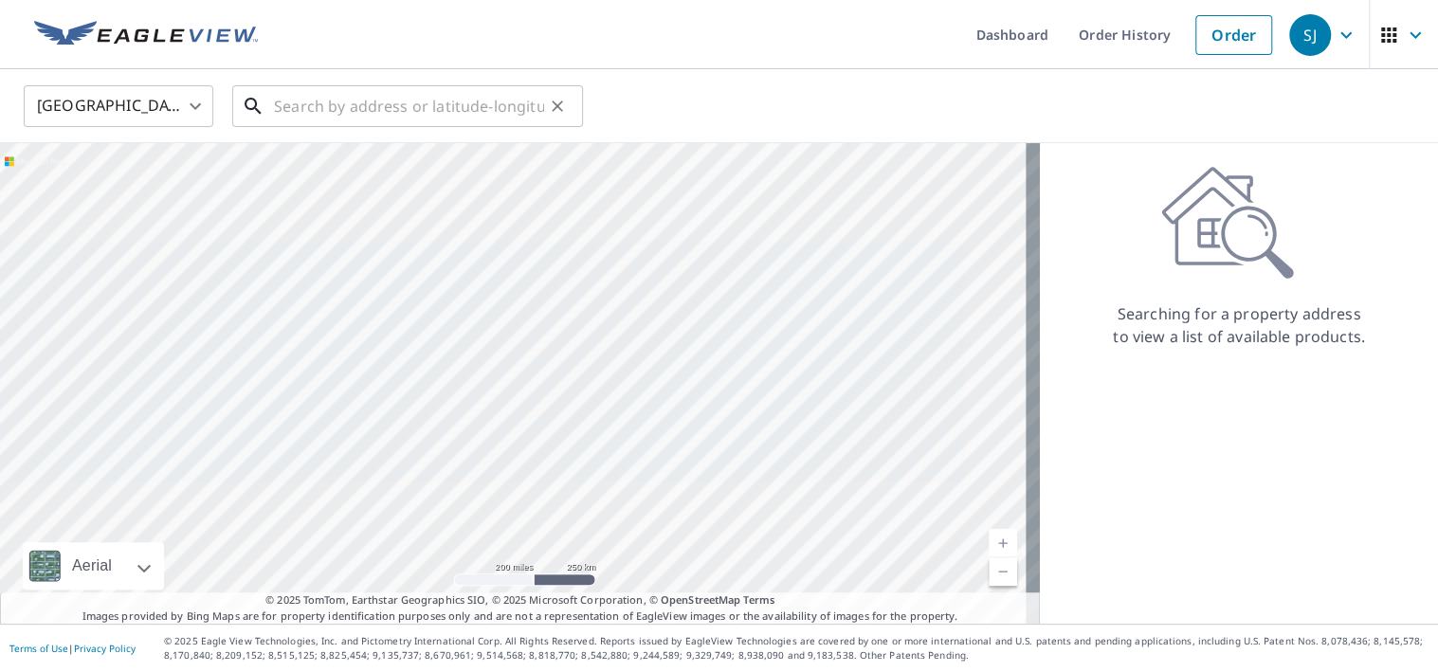
click at [419, 101] on input "text" at bounding box center [409, 106] width 270 height 53
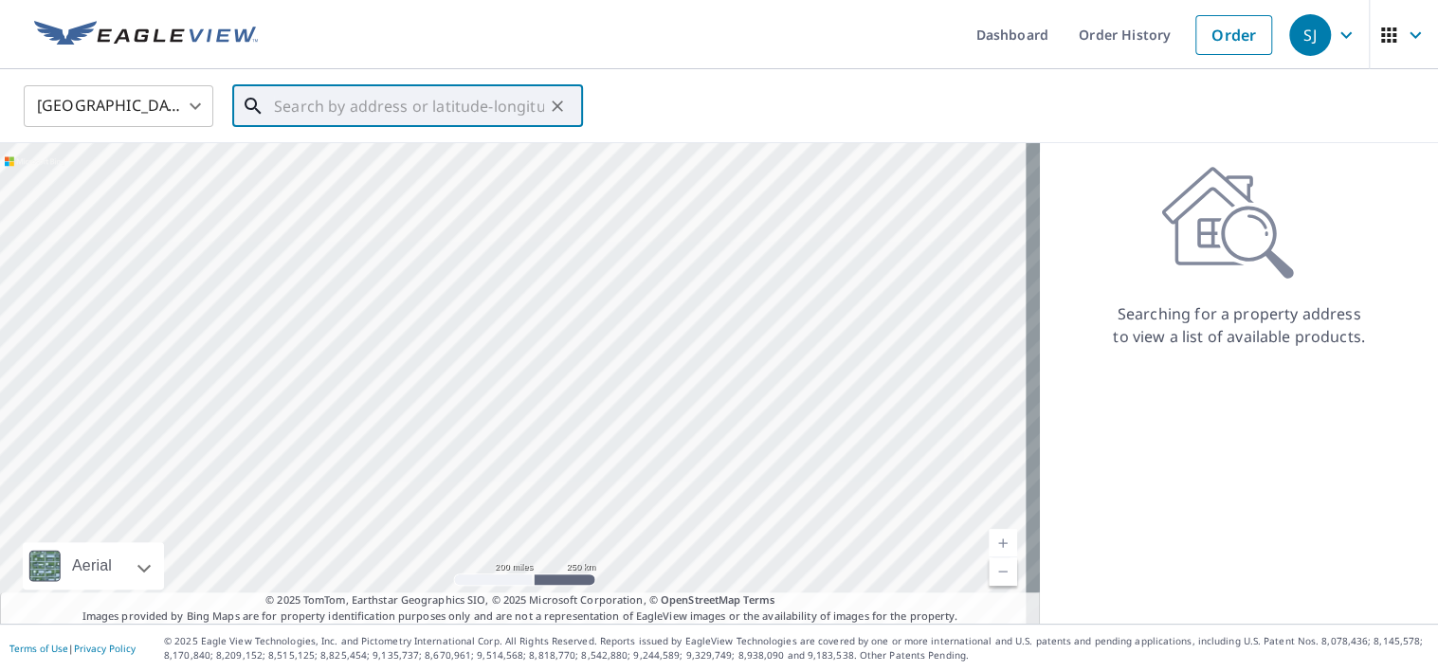
paste input "[STREET_ADDRESS][US_STATE]"
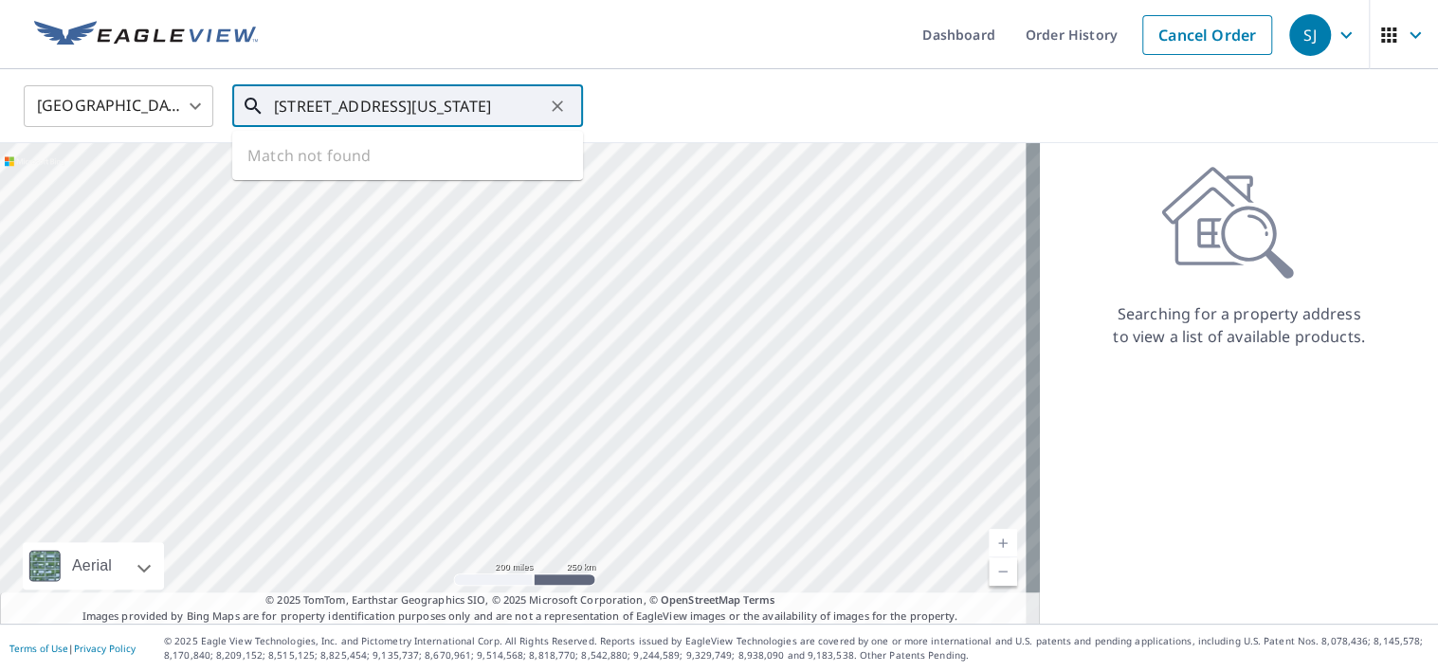
scroll to position [0, 128]
click at [353, 178] on p "[GEOGRAPHIC_DATA], WY 82007" at bounding box center [419, 182] width 298 height 19
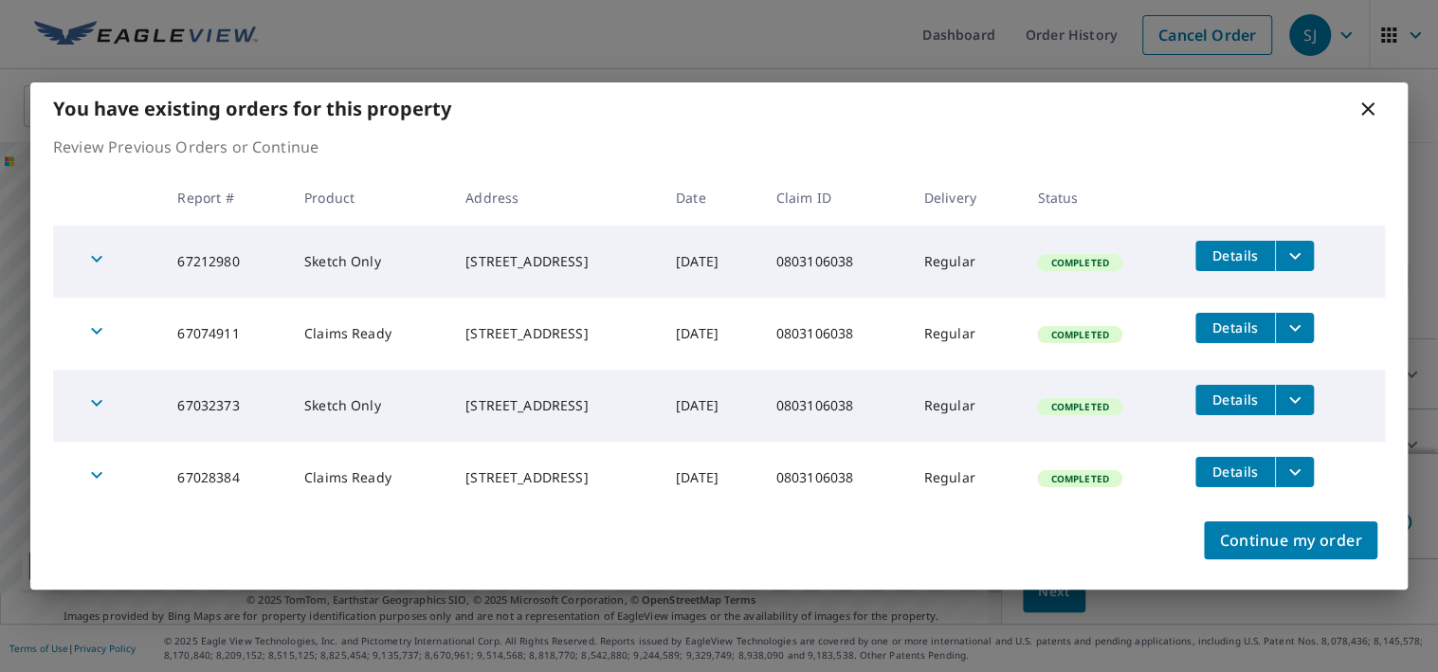
click at [1366, 109] on icon at bounding box center [1368, 108] width 13 height 13
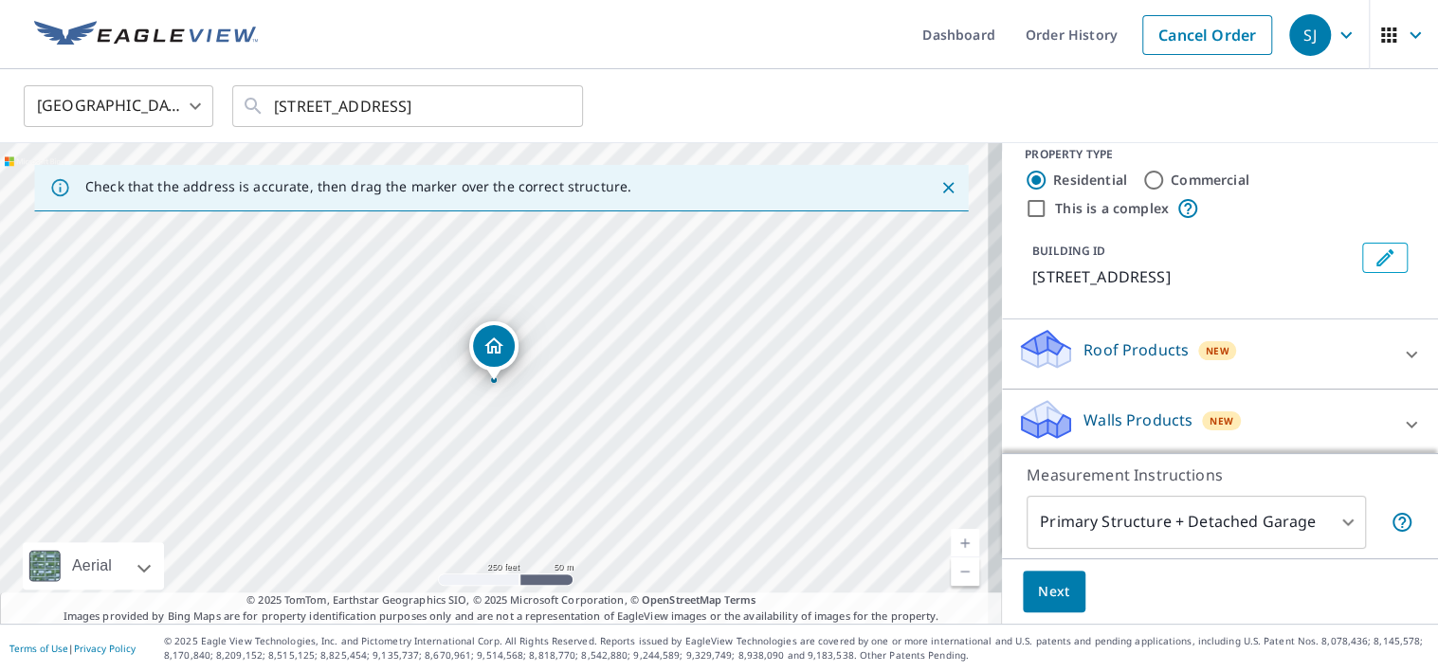
scroll to position [25, 0]
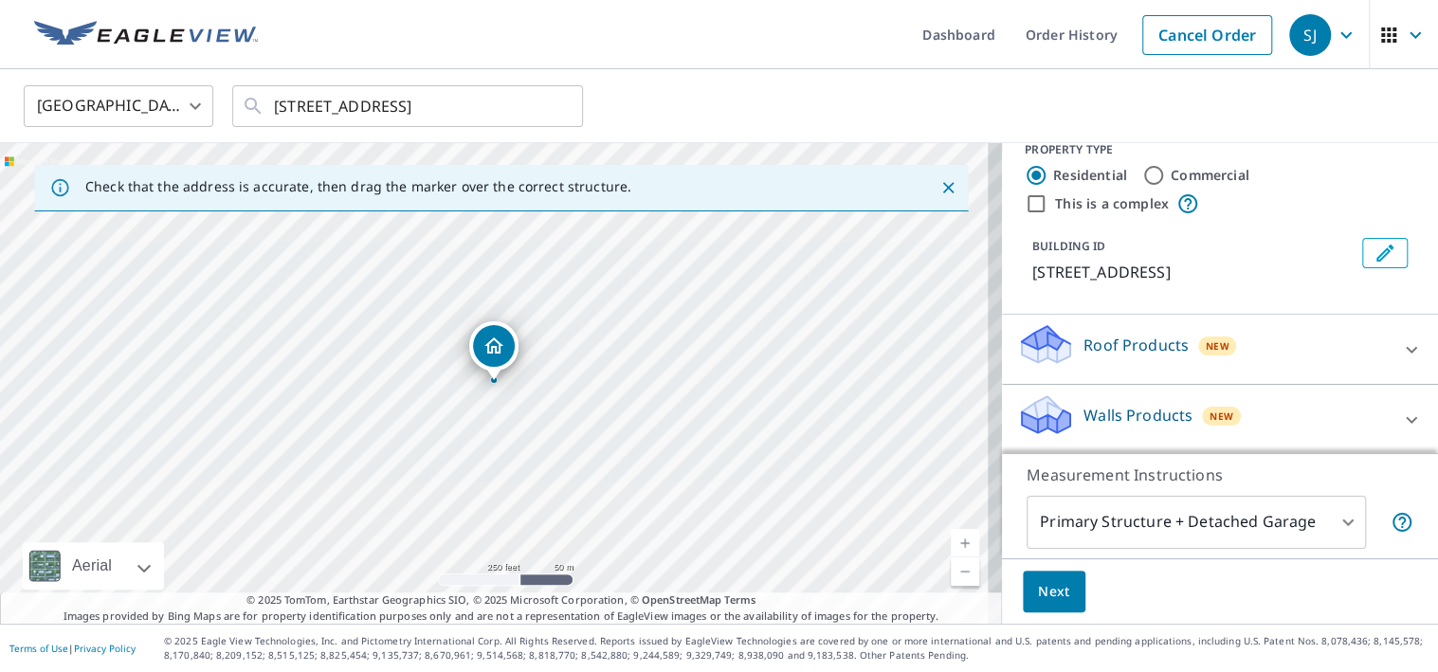
click at [1400, 417] on icon at bounding box center [1411, 420] width 23 height 23
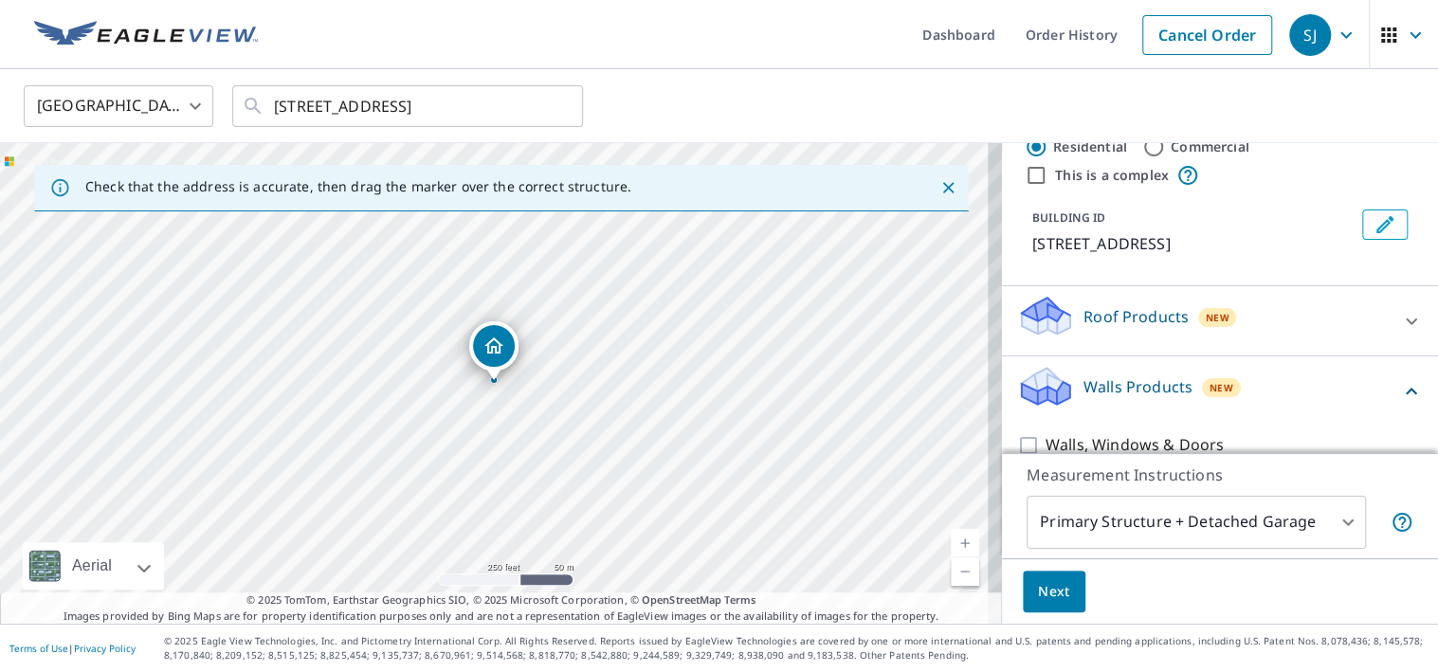
scroll to position [80, 0]
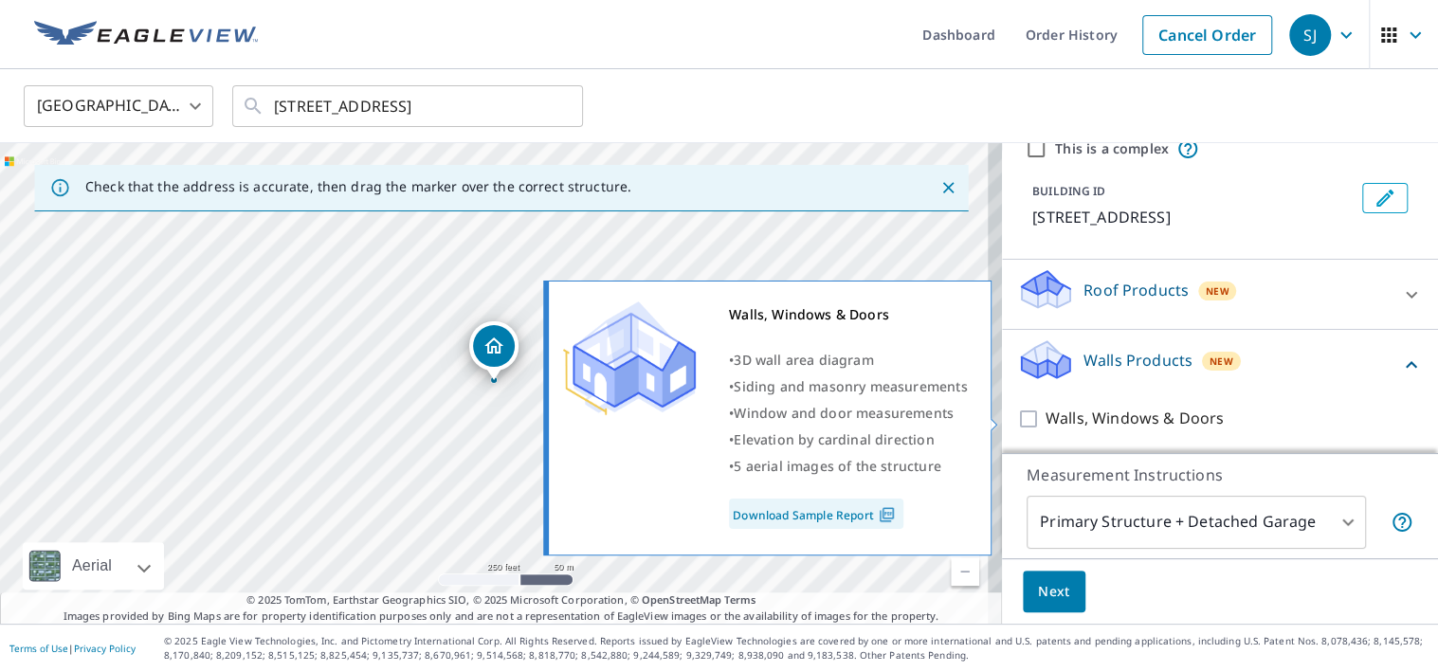
click at [1017, 419] on input "Walls, Windows & Doors" at bounding box center [1031, 419] width 28 height 23
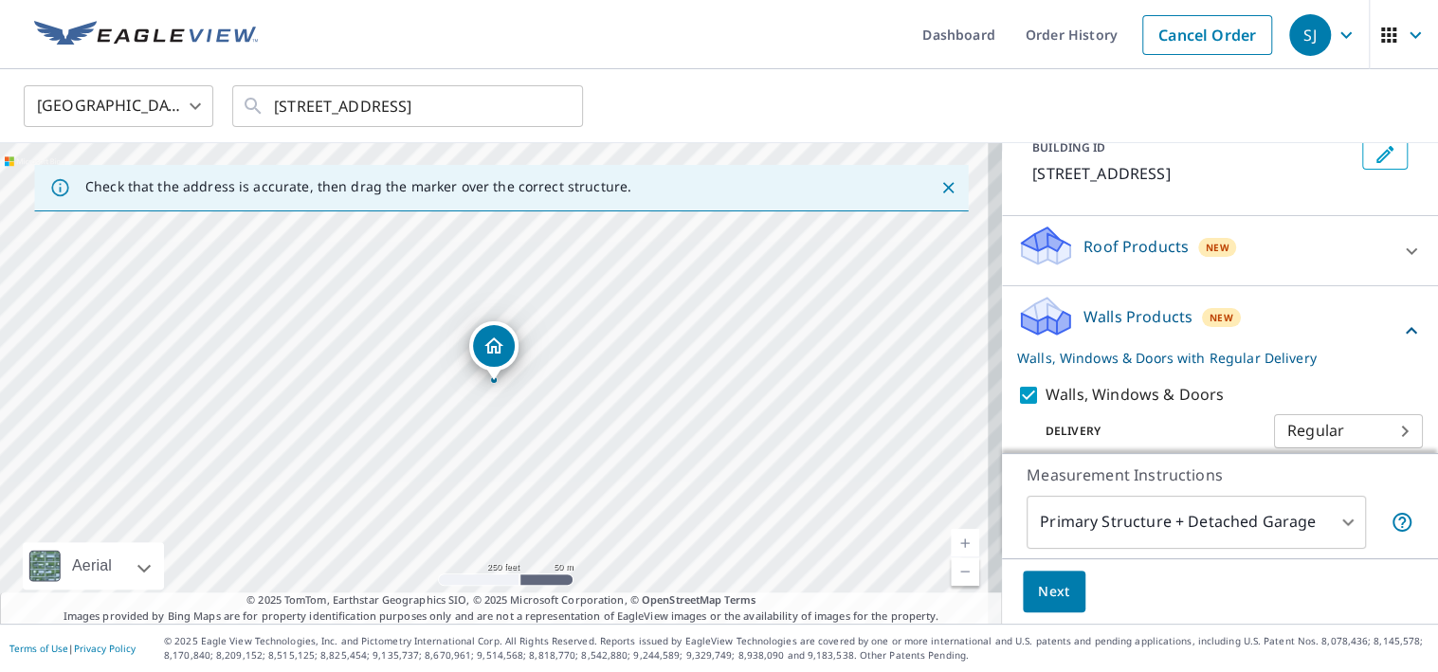
scroll to position [141, 0]
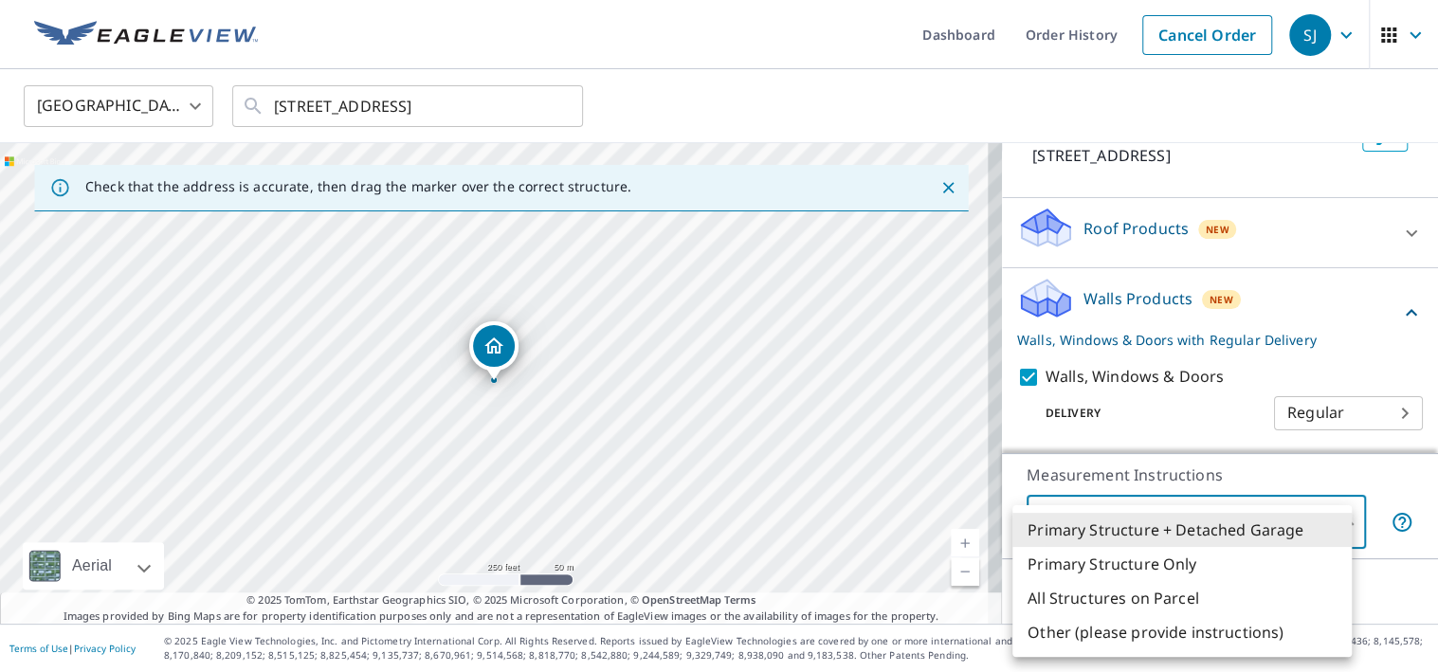
click at [1326, 520] on body "SJ SJ Dashboard Order History Cancel Order SJ [GEOGRAPHIC_DATA] [GEOGRAPHIC_DAT…" at bounding box center [719, 336] width 1438 height 672
click at [1074, 568] on li "Primary Structure Only" at bounding box center [1182, 564] width 339 height 34
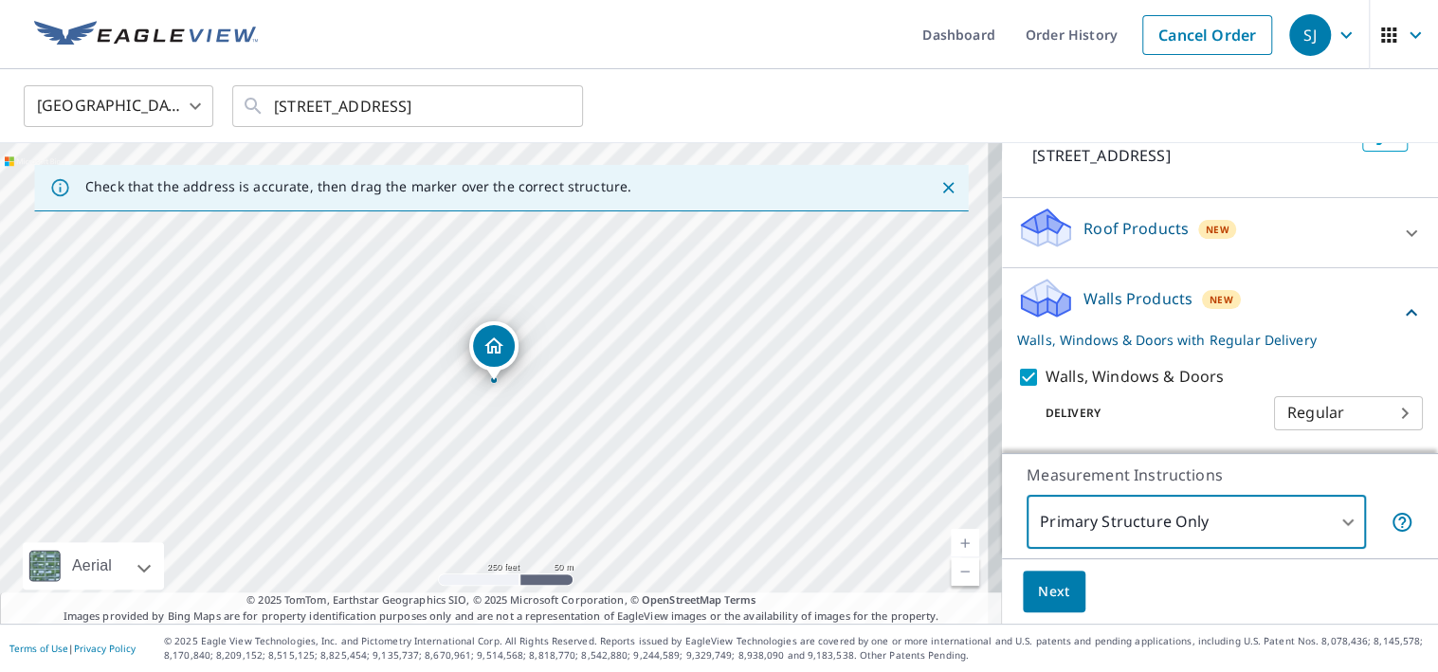
click at [1046, 595] on span "Next" at bounding box center [1054, 592] width 32 height 24
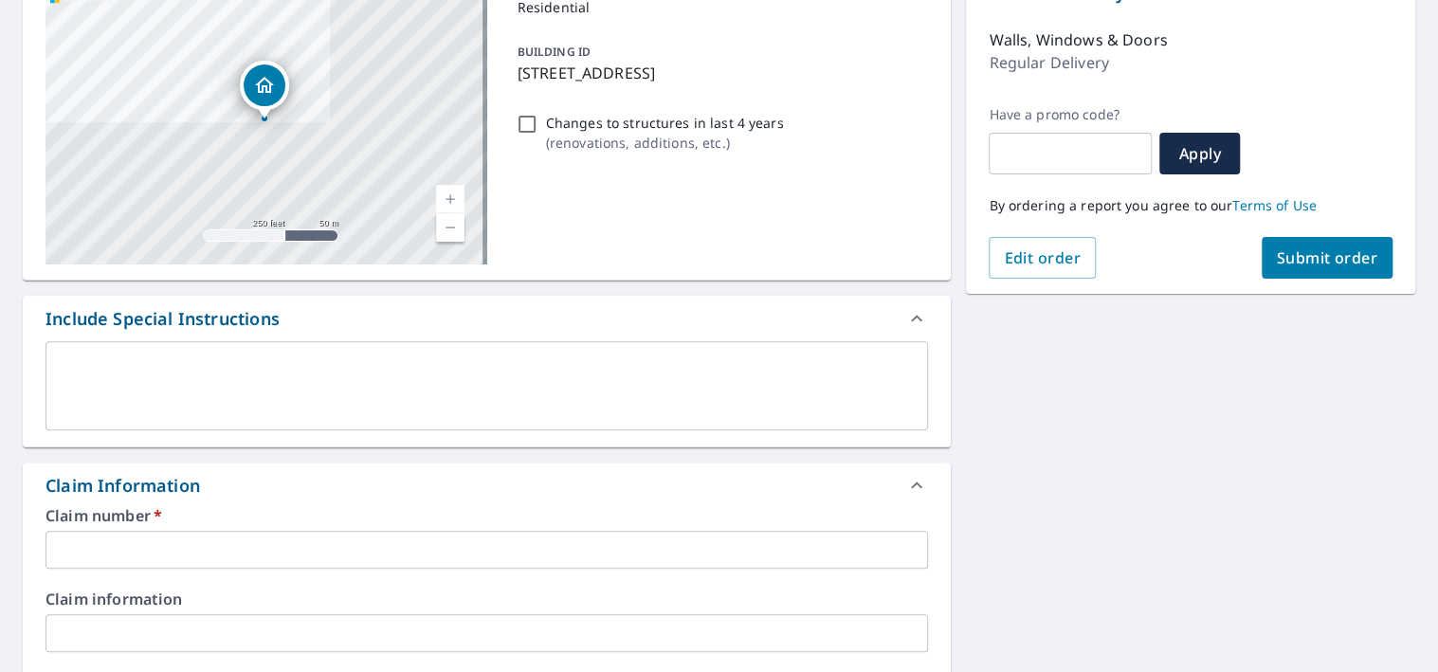
scroll to position [379, 0]
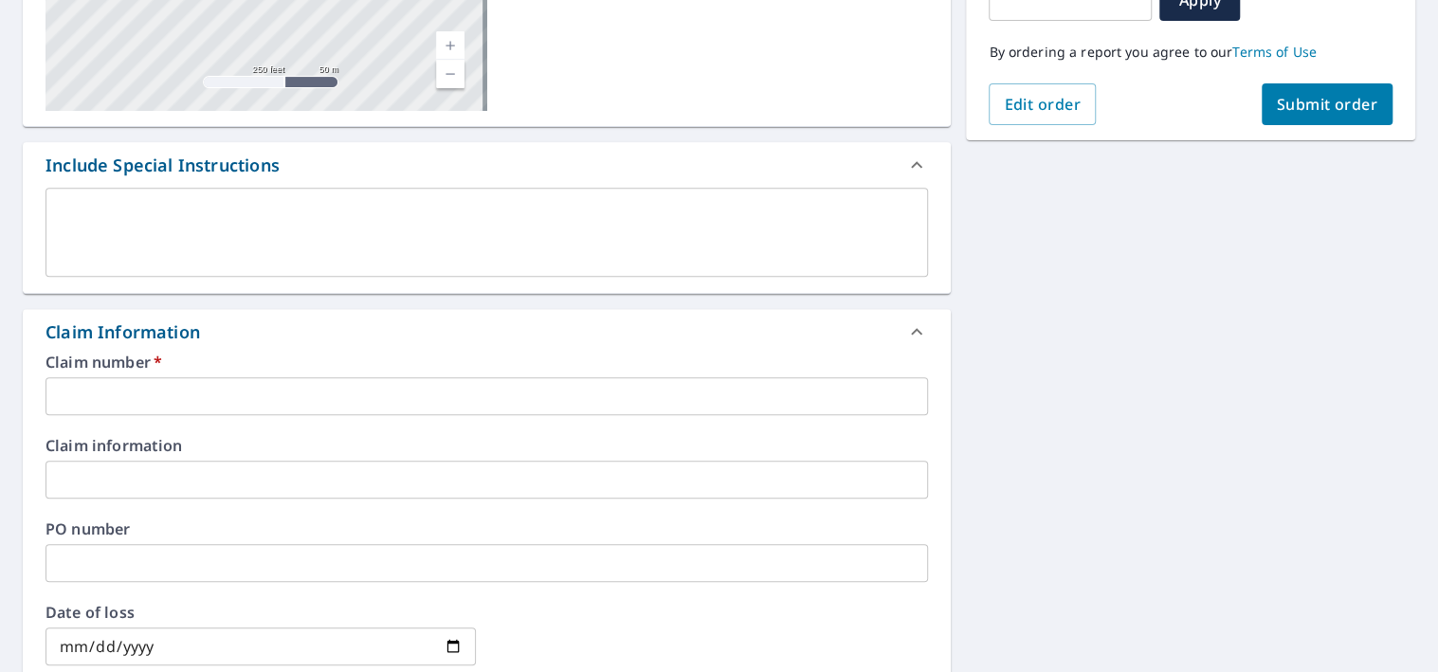
click at [151, 396] on input "text" at bounding box center [487, 396] width 883 height 38
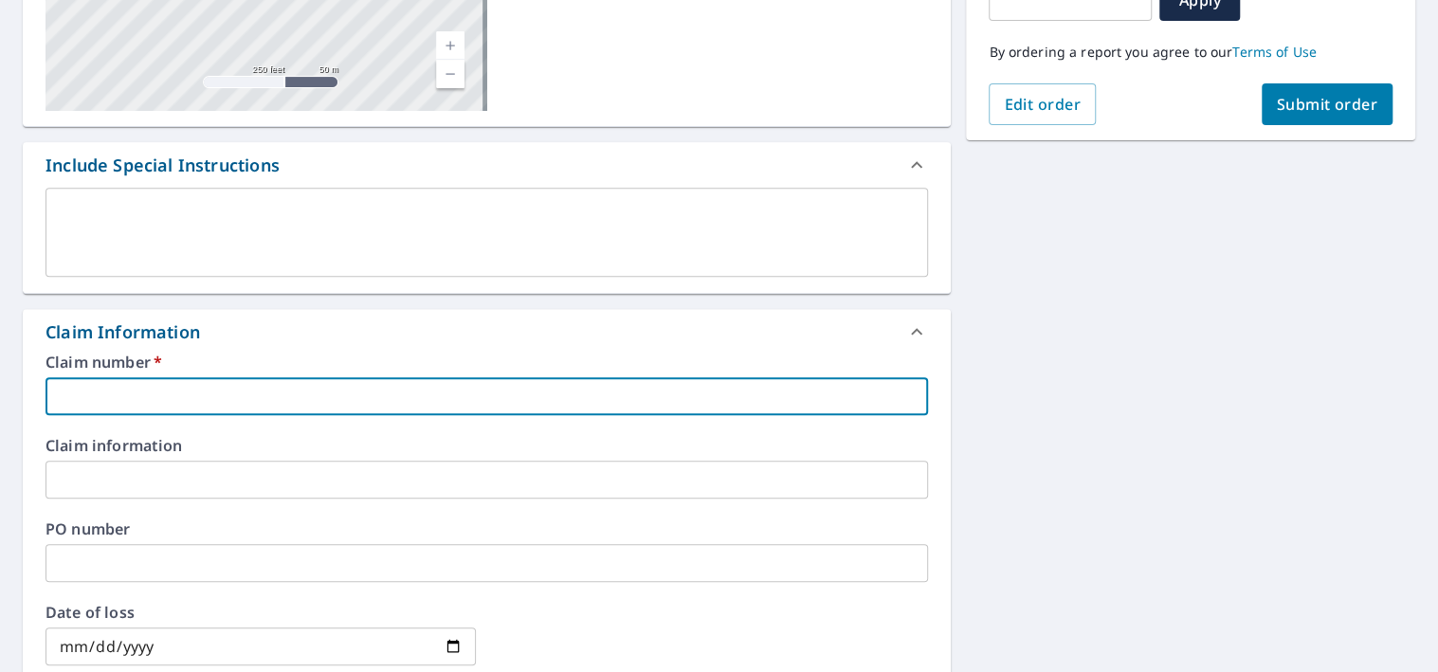
paste input "0803106038"
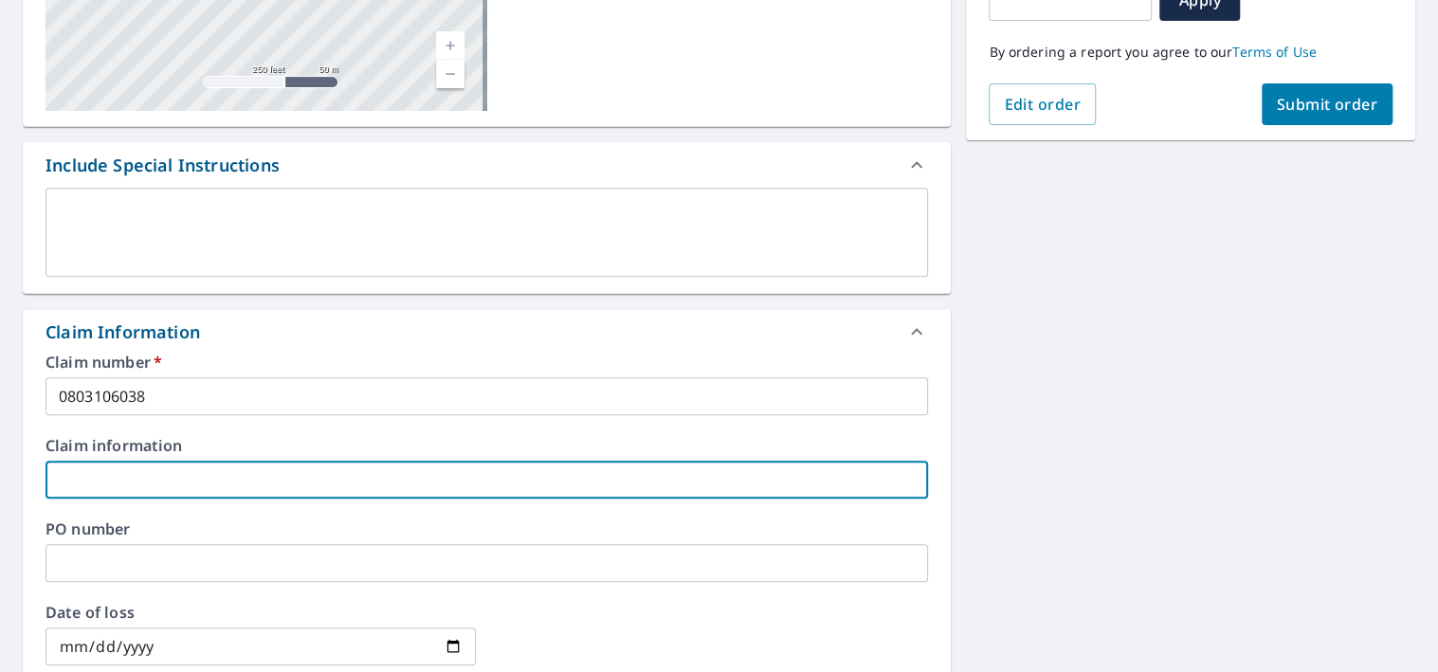
click at [136, 472] on input "text" at bounding box center [487, 480] width 883 height 38
paste input "[STREET_ADDRESS][US_STATE]"
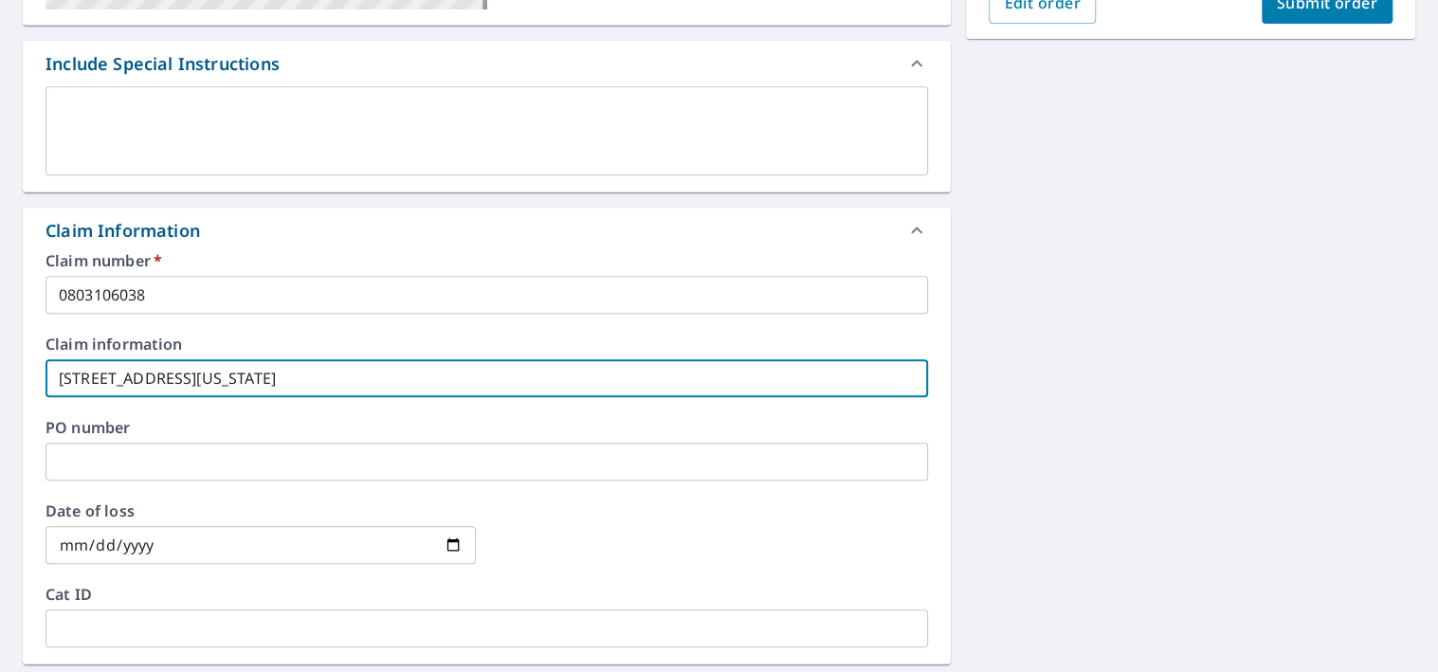
scroll to position [759, 0]
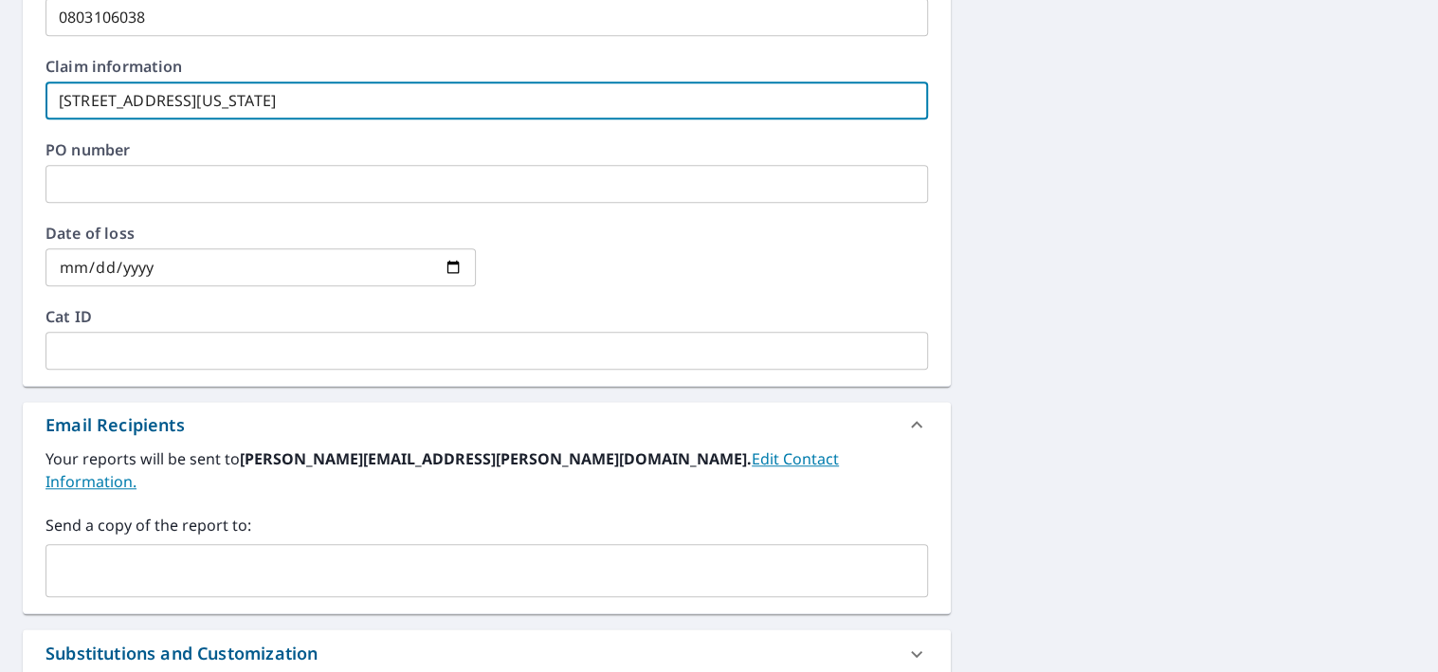
click at [268, 280] on input "date" at bounding box center [261, 267] width 430 height 38
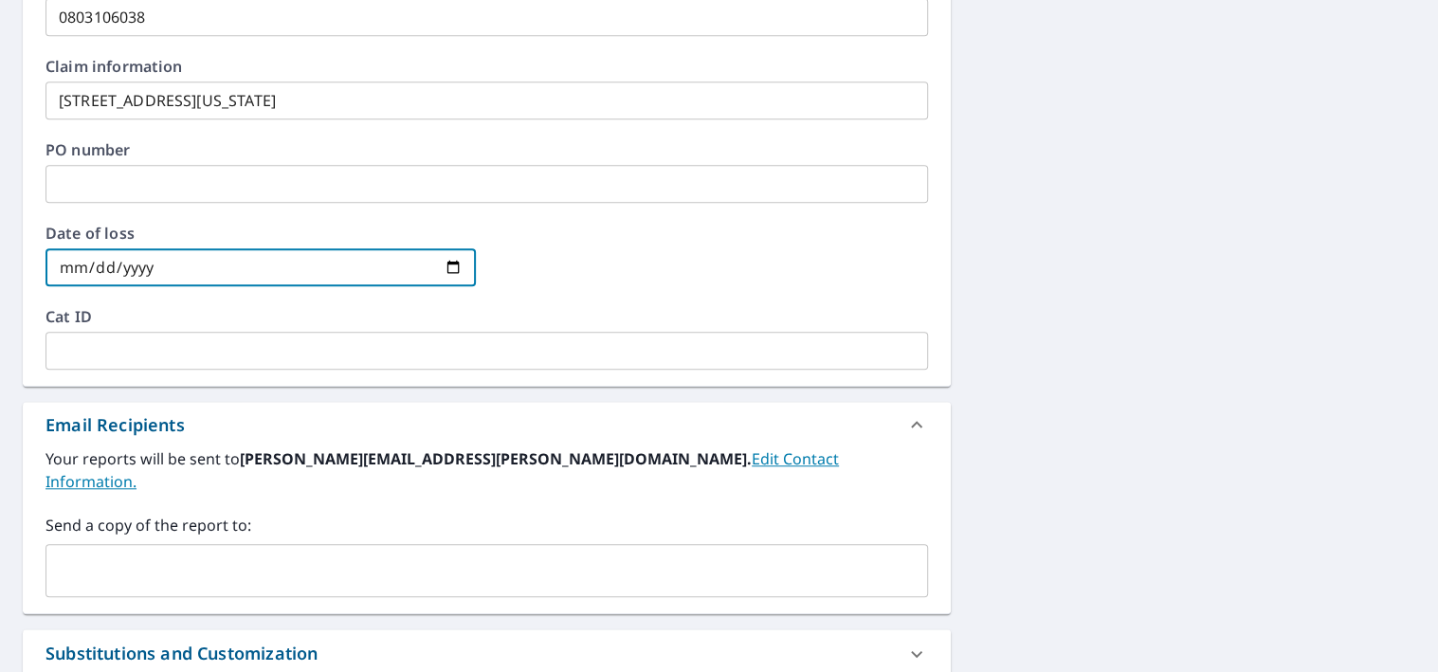
click at [459, 268] on input "date" at bounding box center [261, 267] width 430 height 38
click at [451, 266] on input "date" at bounding box center [261, 267] width 430 height 38
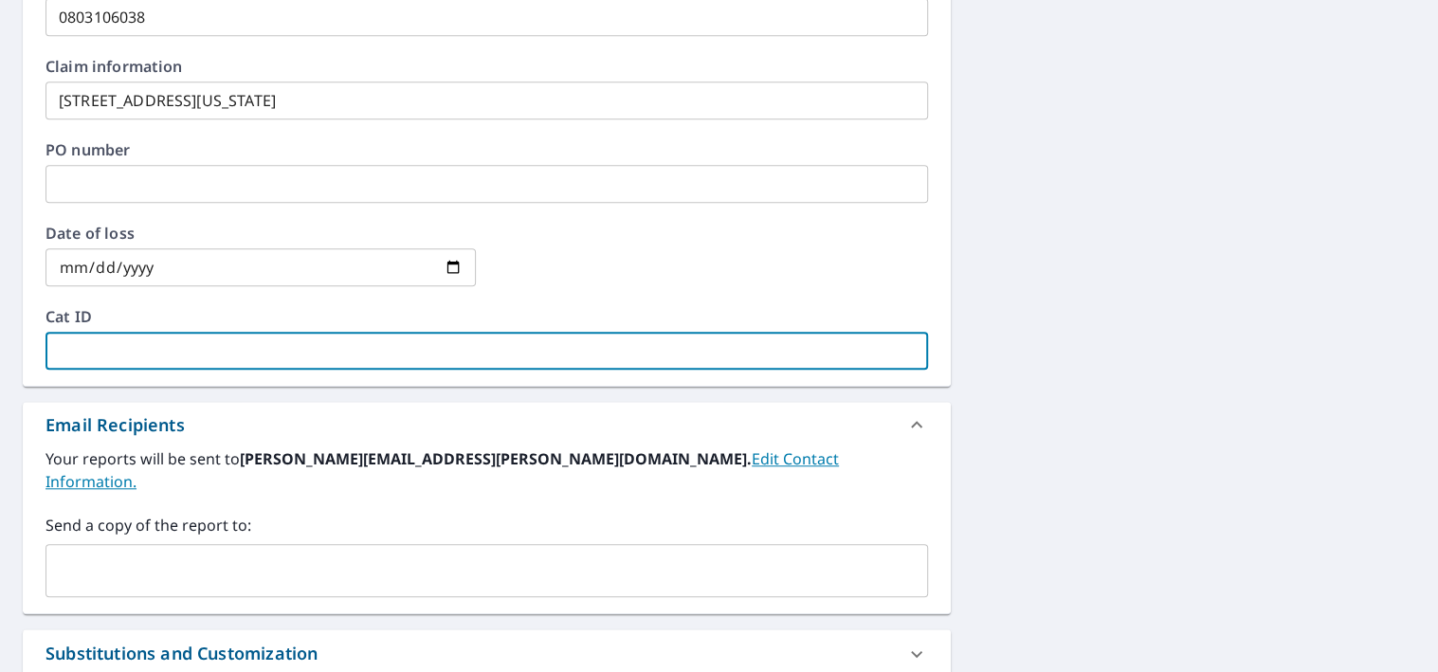
click at [262, 350] on input "text" at bounding box center [487, 351] width 883 height 38
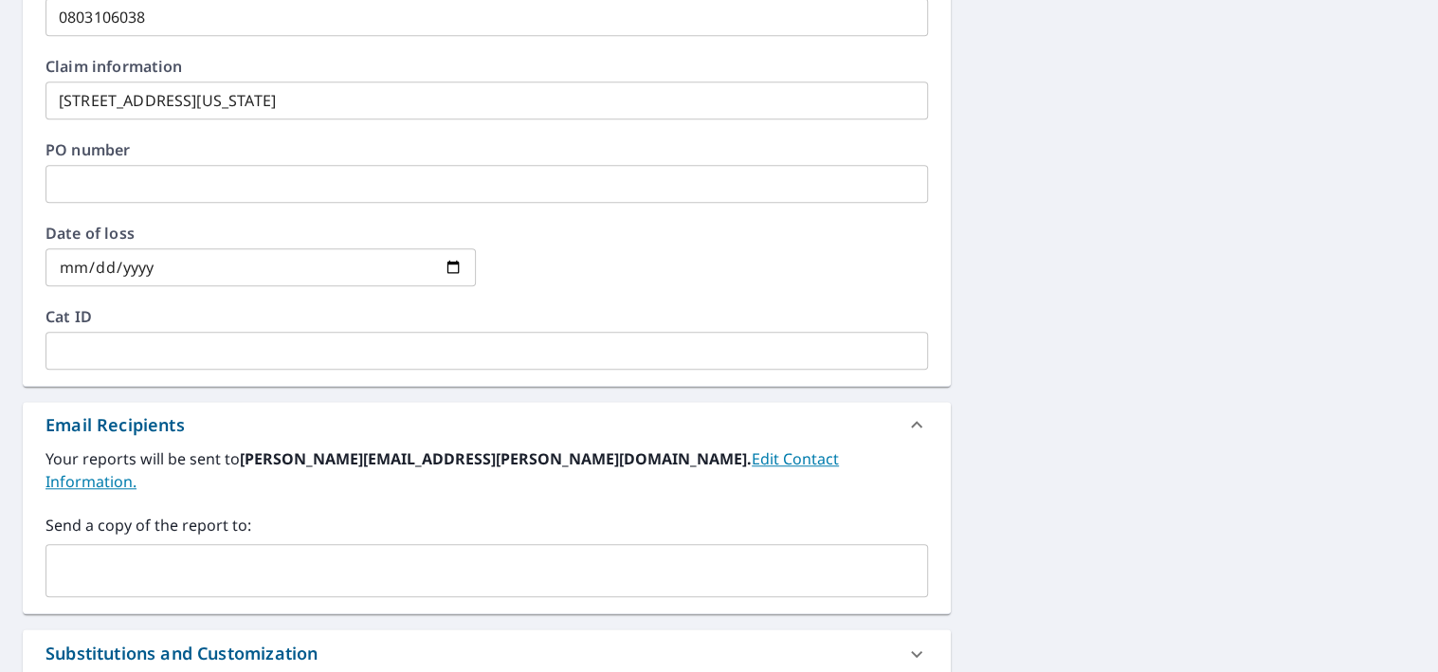
click at [126, 349] on input "text" at bounding box center [487, 351] width 883 height 38
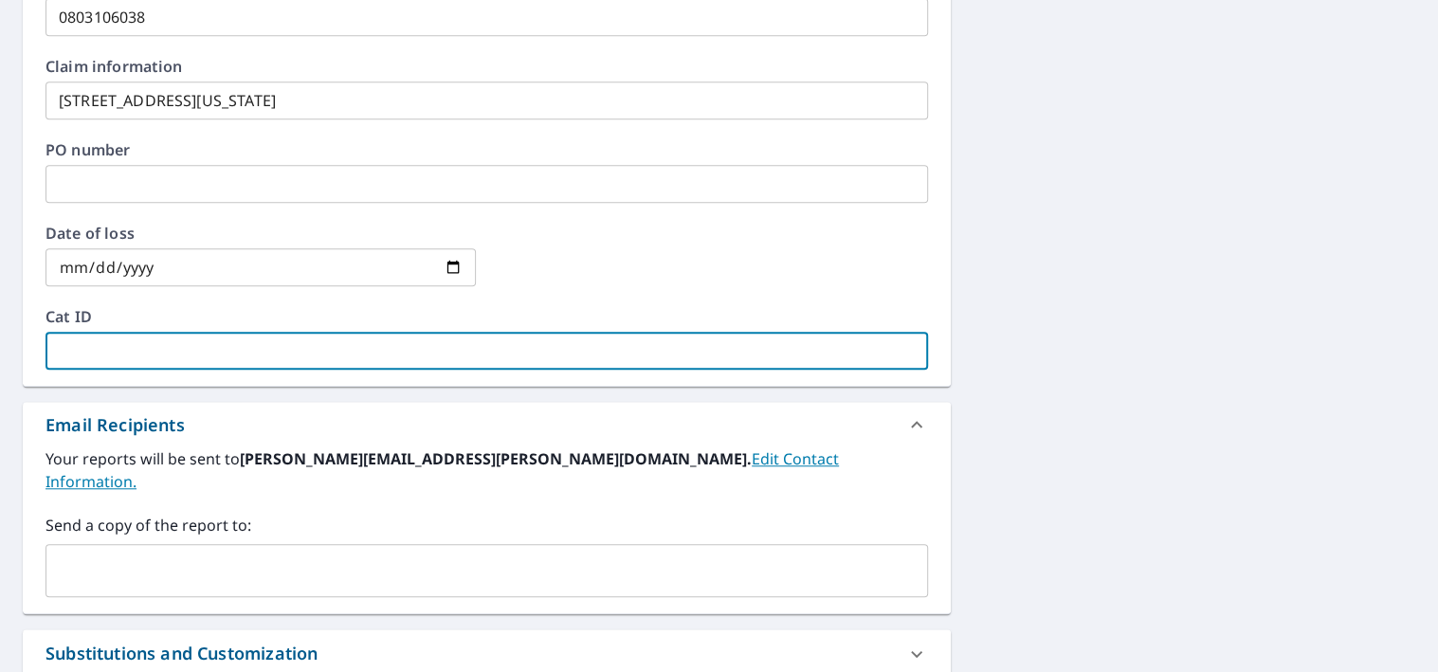
paste input "J073125 WY [DATE] - [DATE]"
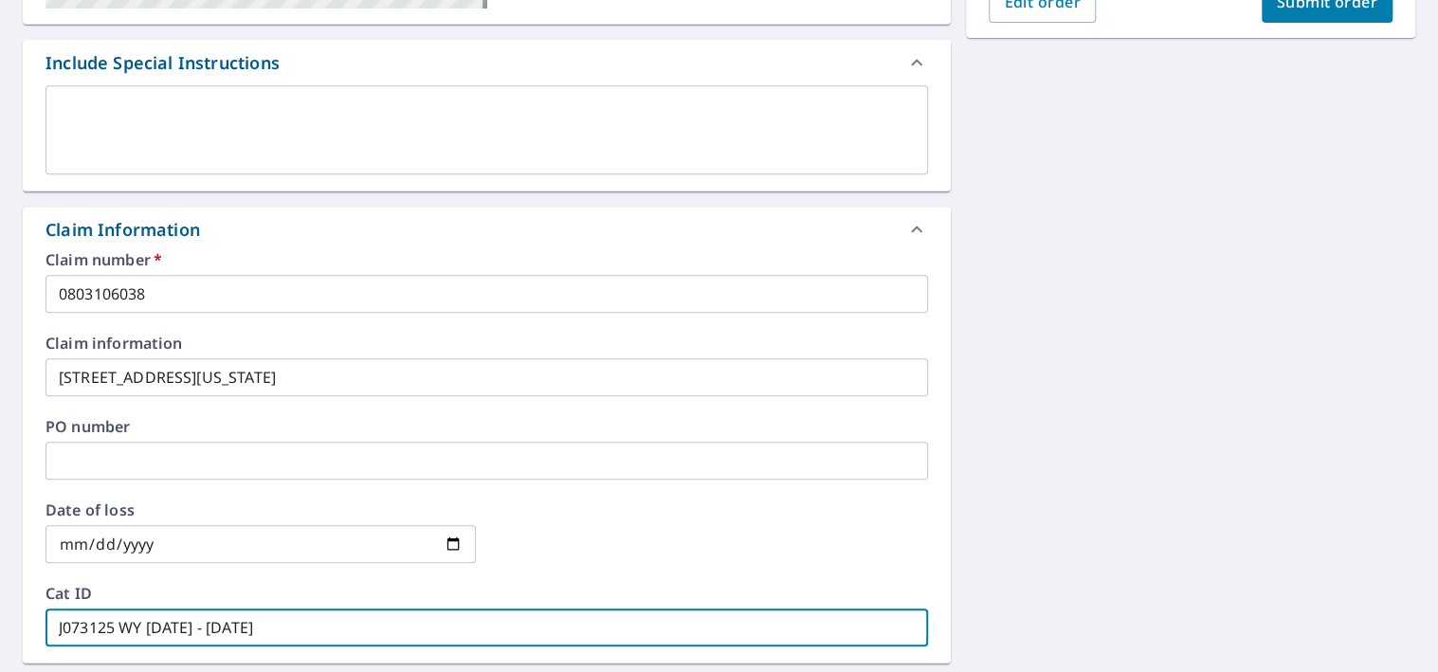
scroll to position [0, 0]
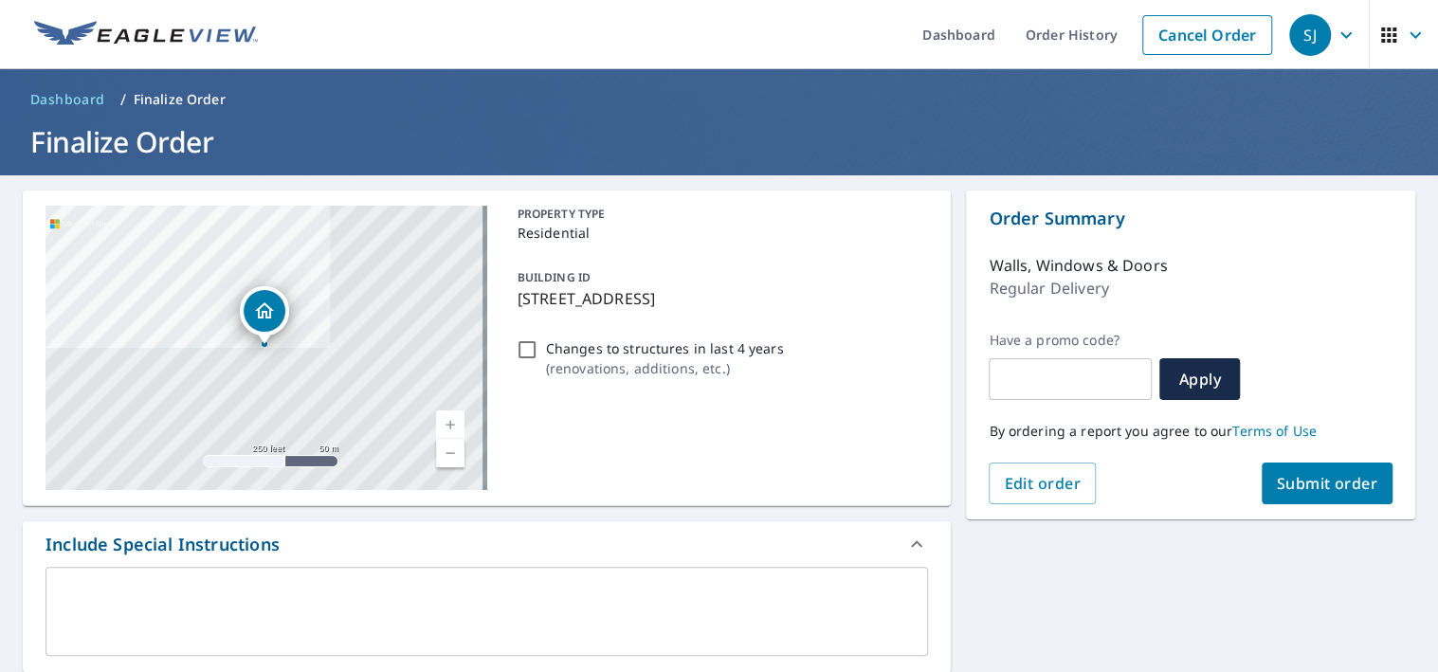
click at [1332, 479] on span "Submit order" at bounding box center [1327, 483] width 101 height 21
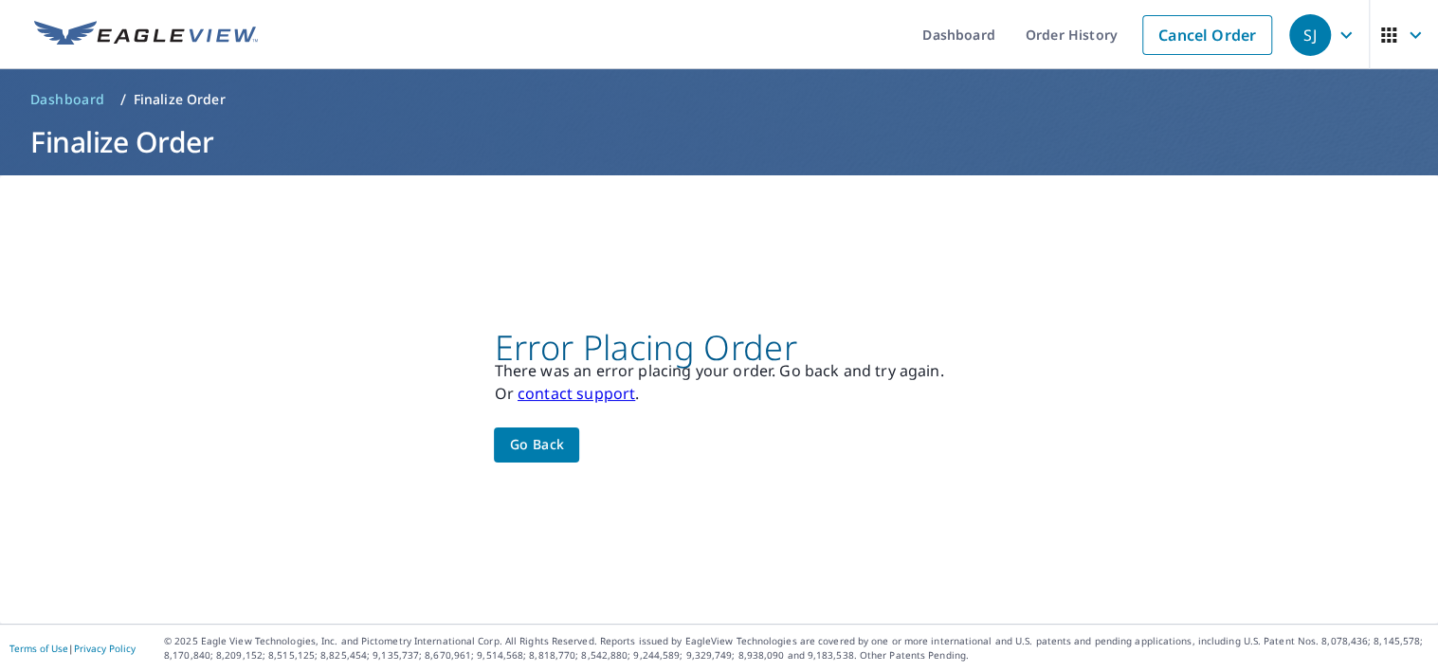
click at [579, 393] on link "contact support" at bounding box center [577, 393] width 118 height 21
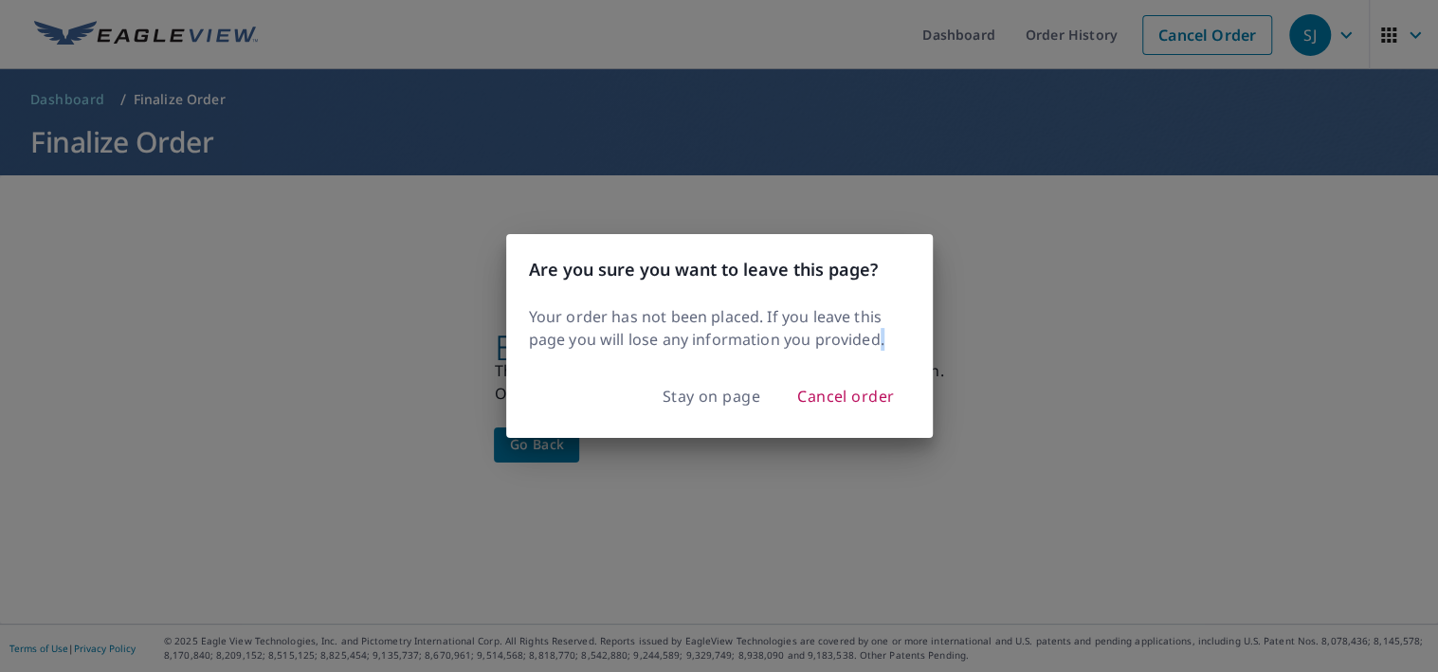
click at [579, 393] on div "Stay on page Cancel order" at bounding box center [719, 404] width 427 height 68
click at [847, 411] on button "Cancel order" at bounding box center [846, 396] width 128 height 38
